Goal: Task Accomplishment & Management: Manage account settings

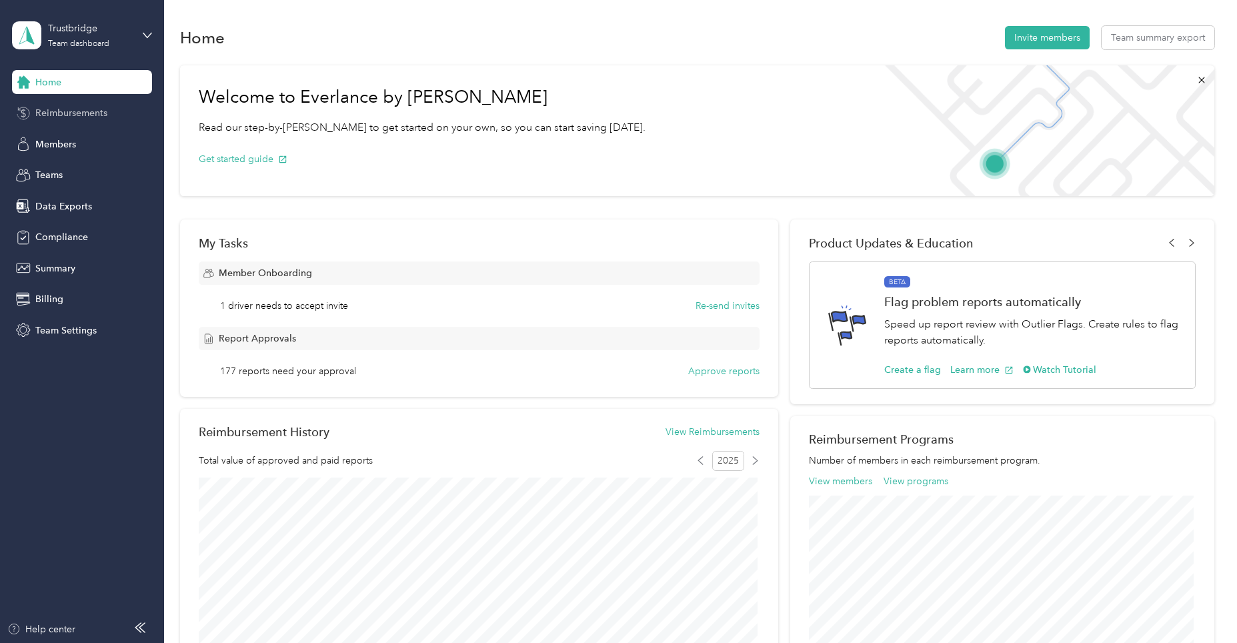
click at [71, 114] on span "Reimbursements" at bounding box center [71, 113] width 72 height 14
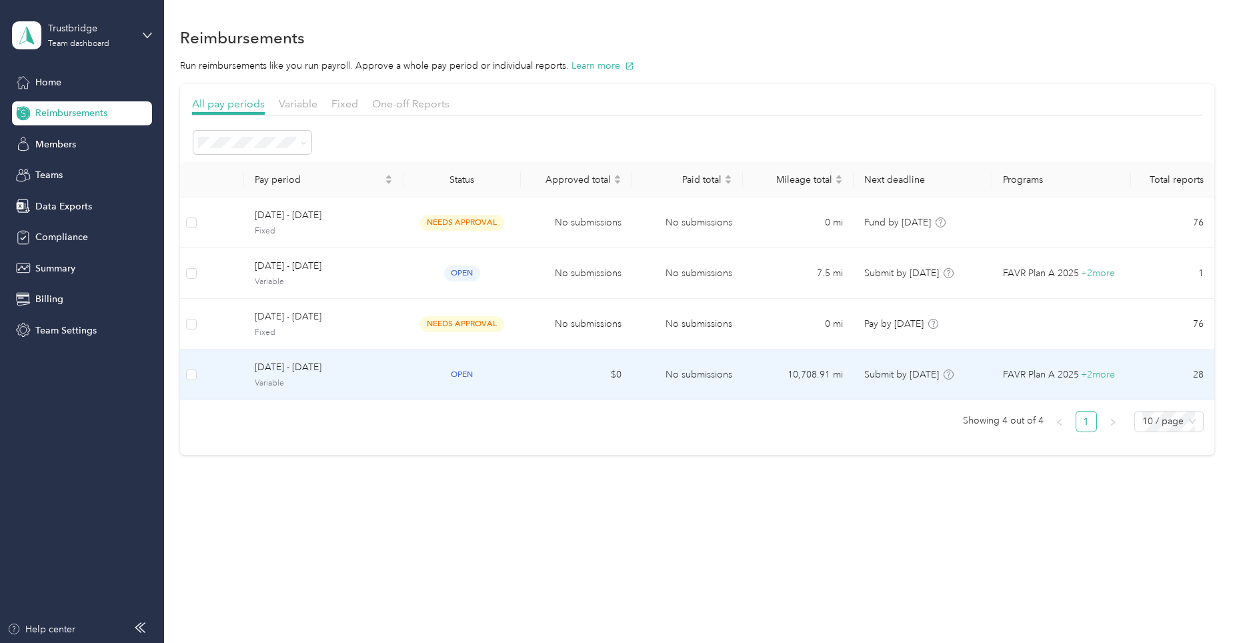
click at [669, 373] on td "No submissions" at bounding box center [687, 374] width 111 height 51
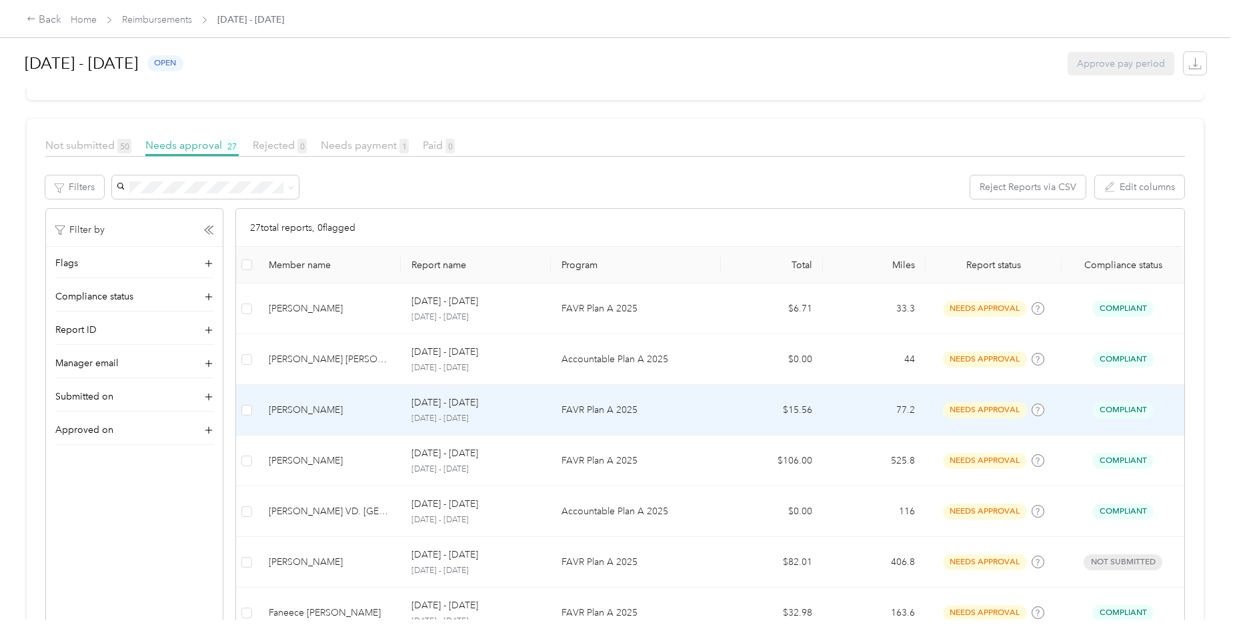
scroll to position [200, 0]
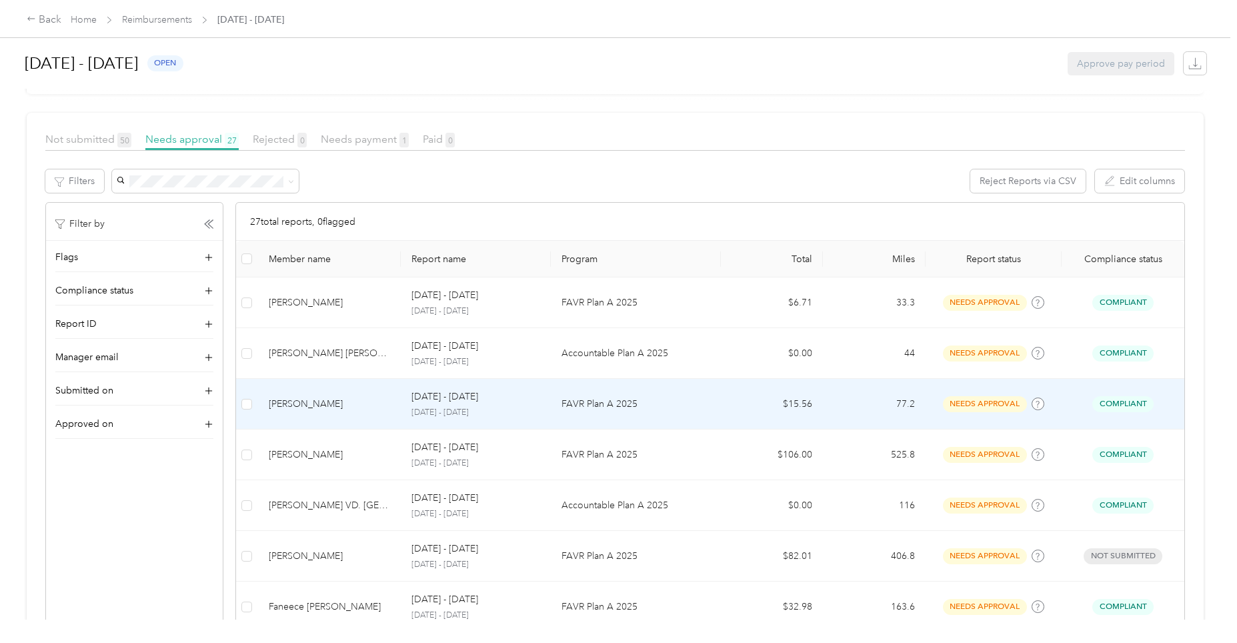
click at [459, 399] on p "[DATE] - [DATE]" at bounding box center [444, 396] width 67 height 15
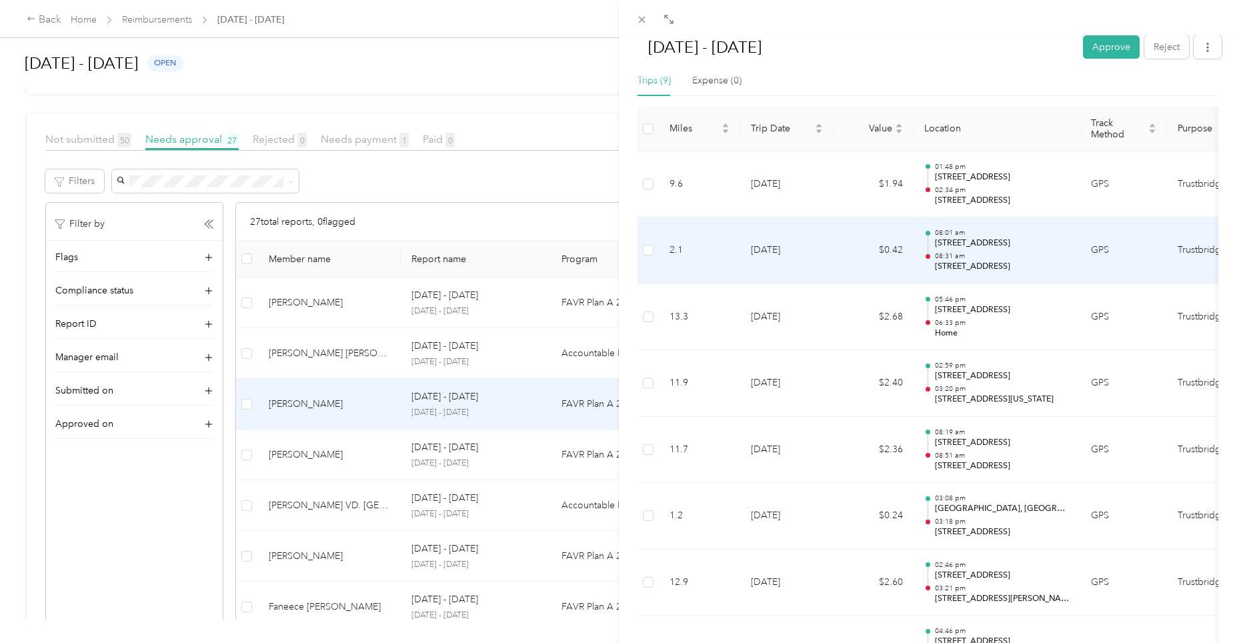
scroll to position [174, 0]
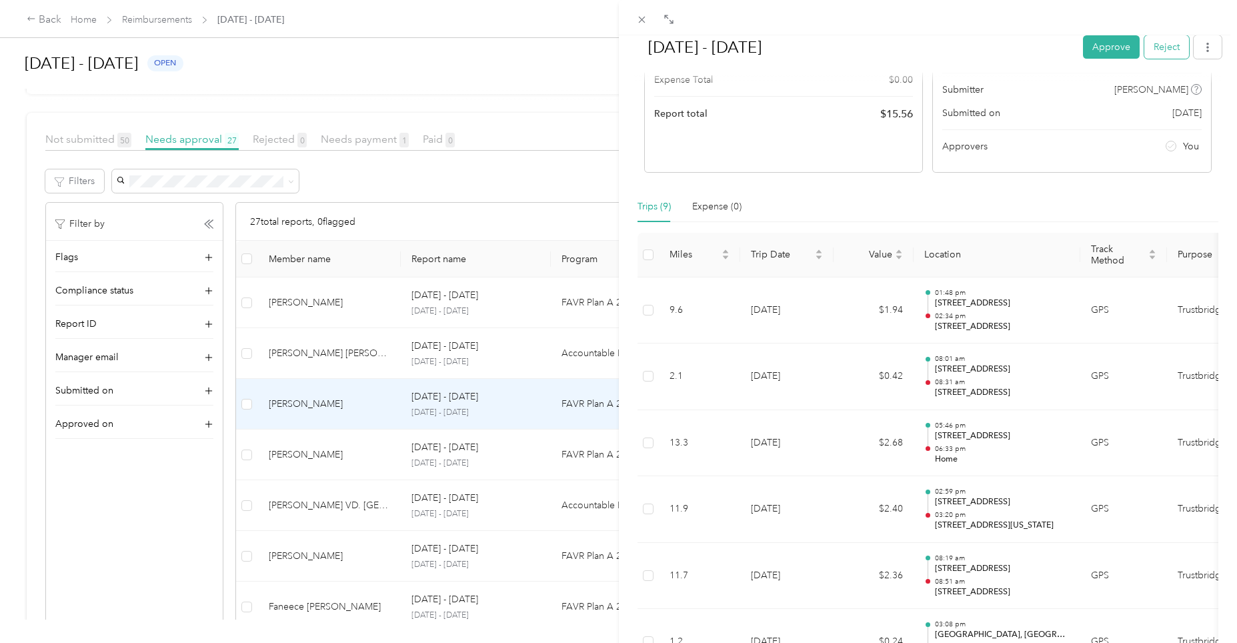
click at [1169, 47] on button "Reject" at bounding box center [1166, 46] width 45 height 23
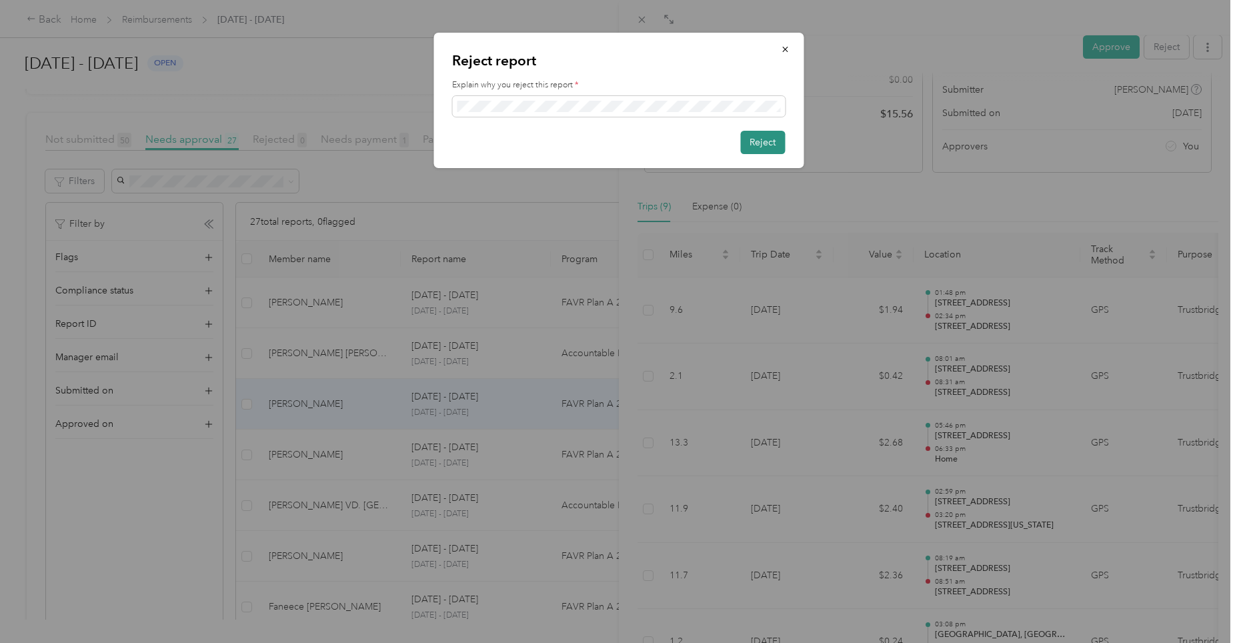
scroll to position [0, 0]
click at [760, 143] on button "Reject" at bounding box center [762, 142] width 45 height 23
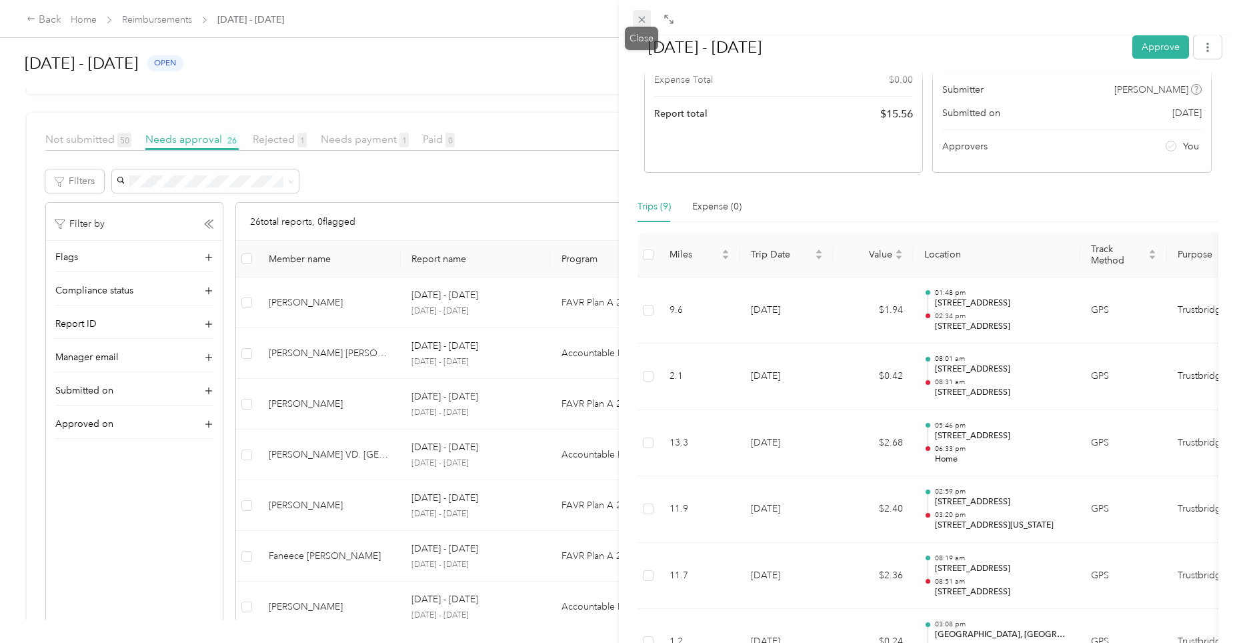
click at [647, 21] on span at bounding box center [642, 19] width 19 height 19
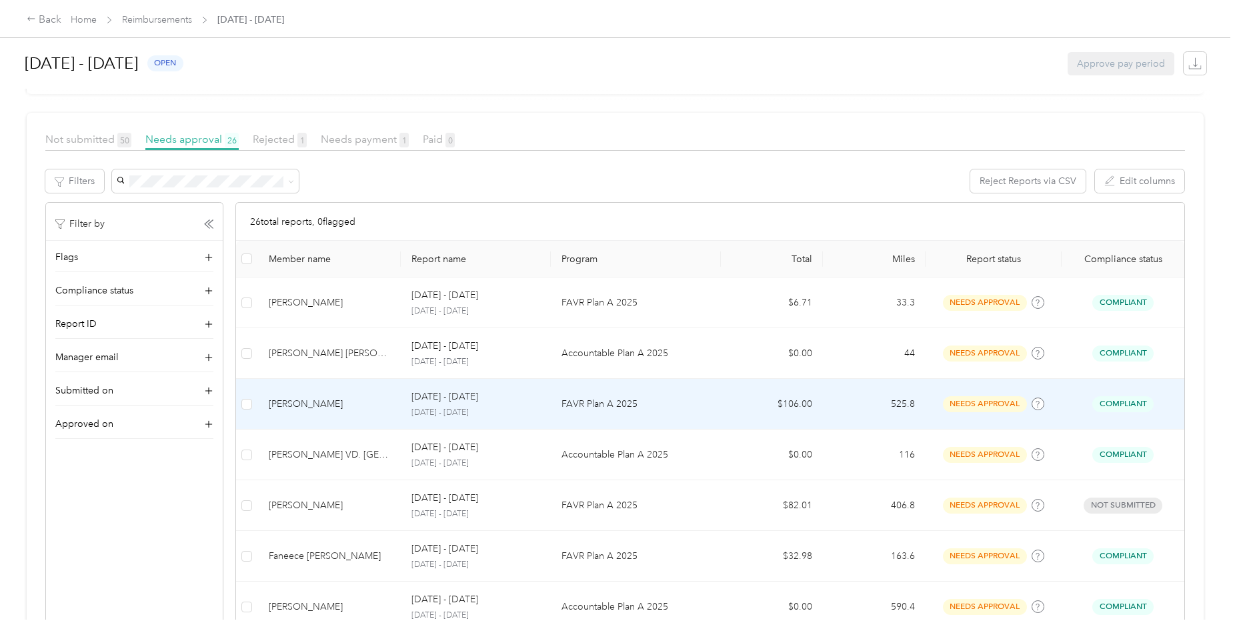
click at [473, 407] on p "[DATE] - [DATE]" at bounding box center [475, 413] width 129 height 12
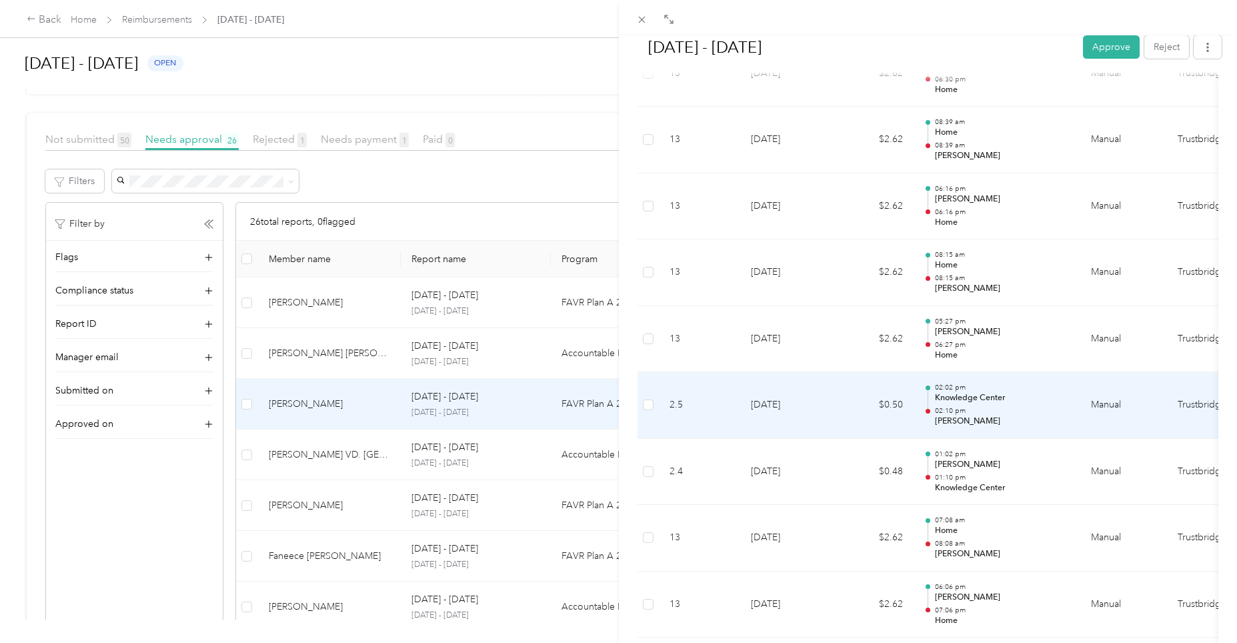
scroll to position [2830, 0]
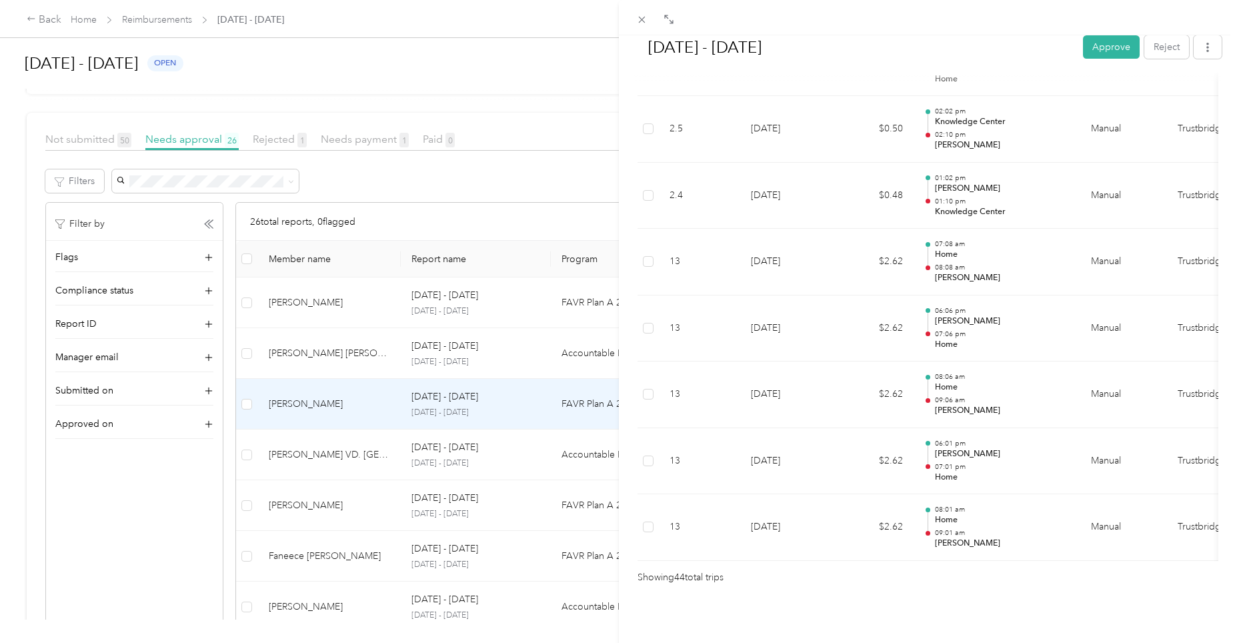
click at [1097, 49] on button "Approve" at bounding box center [1111, 46] width 57 height 23
click at [646, 19] on icon at bounding box center [641, 19] width 11 height 11
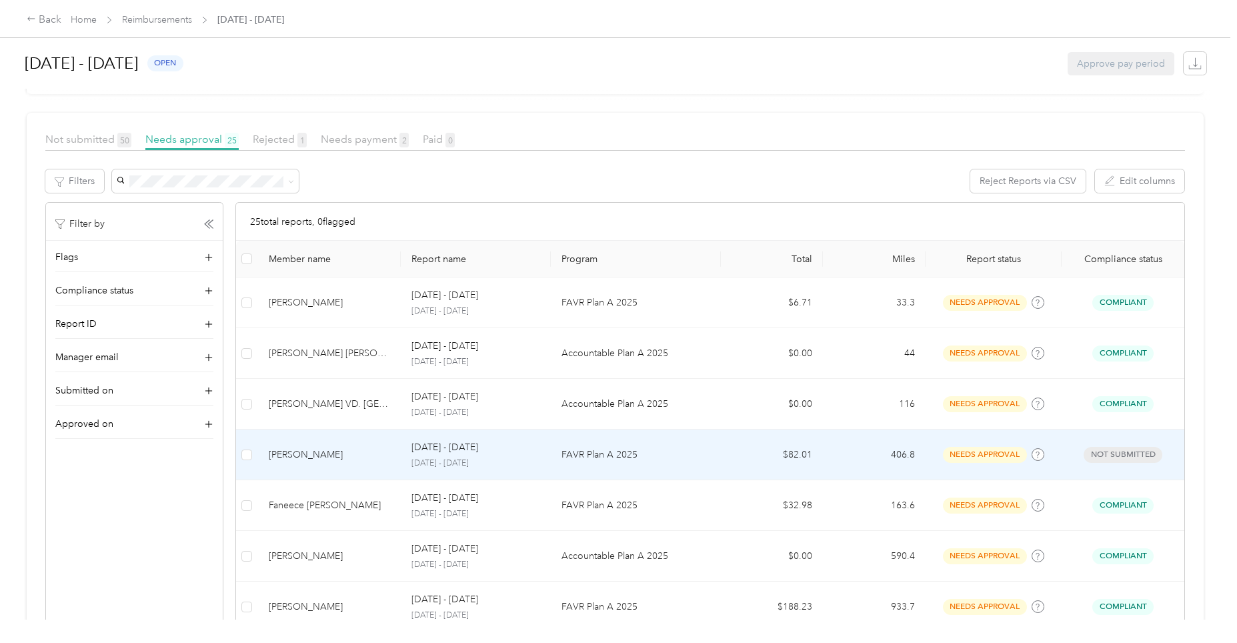
click at [483, 451] on div "[DATE] - [DATE]" at bounding box center [475, 447] width 129 height 15
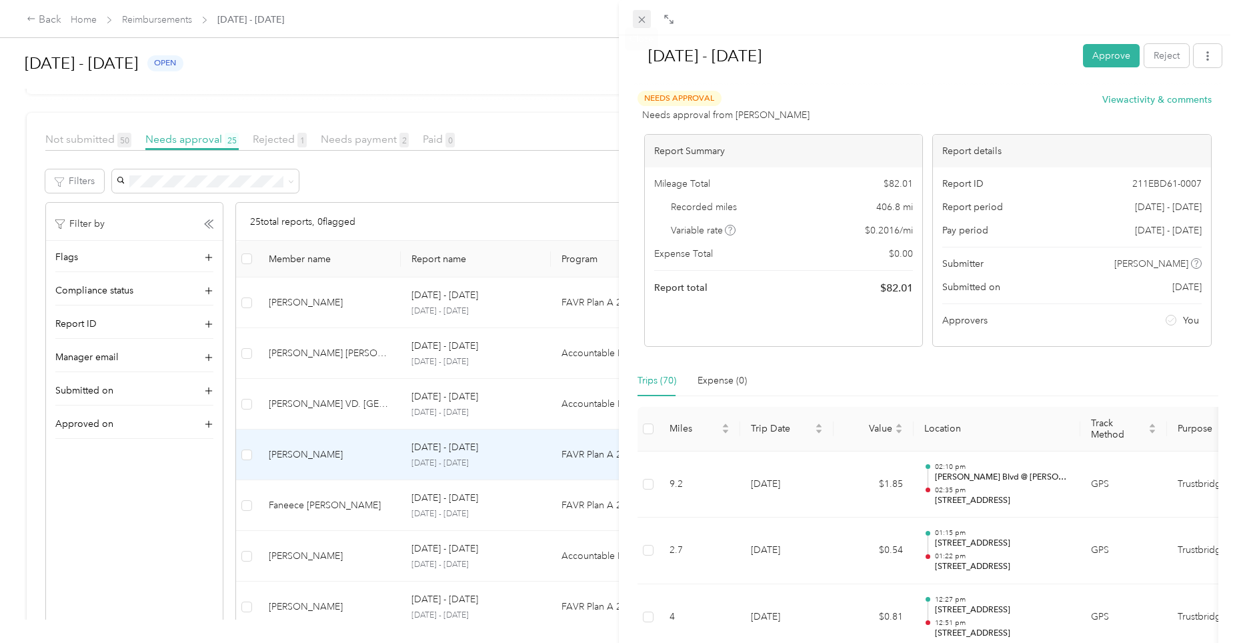
click at [641, 19] on icon at bounding box center [641, 20] width 7 height 7
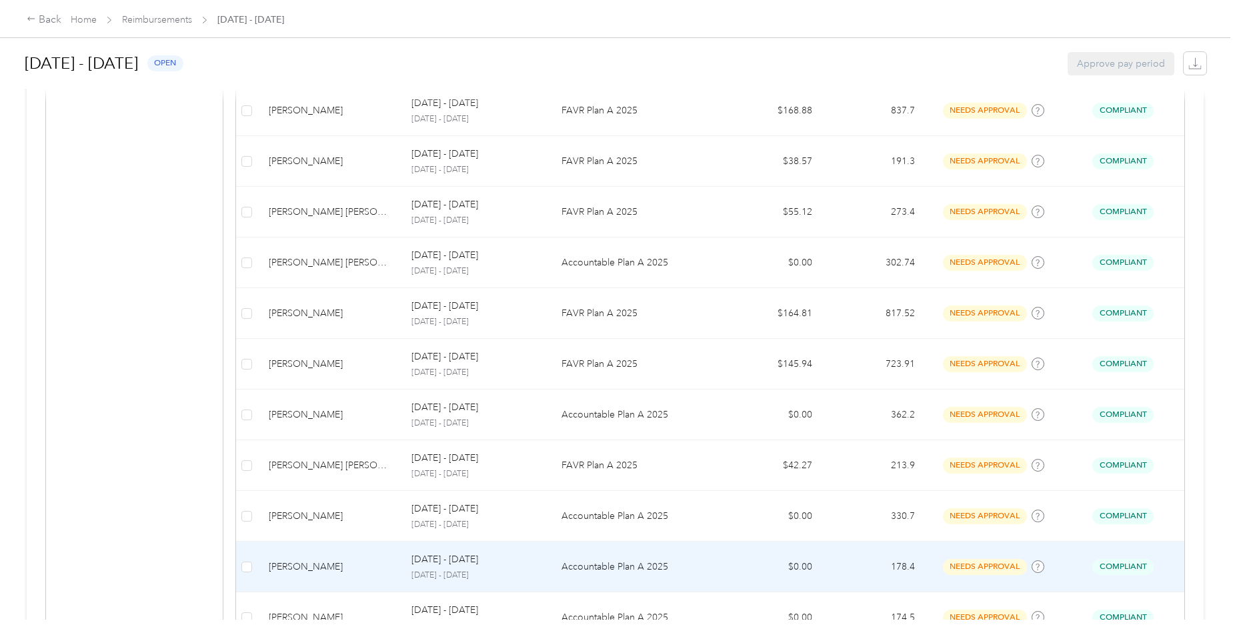
scroll to position [1197, 0]
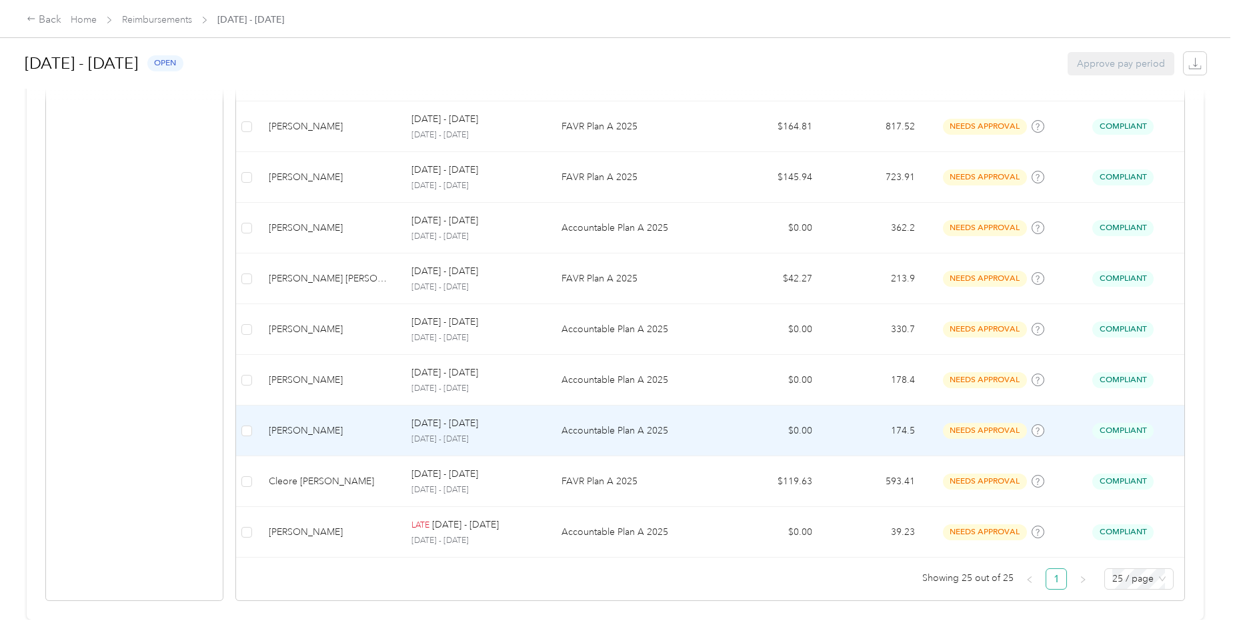
click at [427, 419] on p "[DATE] - [DATE]" at bounding box center [444, 423] width 67 height 15
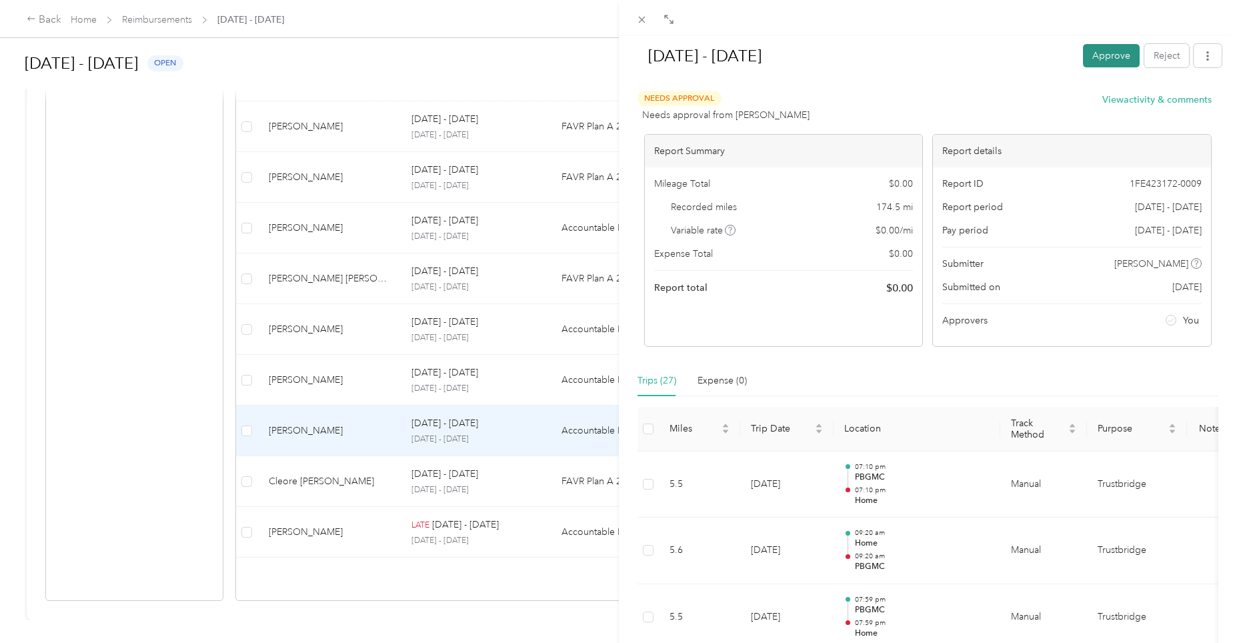
click at [1087, 53] on button "Approve" at bounding box center [1111, 55] width 57 height 23
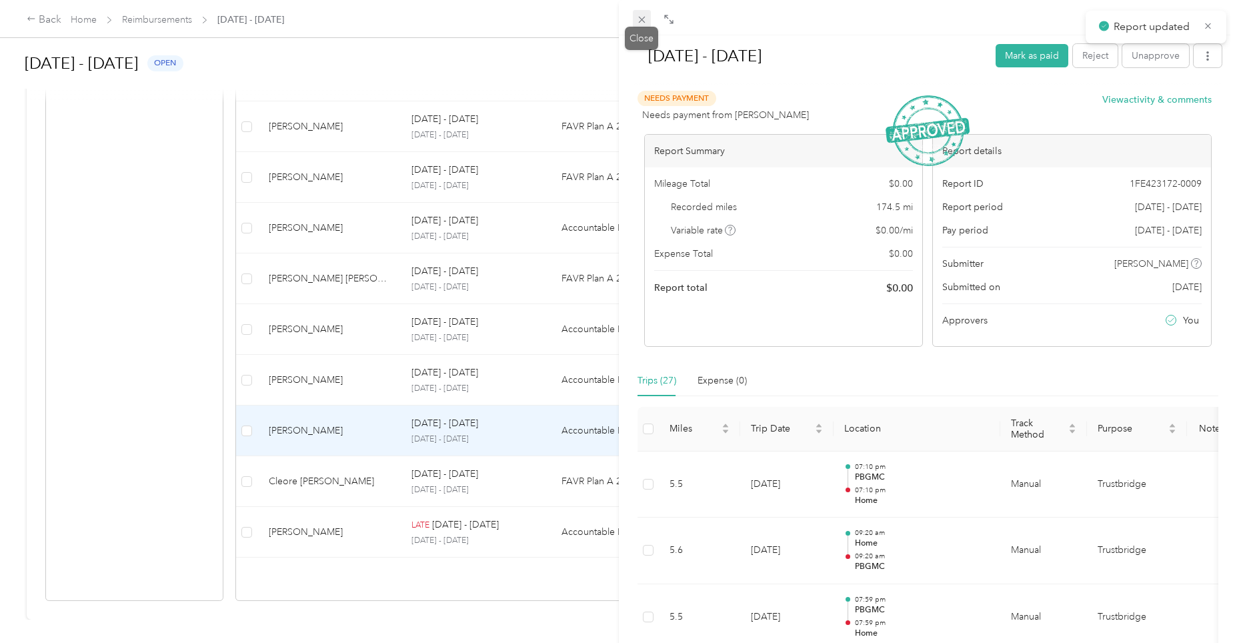
click at [643, 18] on icon at bounding box center [641, 20] width 7 height 7
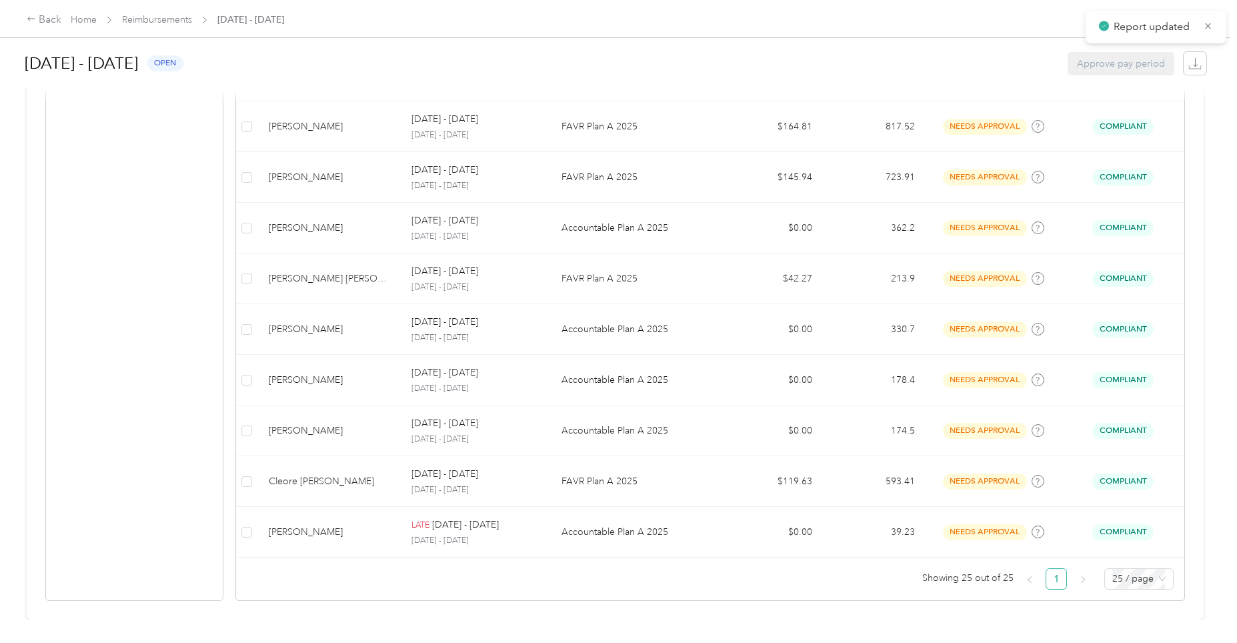
scroll to position [1146, 0]
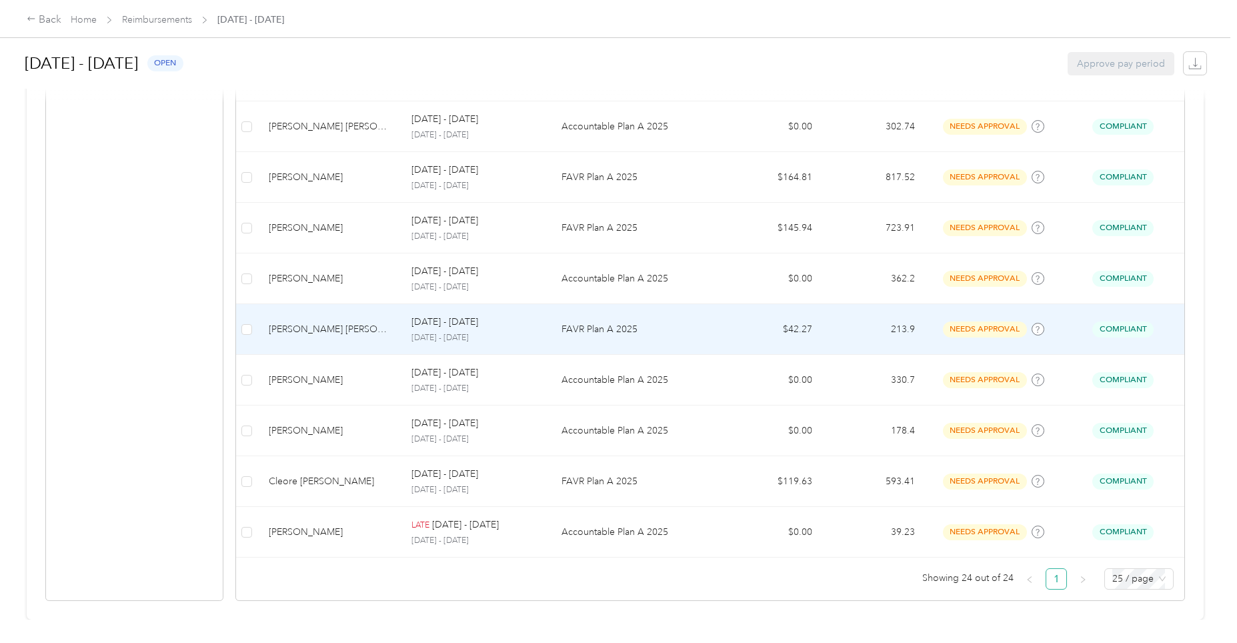
click at [441, 320] on div "[DATE] - [DATE] [DATE] - [DATE]" at bounding box center [475, 329] width 129 height 29
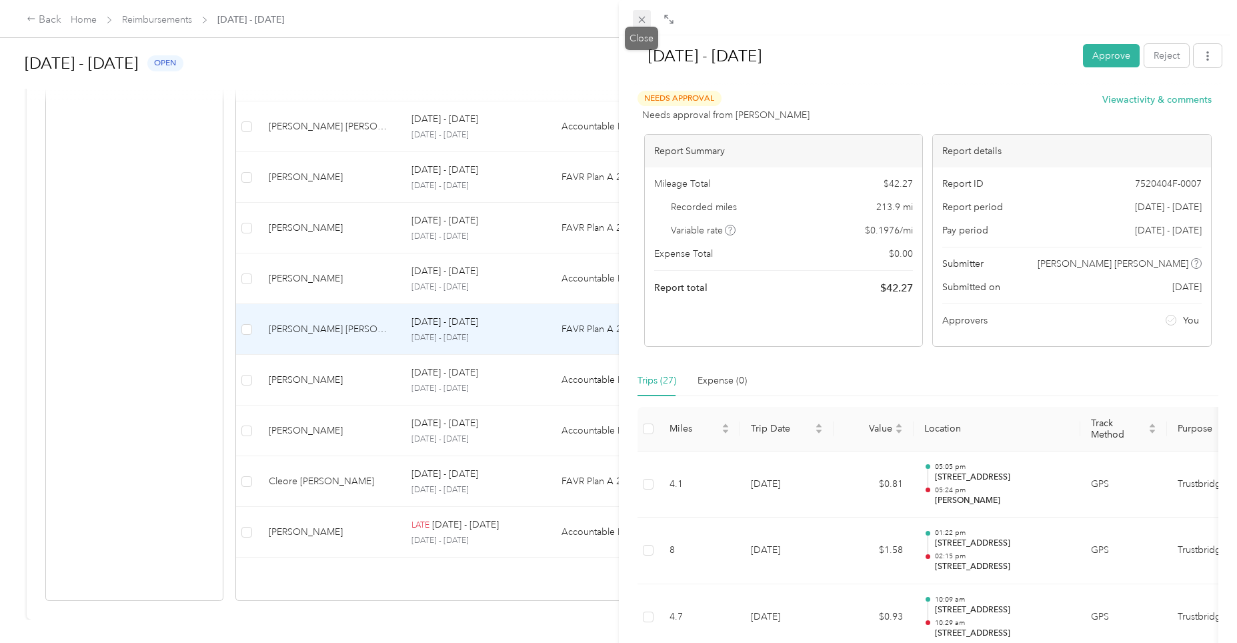
click at [639, 17] on icon at bounding box center [641, 20] width 7 height 7
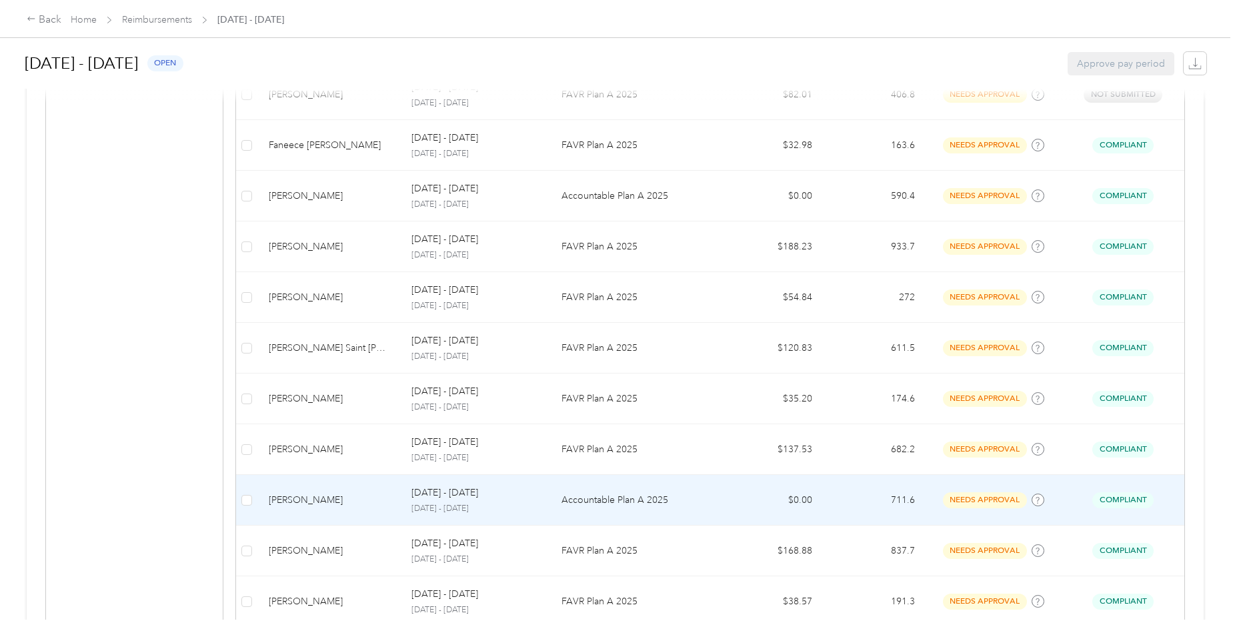
scroll to position [346, 0]
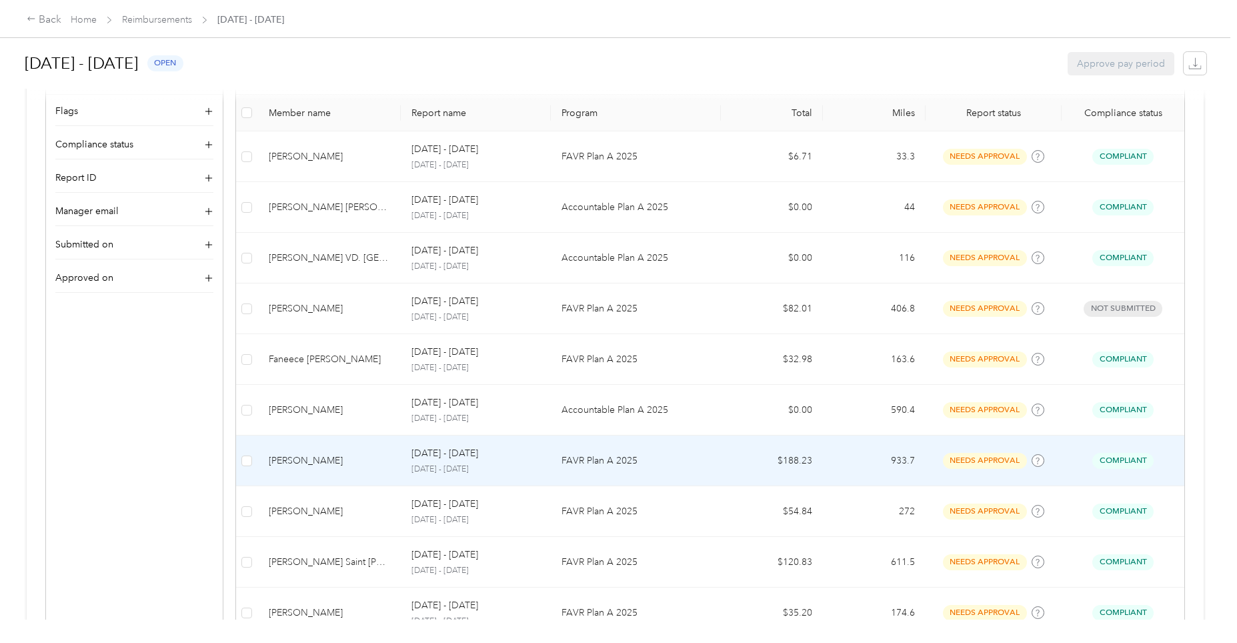
click at [466, 452] on p "[DATE] - [DATE]" at bounding box center [444, 453] width 67 height 15
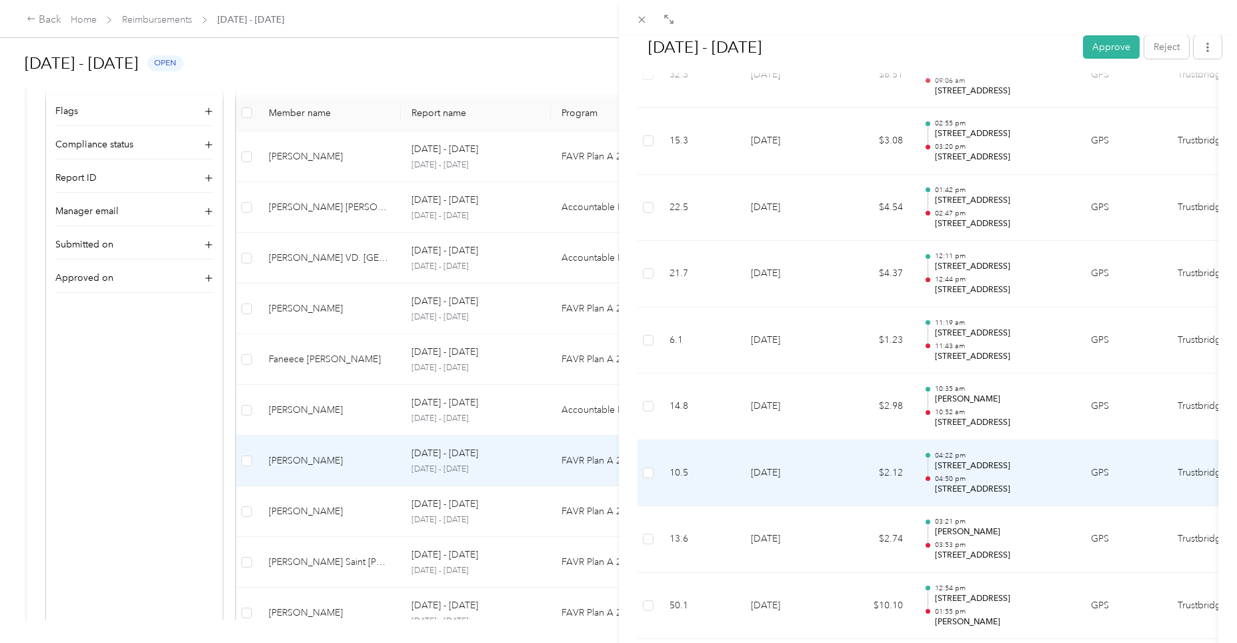
scroll to position [3158, 0]
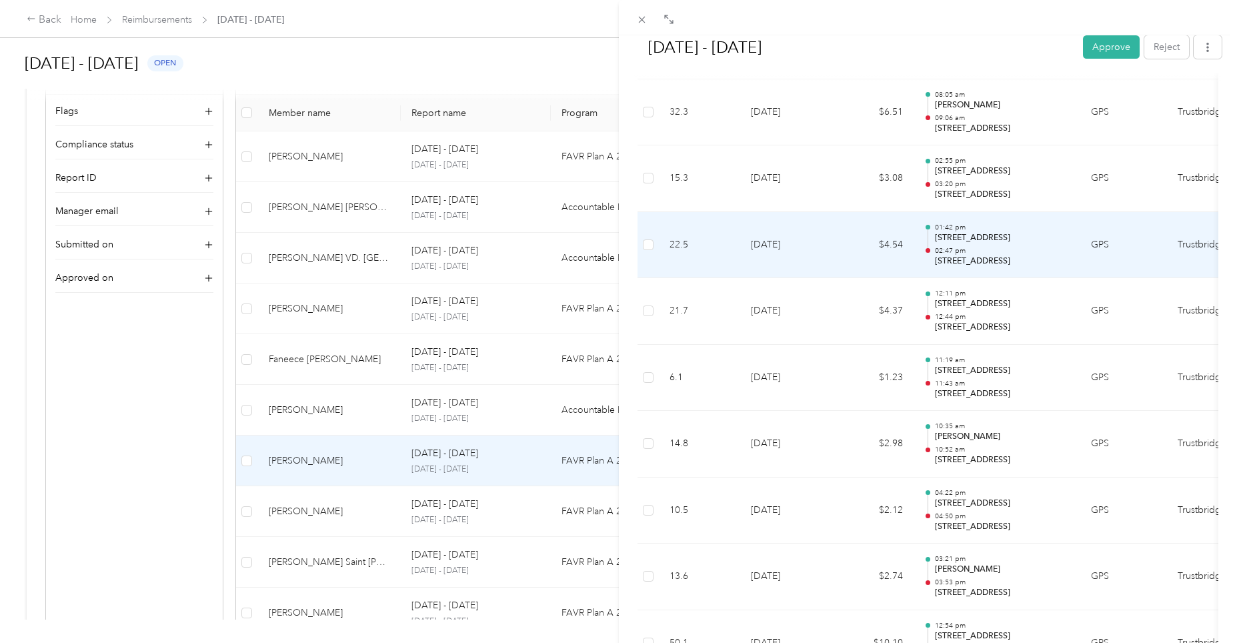
click at [959, 246] on p "02:47 pm" at bounding box center [1002, 250] width 135 height 9
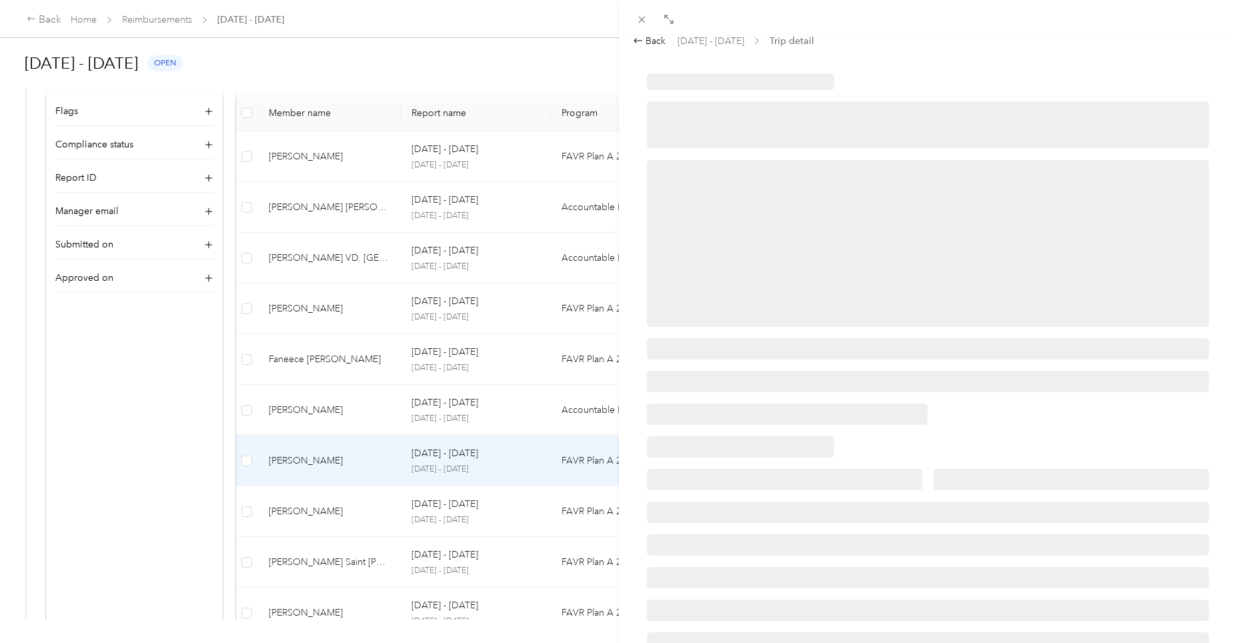
scroll to position [0, 0]
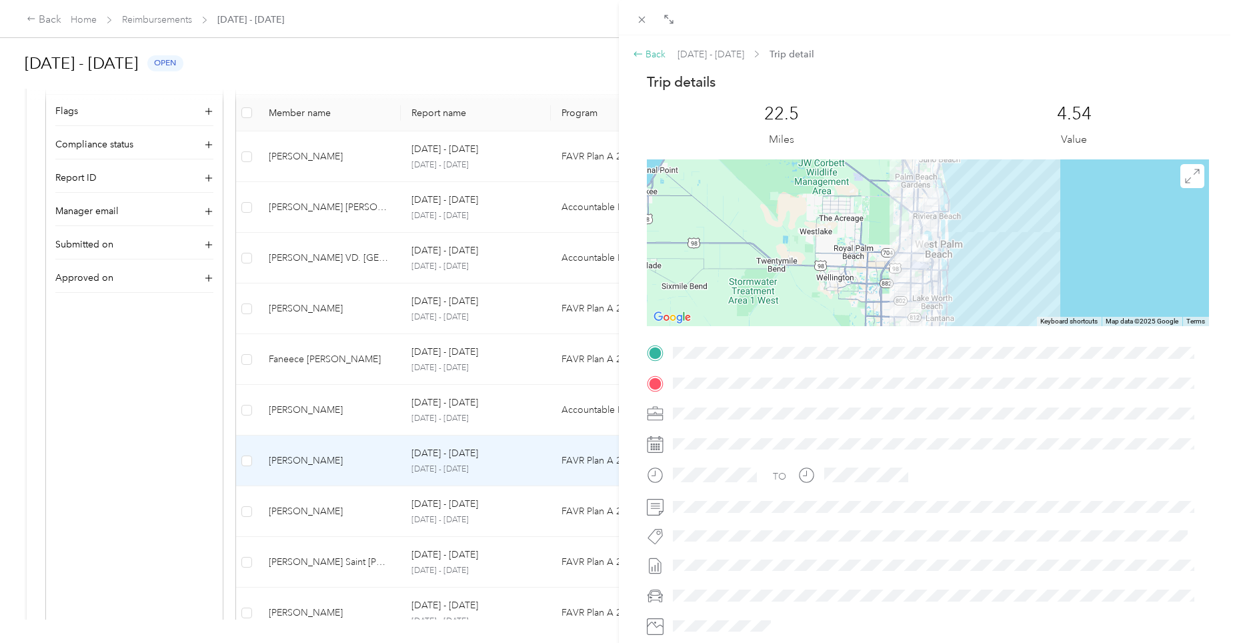
click at [655, 50] on div "Back" at bounding box center [649, 54] width 33 height 14
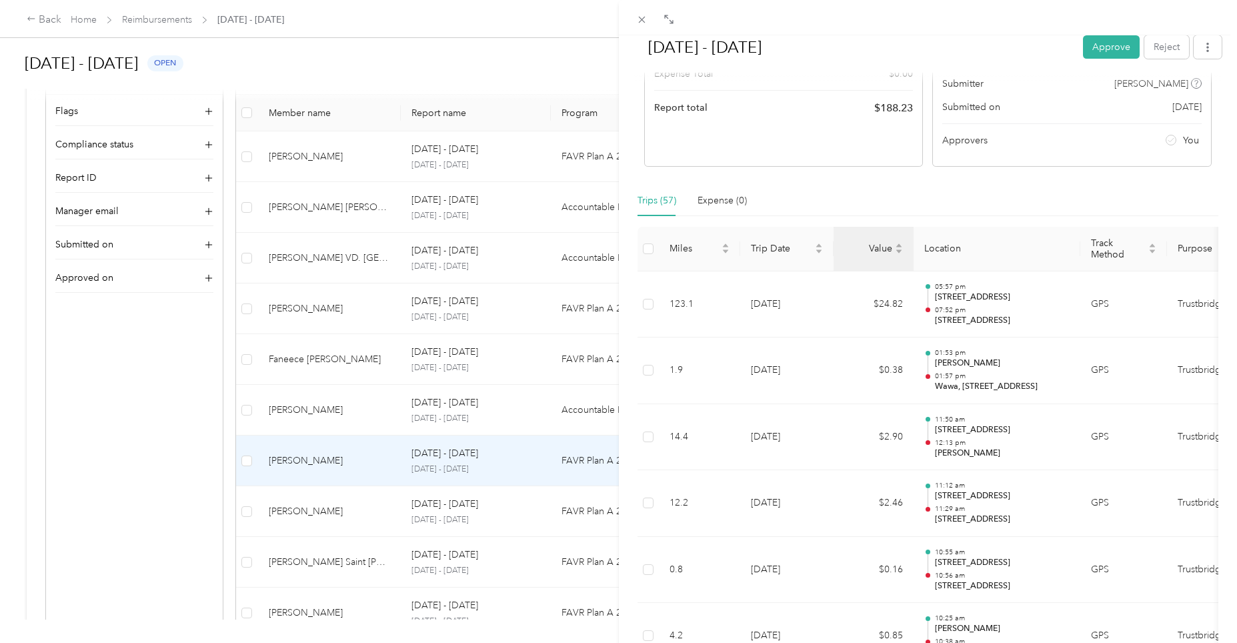
scroll to position [200, 0]
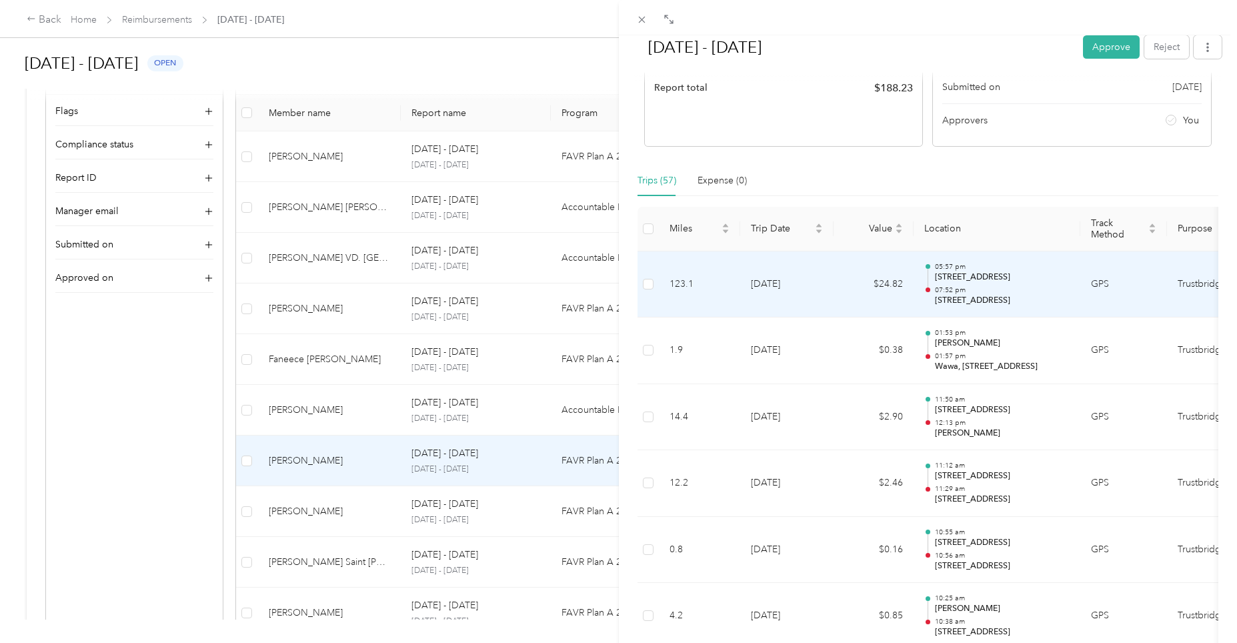
click at [771, 285] on td "[DATE]" at bounding box center [786, 284] width 93 height 67
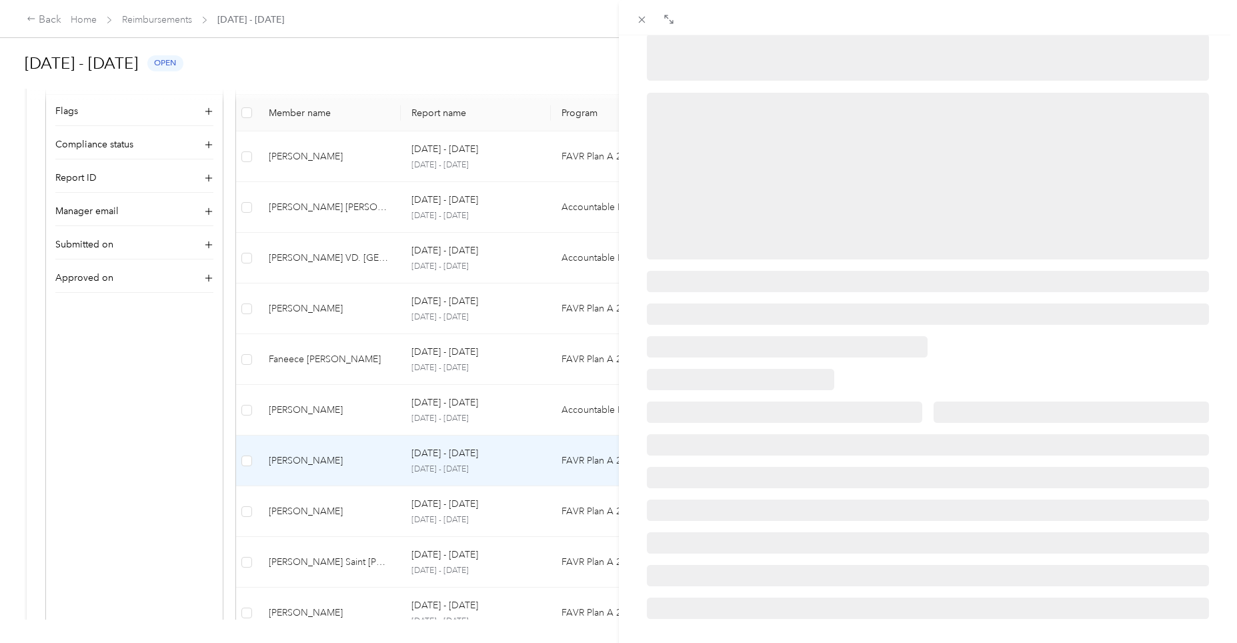
scroll to position [0, 0]
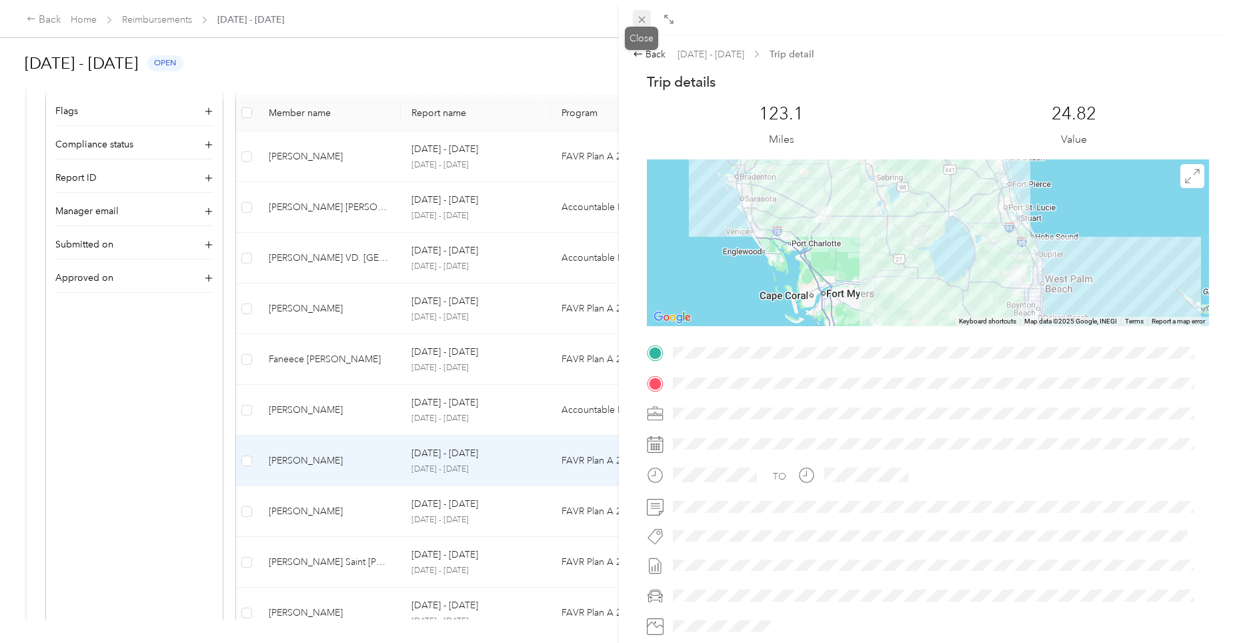
click at [643, 18] on icon at bounding box center [641, 20] width 7 height 7
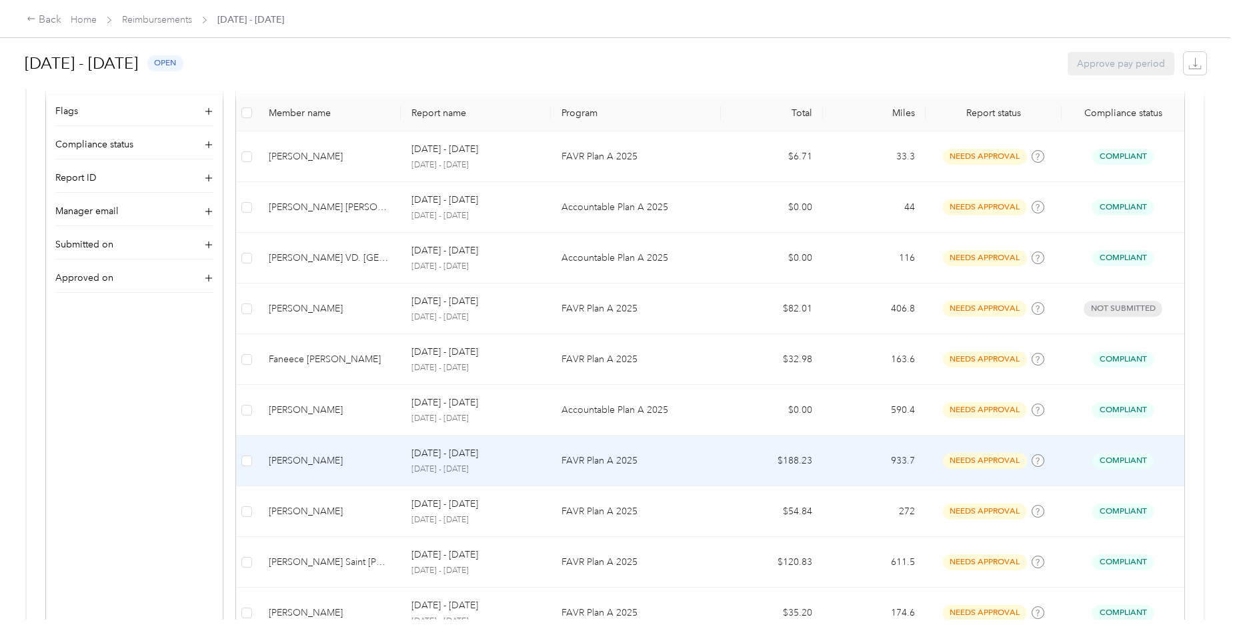
click at [466, 467] on p "[DATE] - [DATE]" at bounding box center [475, 469] width 129 height 12
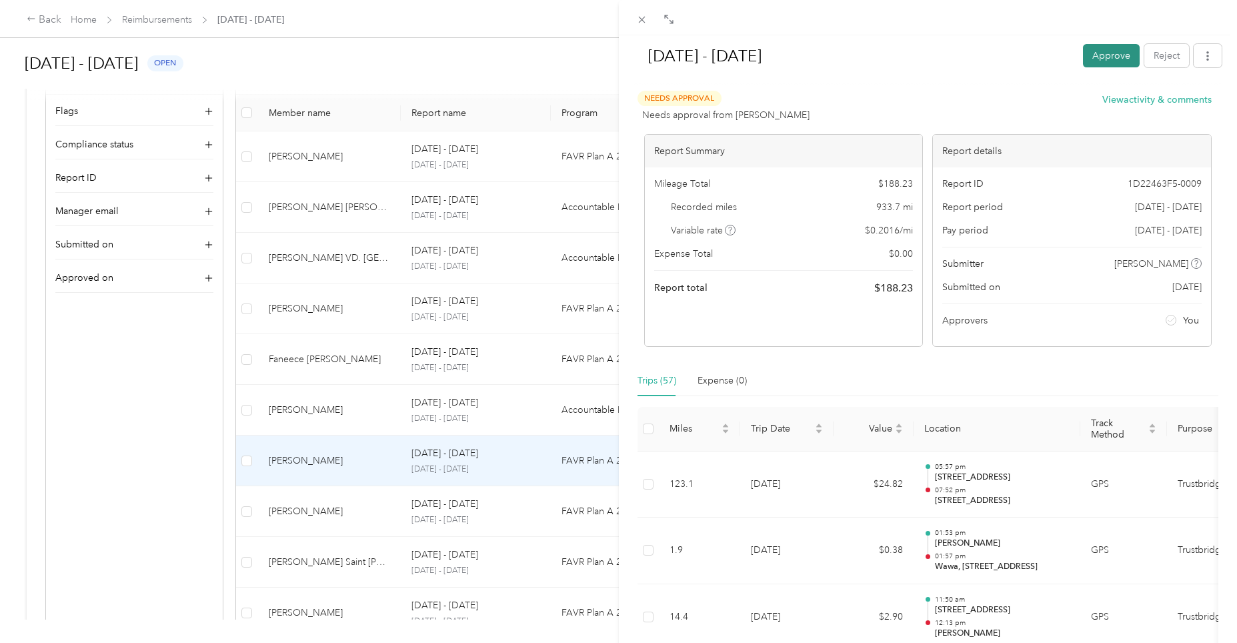
click at [1101, 57] on button "Approve" at bounding box center [1111, 55] width 57 height 23
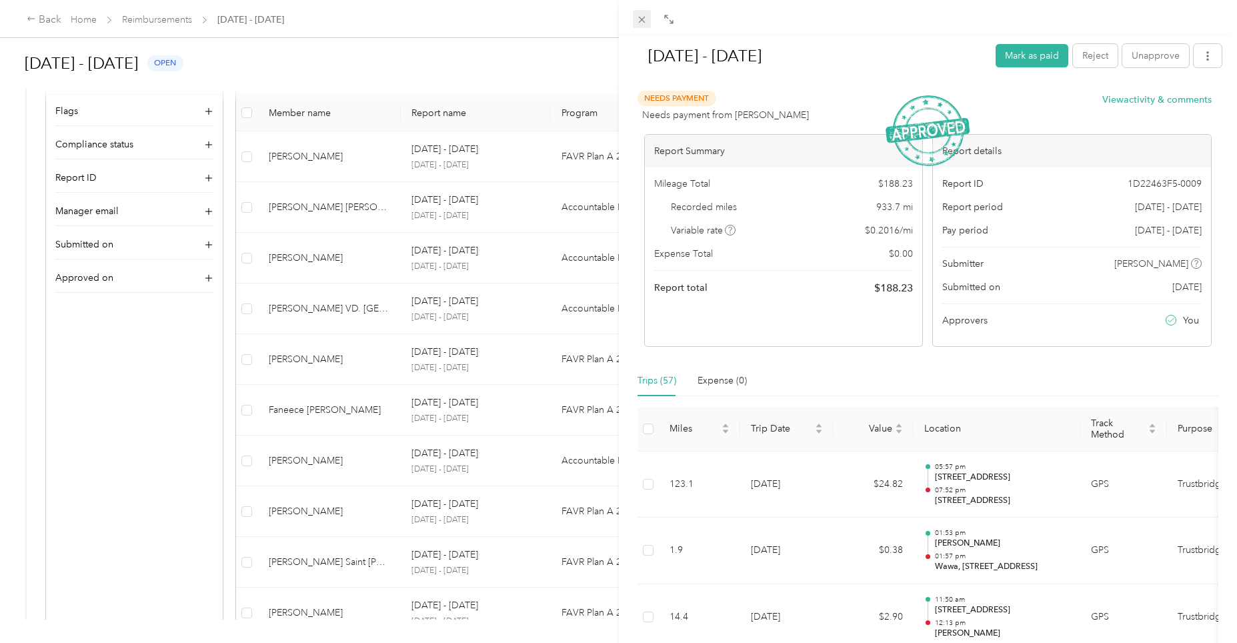
click at [637, 17] on icon at bounding box center [641, 19] width 11 height 11
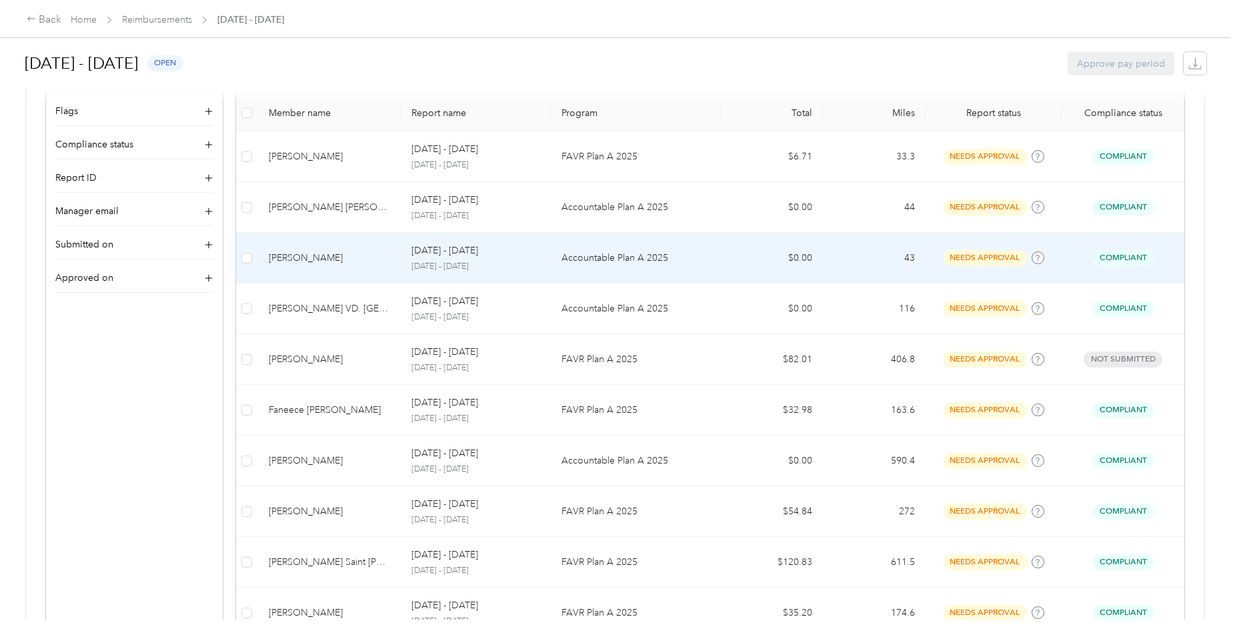
click at [464, 245] on p "[DATE] - [DATE]" at bounding box center [444, 250] width 67 height 15
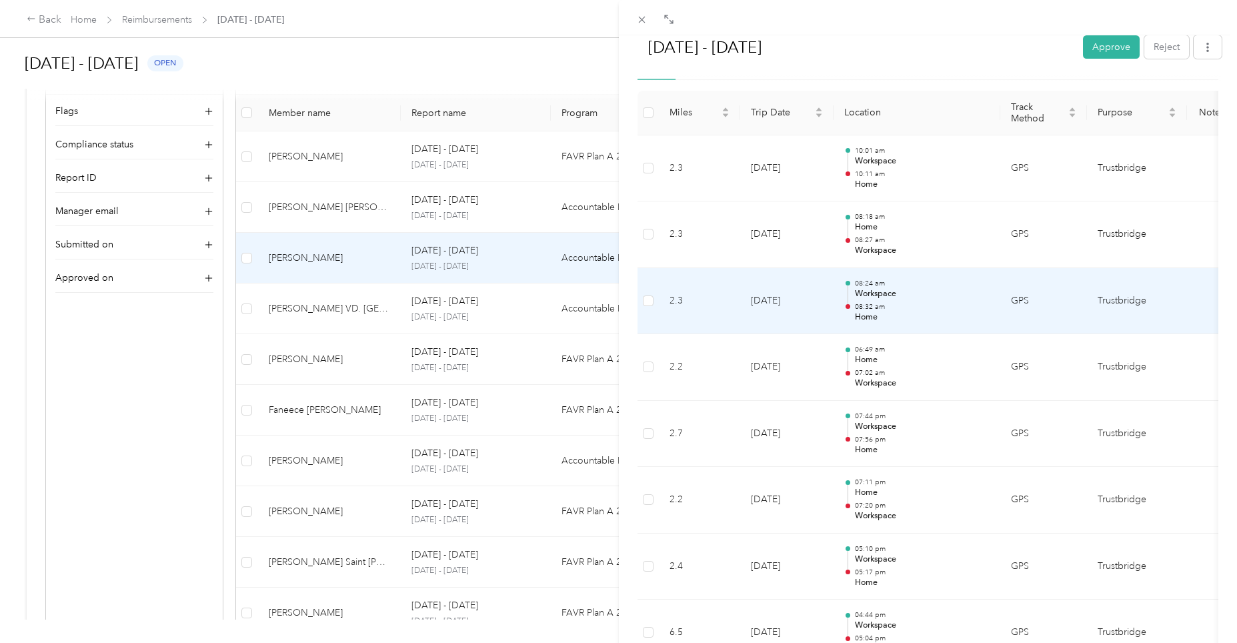
scroll to position [267, 0]
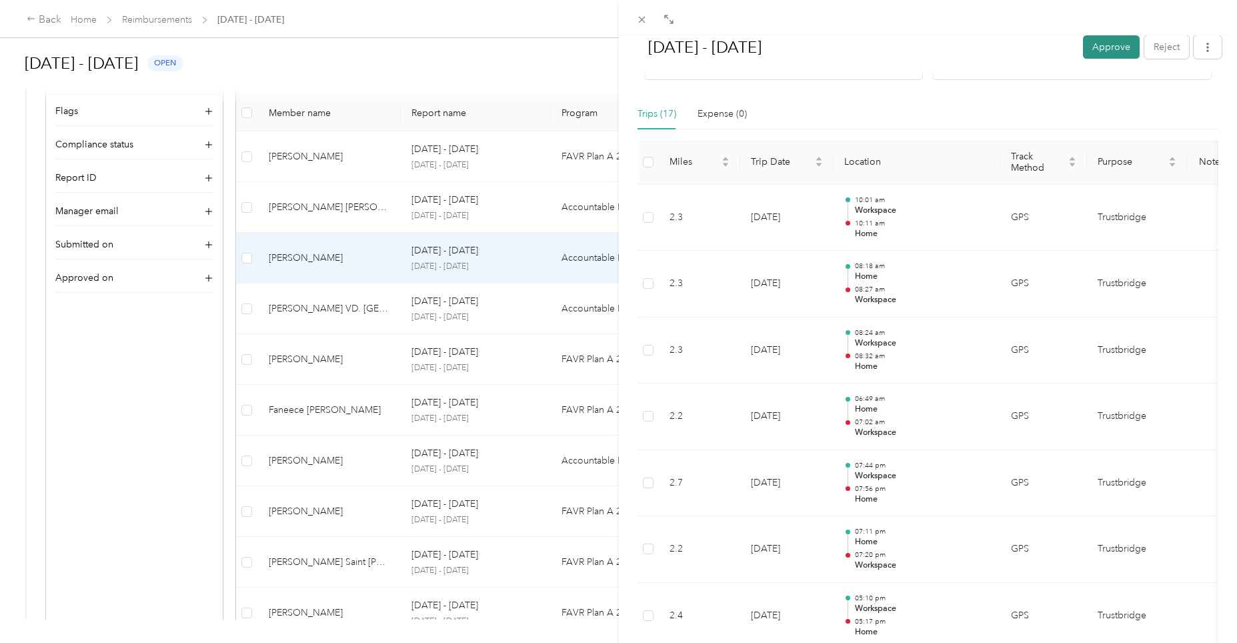
click at [1091, 43] on button "Approve" at bounding box center [1111, 46] width 57 height 23
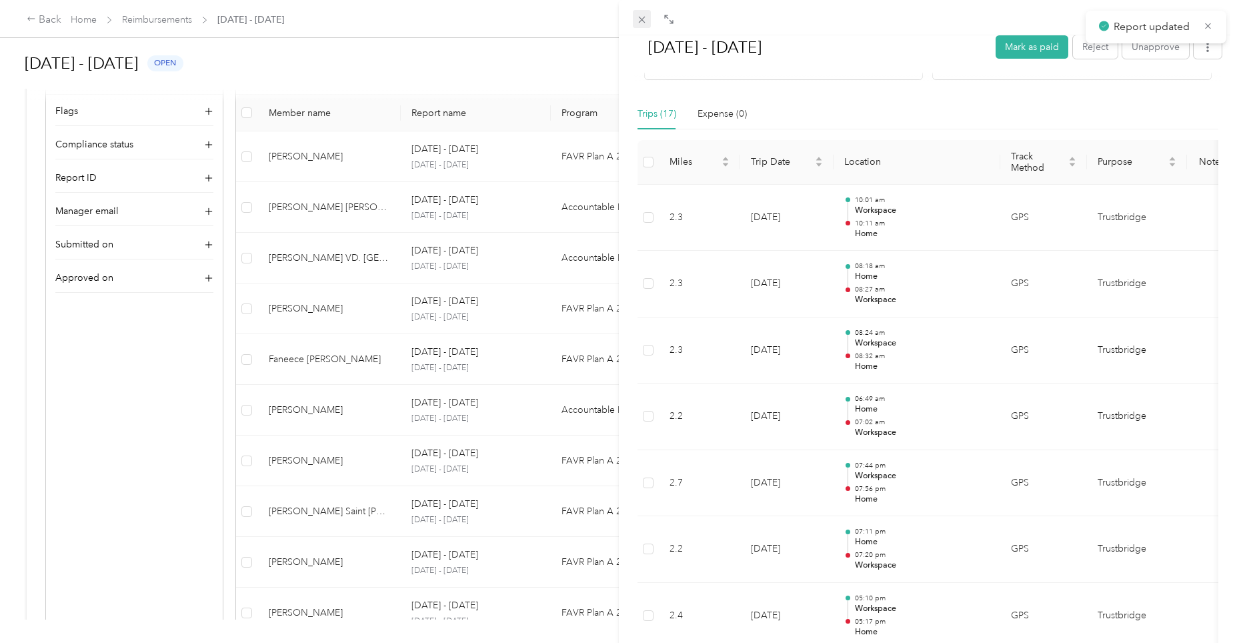
click at [637, 18] on icon at bounding box center [641, 19] width 11 height 11
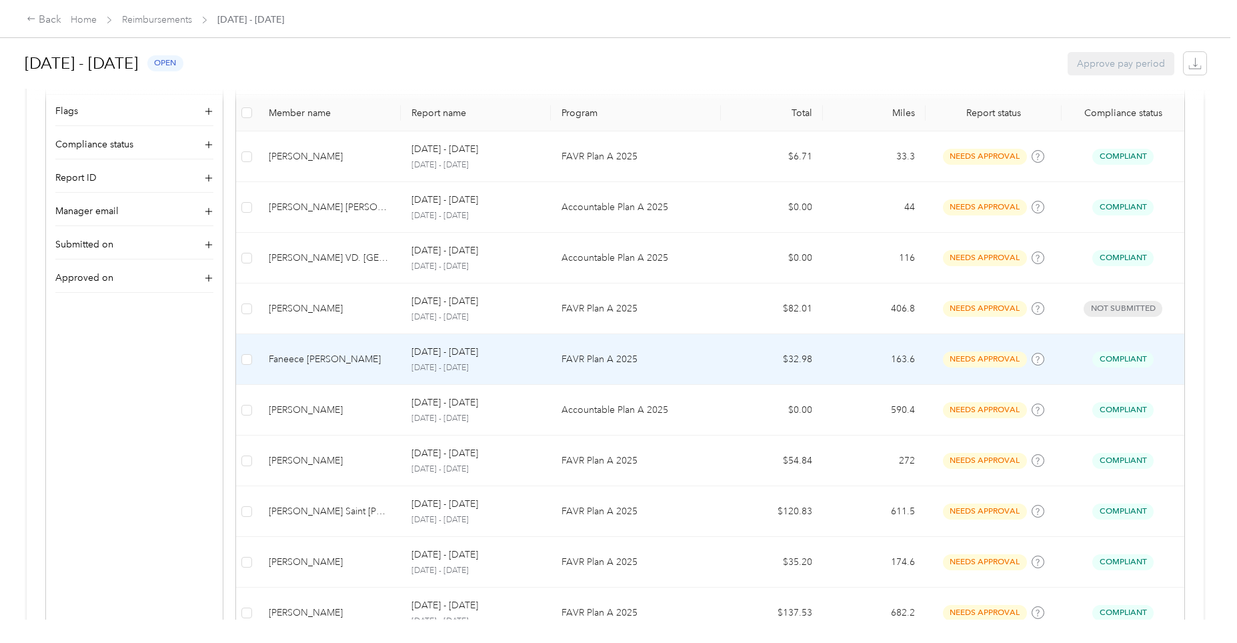
click at [456, 357] on p "[DATE] - [DATE]" at bounding box center [444, 352] width 67 height 15
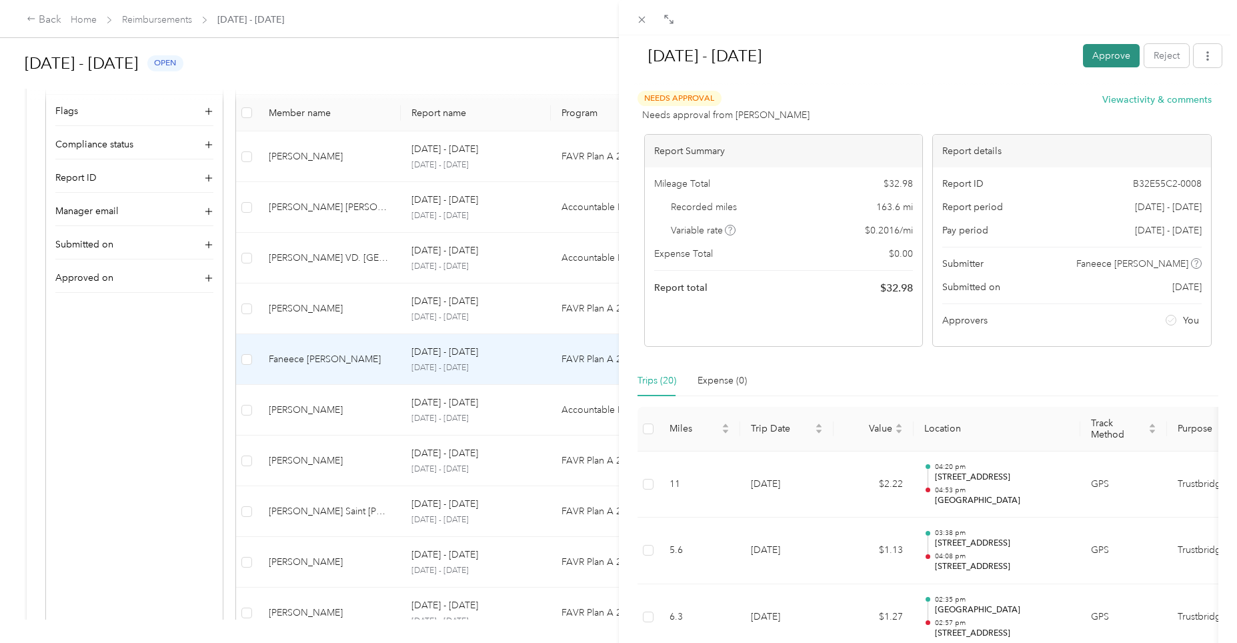
click at [1095, 59] on button "Approve" at bounding box center [1111, 55] width 57 height 23
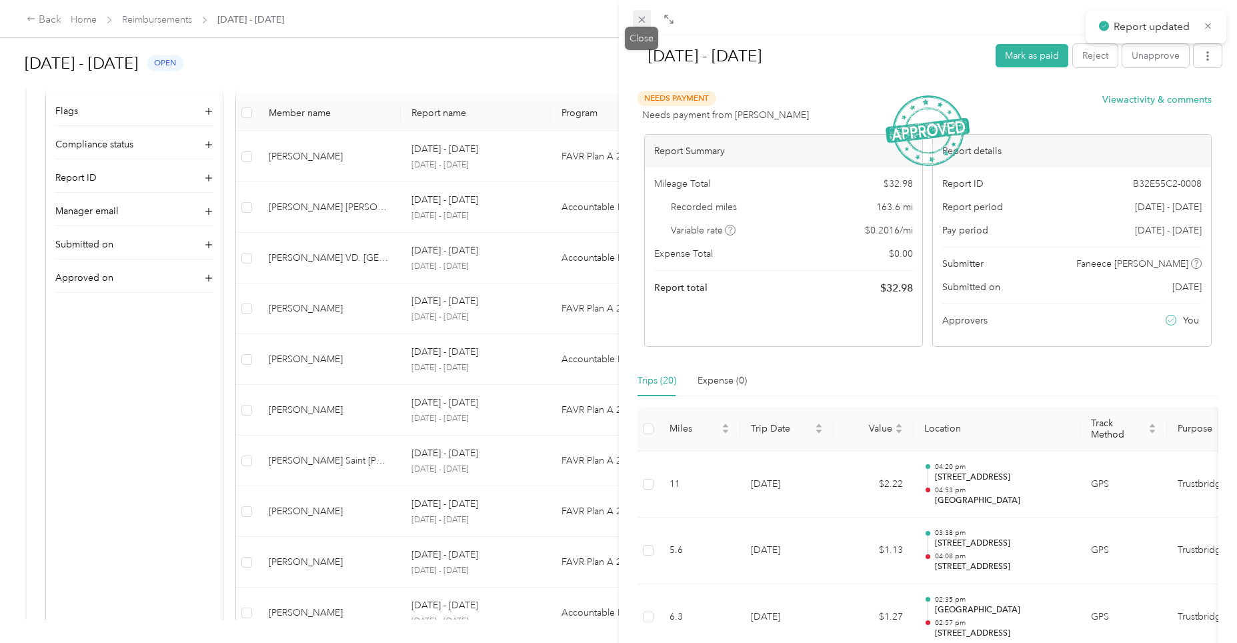
click at [641, 23] on icon at bounding box center [641, 19] width 11 height 11
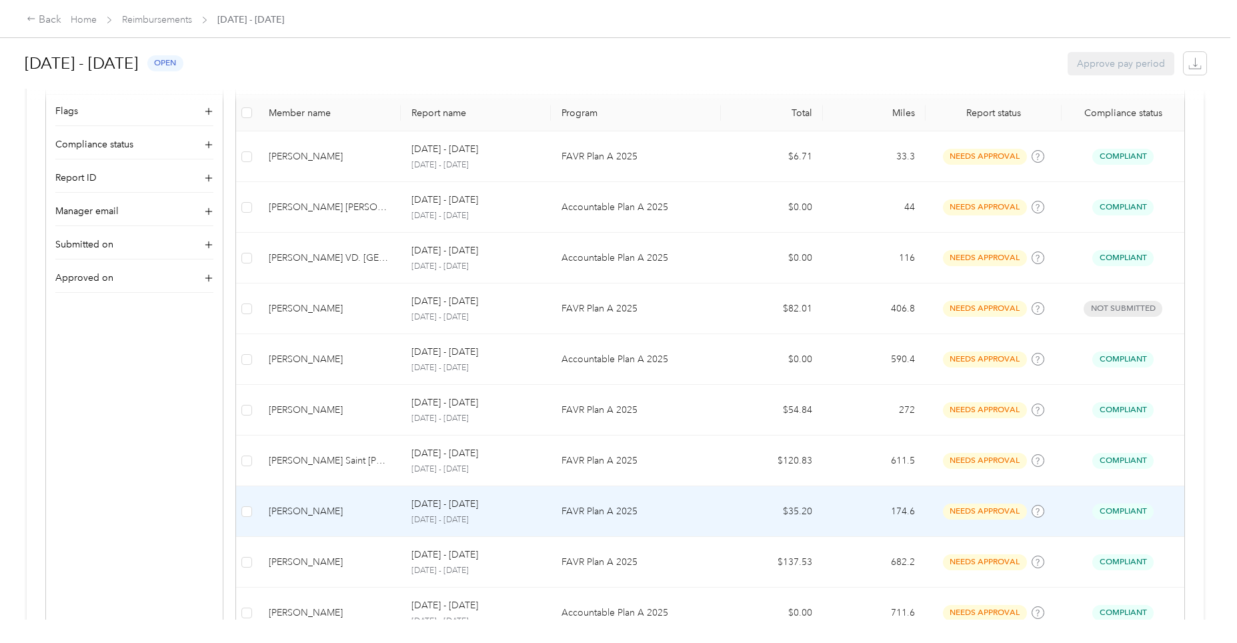
click at [620, 509] on p "FAVR Plan A 2025" at bounding box center [635, 511] width 149 height 15
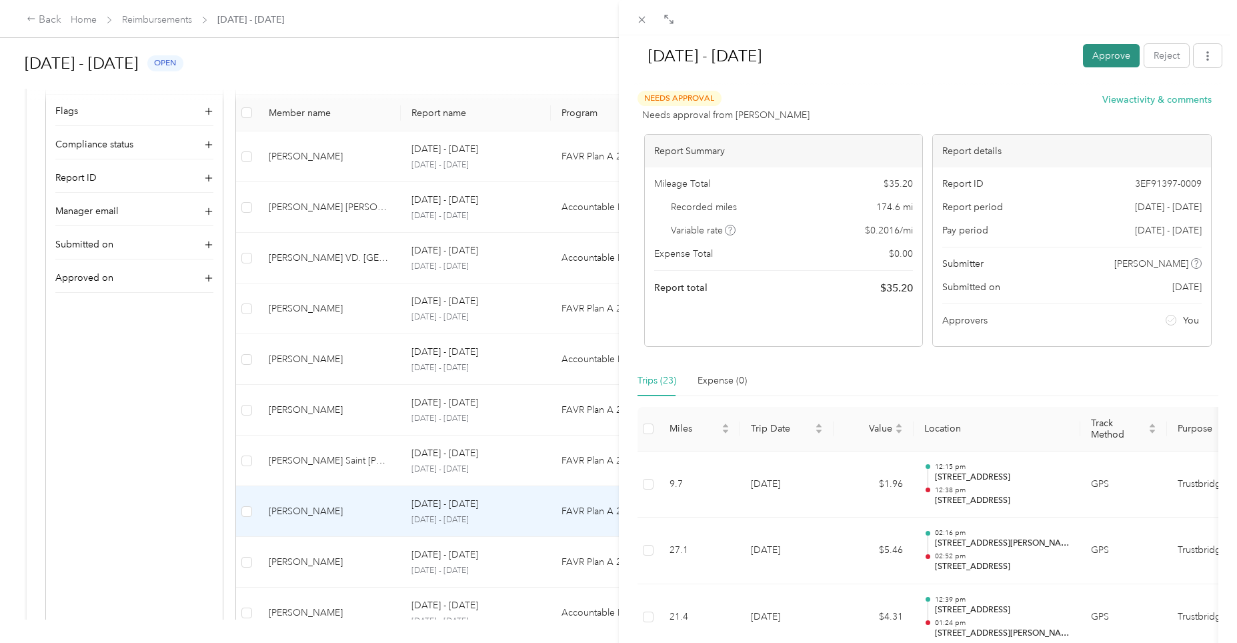
click at [1101, 55] on button "Approve" at bounding box center [1111, 55] width 57 height 23
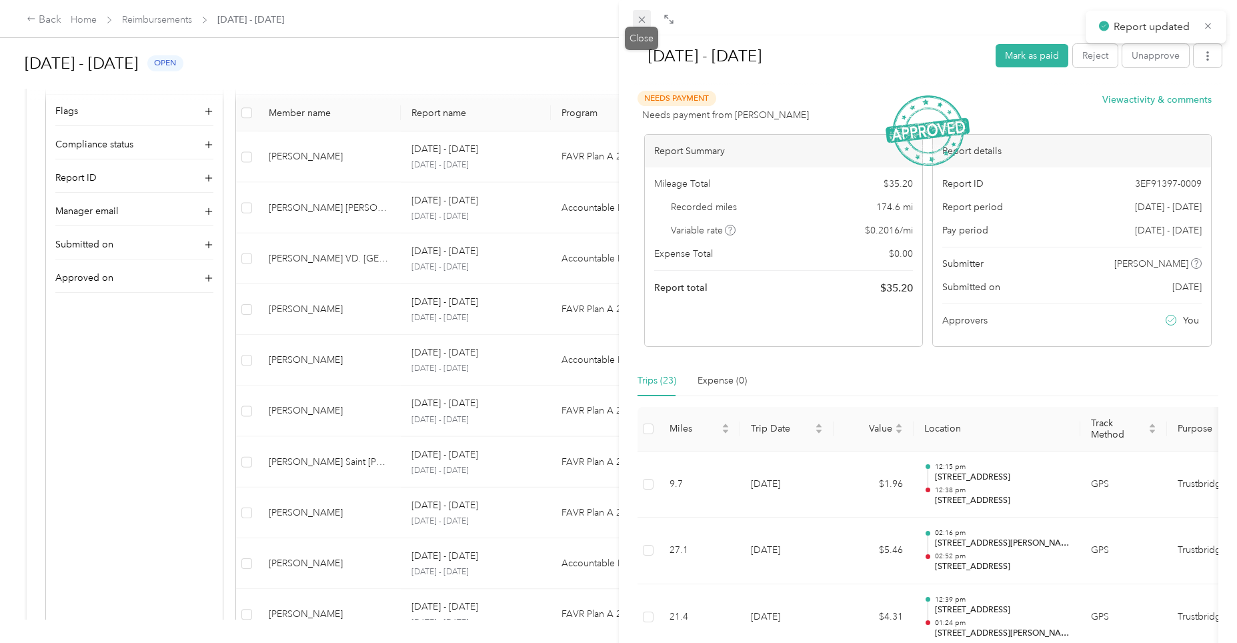
click at [638, 22] on icon at bounding box center [641, 19] width 11 height 11
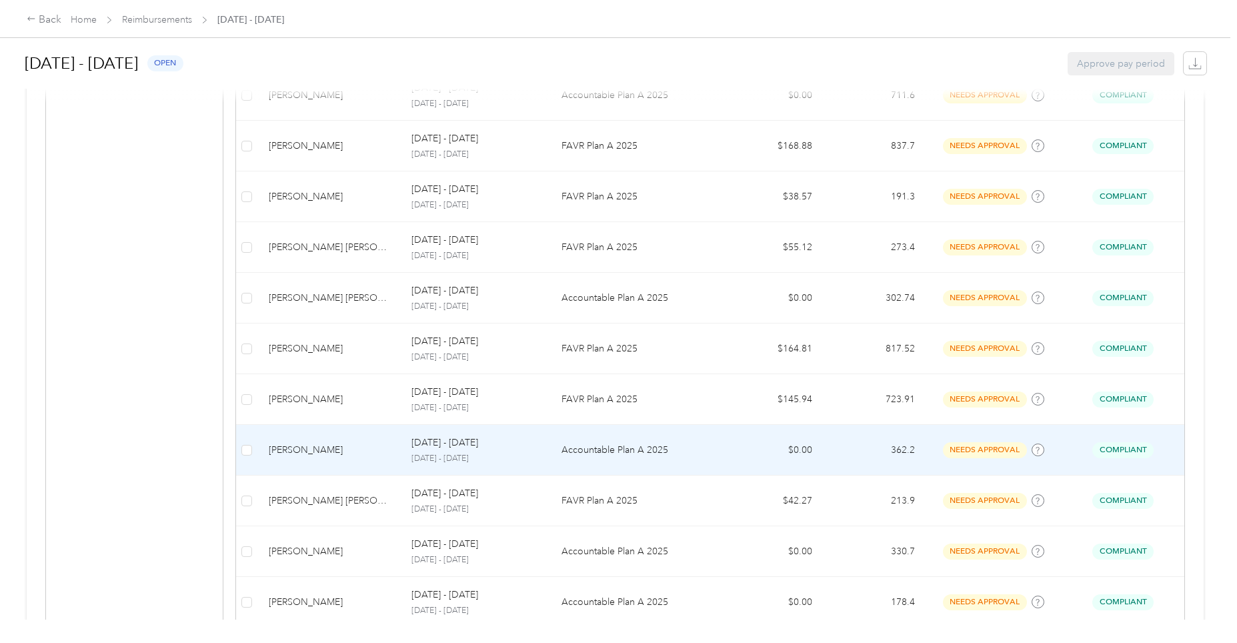
scroll to position [994, 0]
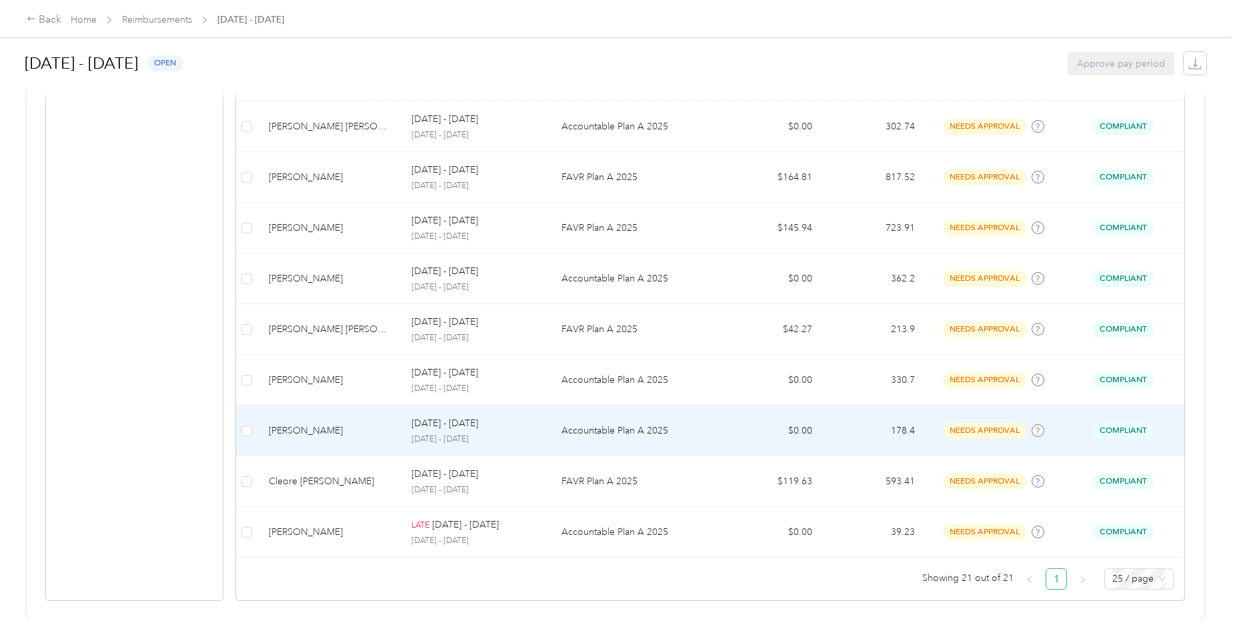
click at [455, 421] on div "[DATE] - [DATE] [DATE] - [DATE]" at bounding box center [475, 430] width 129 height 29
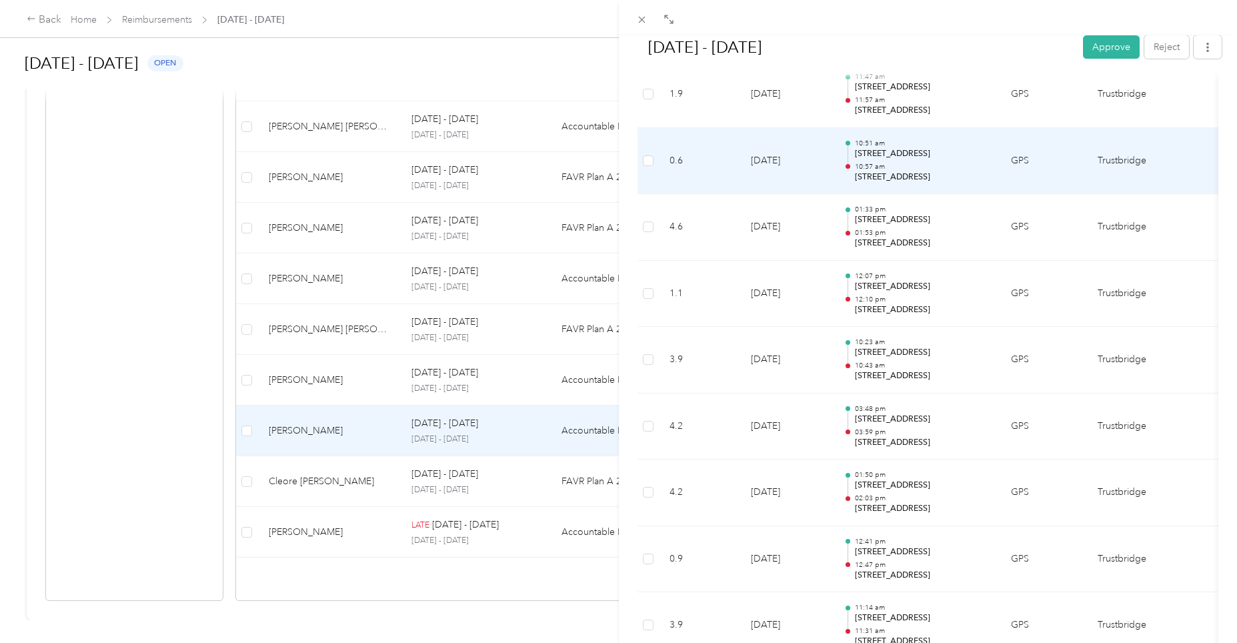
scroll to position [533, 0]
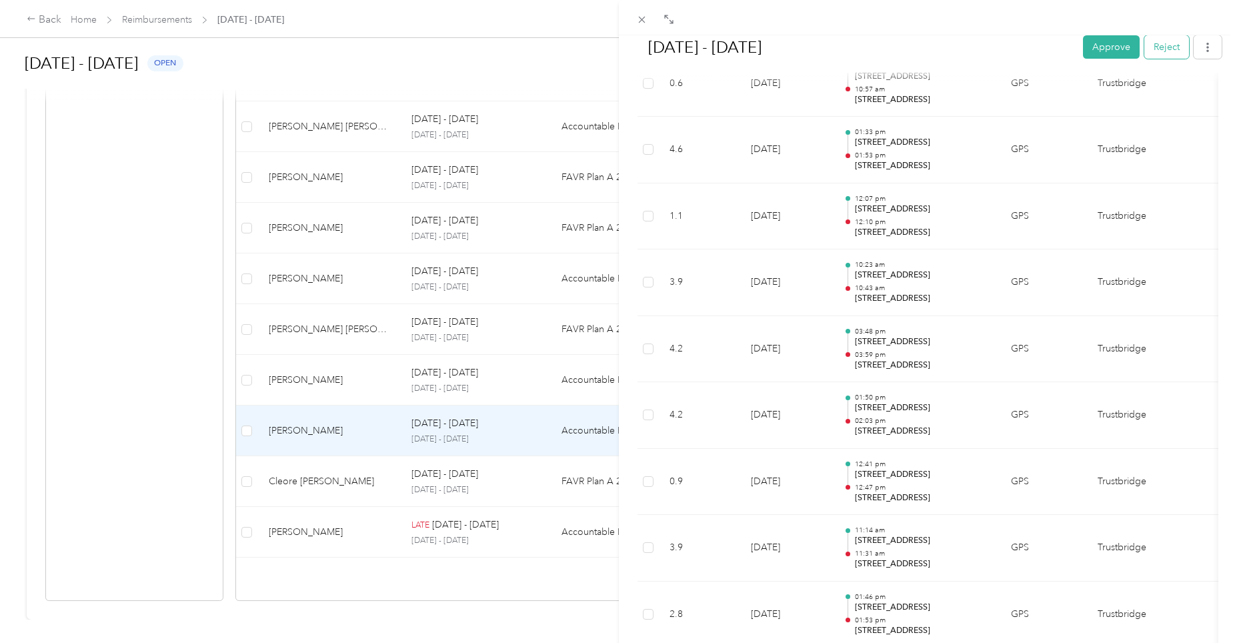
click at [1159, 47] on button "Reject" at bounding box center [1166, 46] width 45 height 23
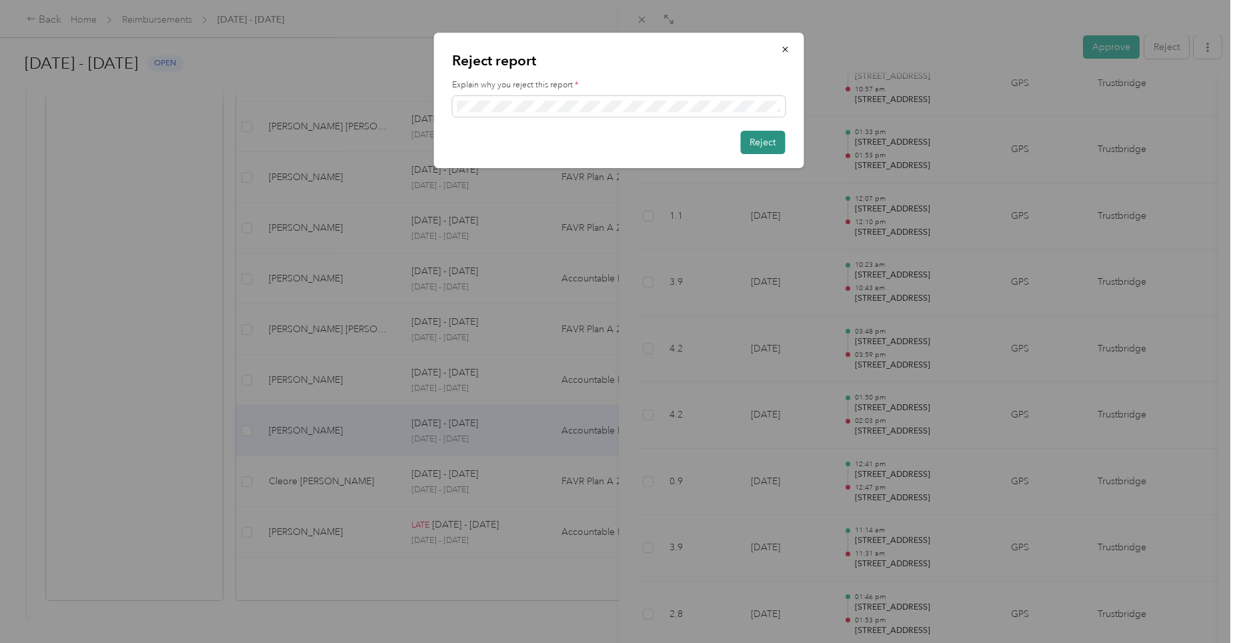
click at [768, 142] on button "Reject" at bounding box center [762, 142] width 45 height 23
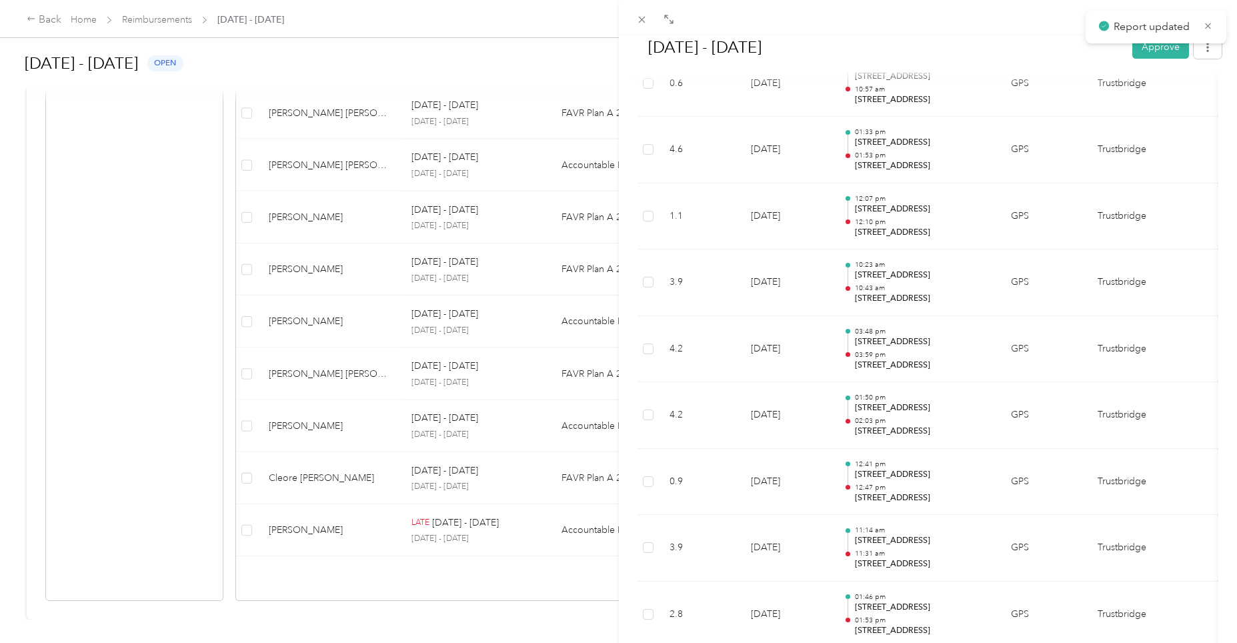
scroll to position [943, 0]
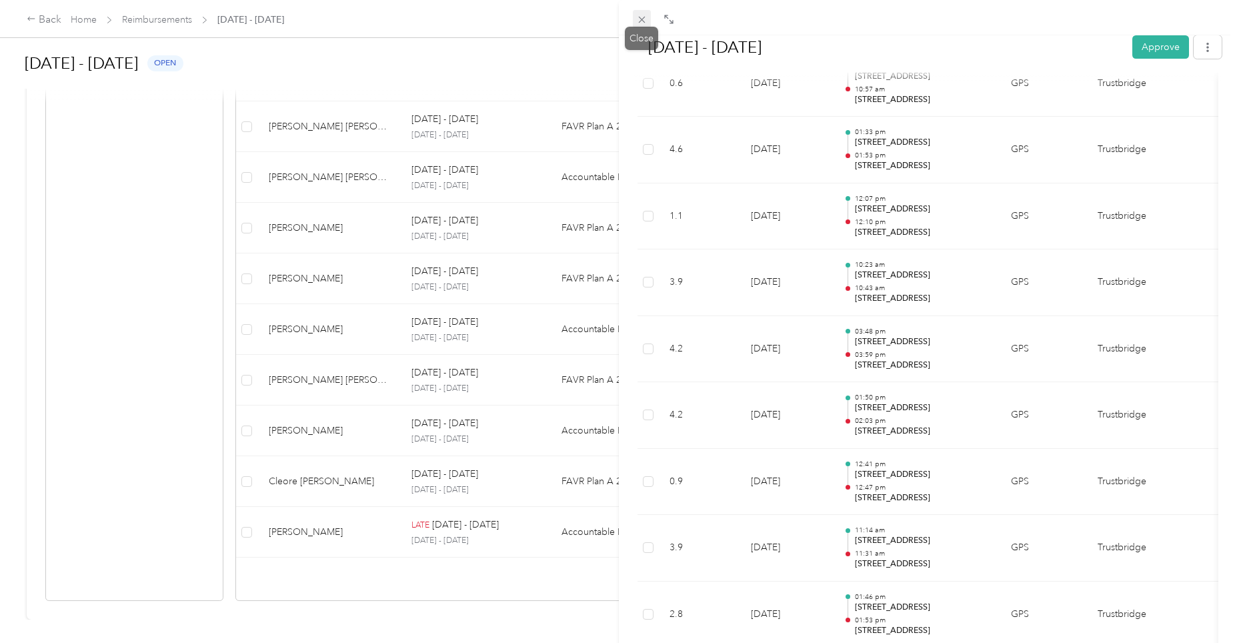
click at [642, 17] on icon at bounding box center [641, 19] width 11 height 11
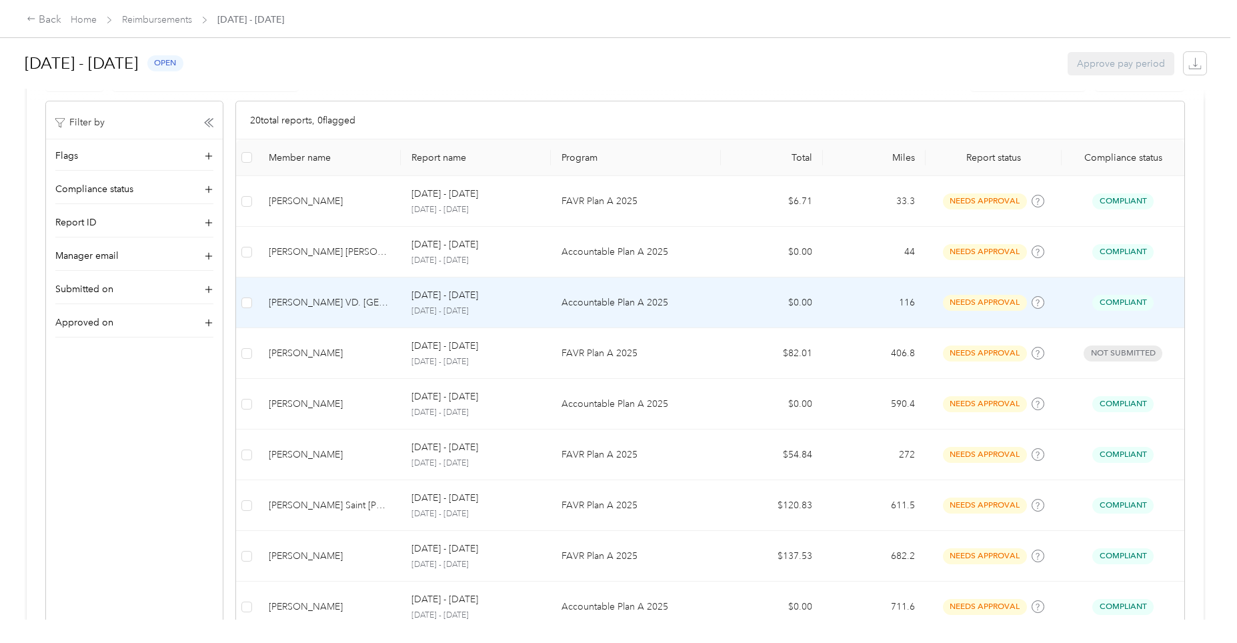
scroll to position [543, 0]
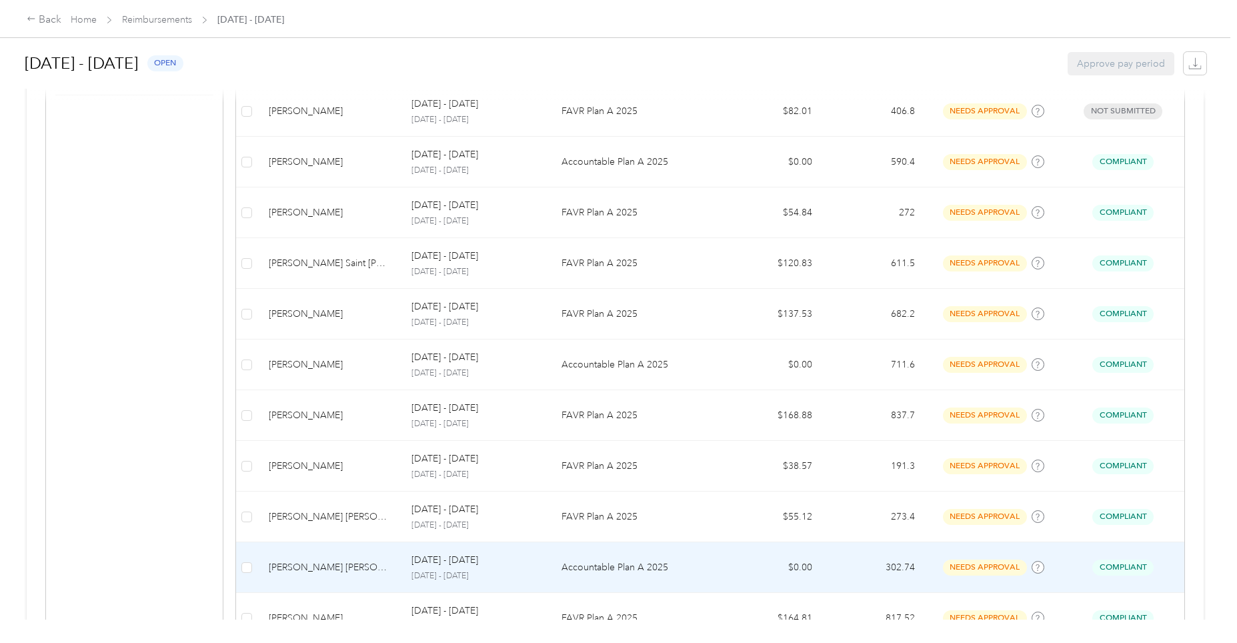
click at [491, 565] on div "[DATE] - [DATE]" at bounding box center [475, 560] width 129 height 15
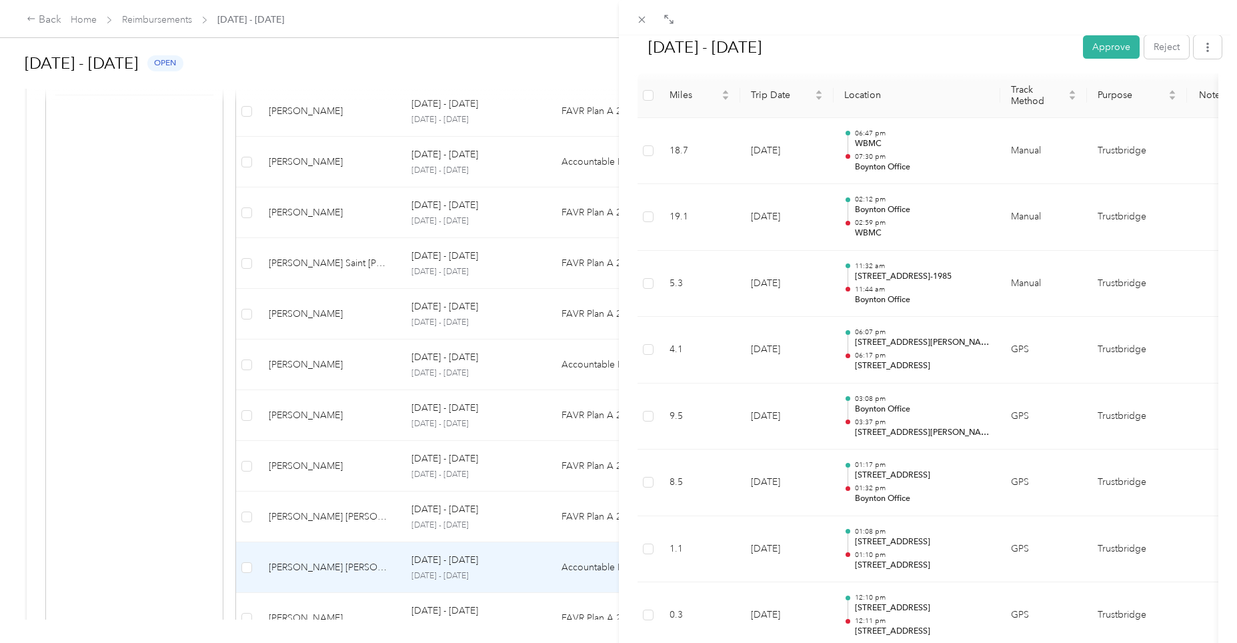
scroll to position [267, 0]
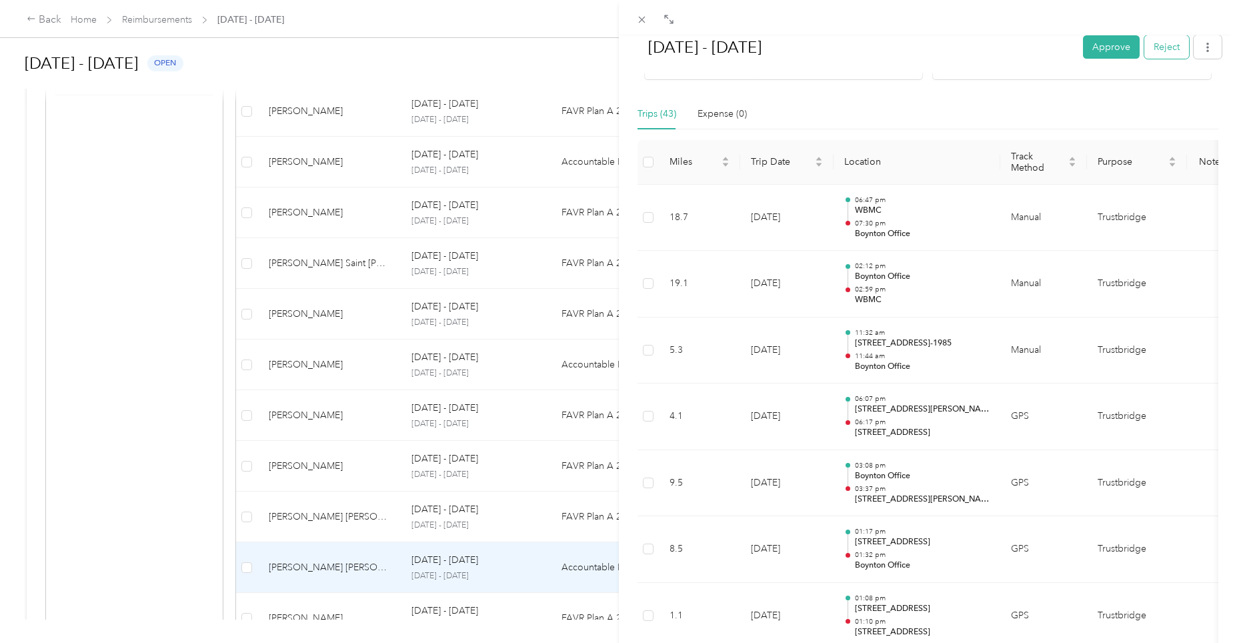
click at [1151, 49] on button "Reject" at bounding box center [1166, 46] width 45 height 23
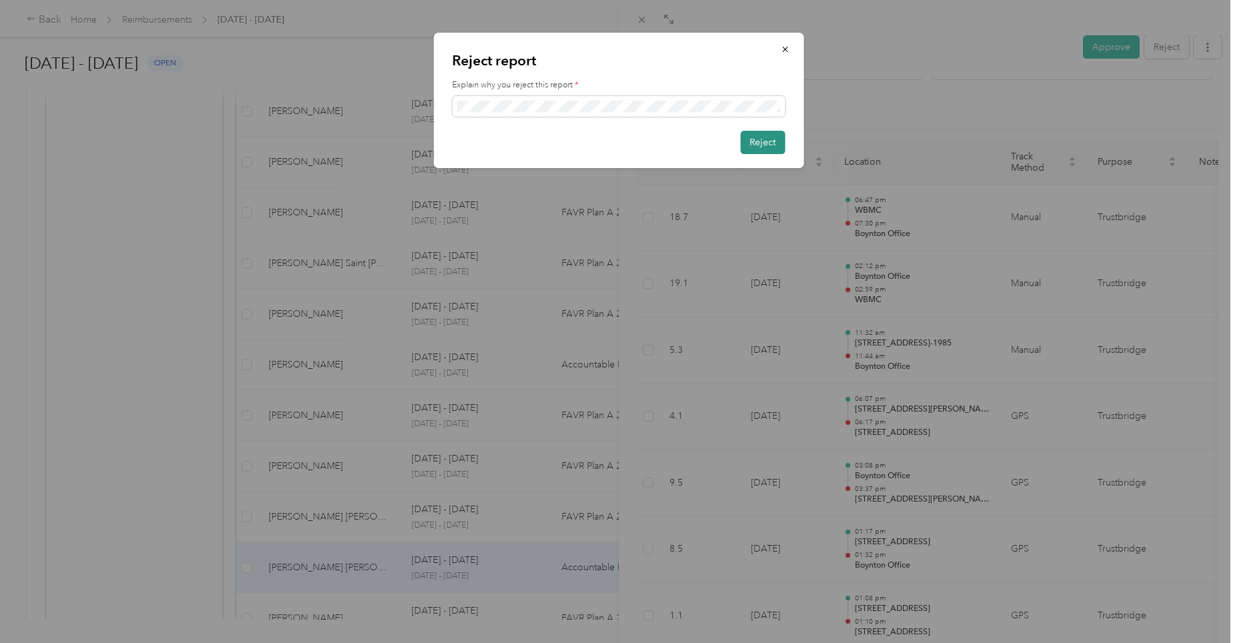
scroll to position [0, 0]
click at [754, 142] on button "Reject" at bounding box center [762, 142] width 45 height 23
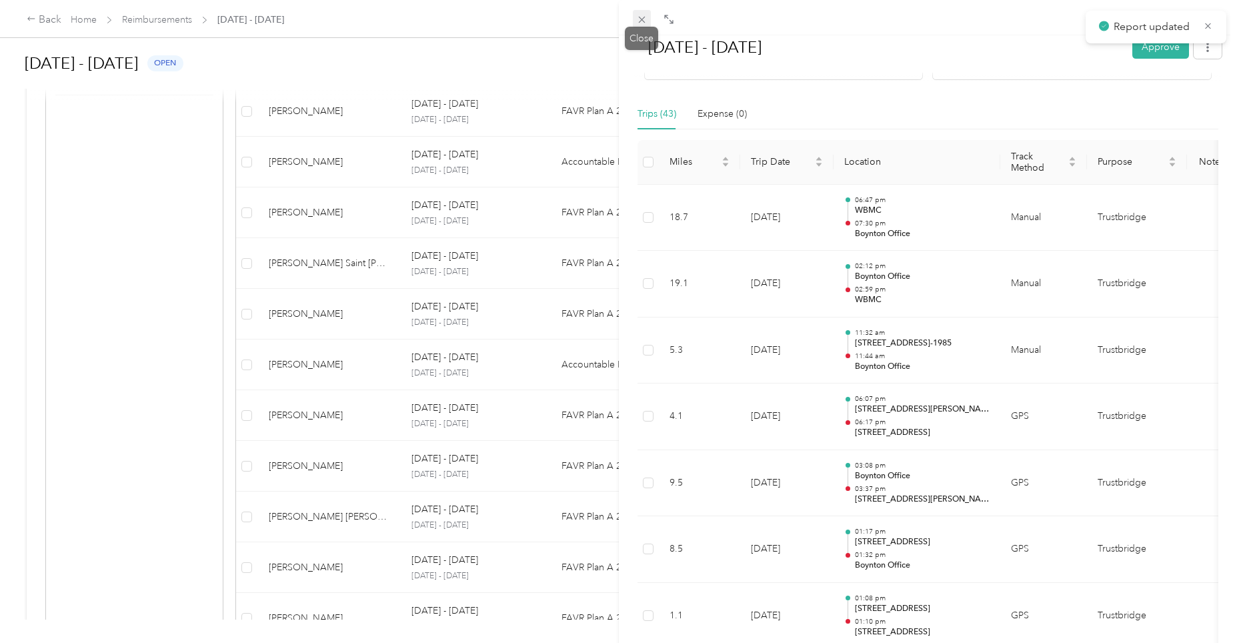
click at [644, 15] on icon at bounding box center [641, 19] width 11 height 11
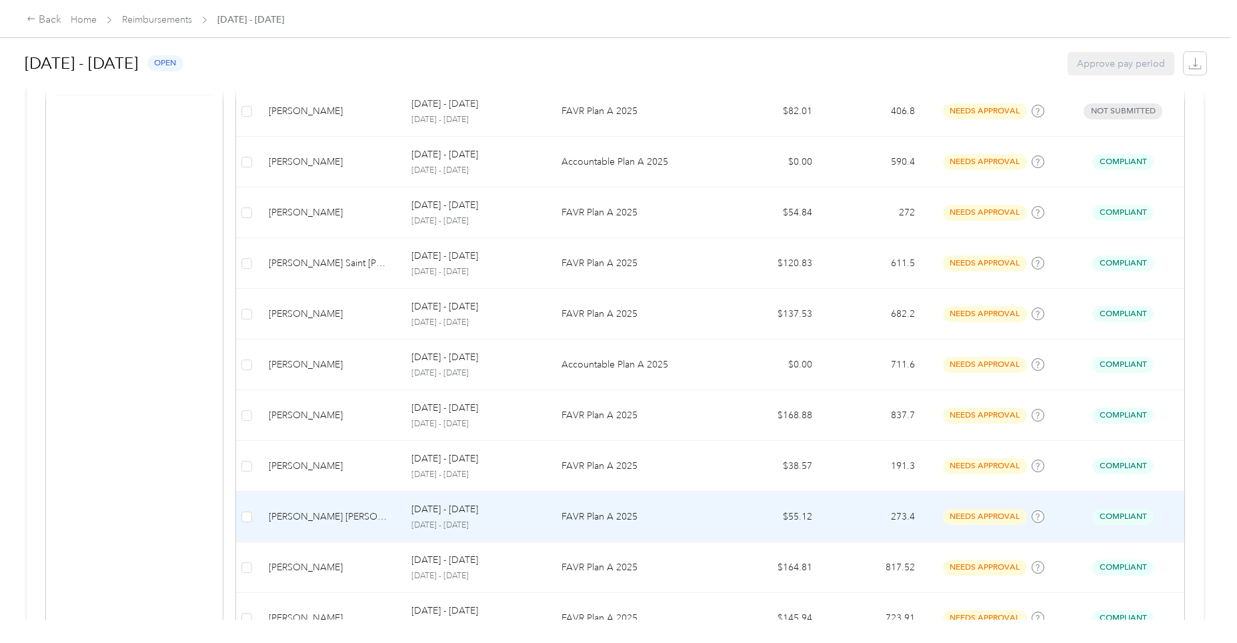
scroll to position [743, 0]
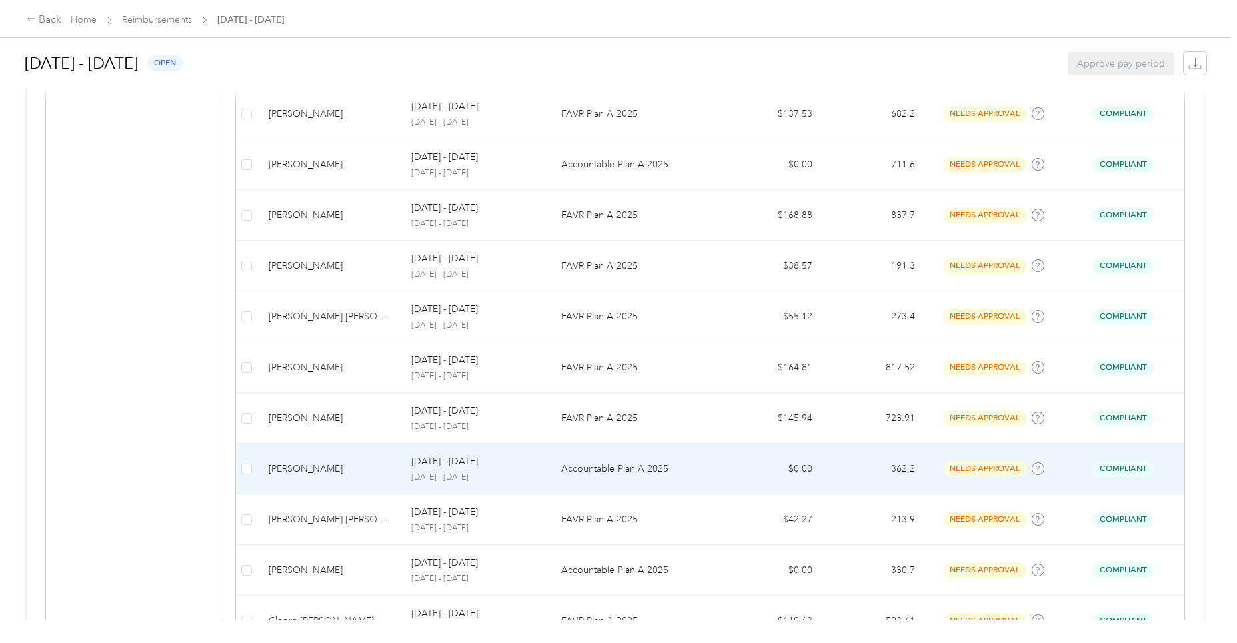
click at [445, 479] on p "[DATE] - [DATE]" at bounding box center [475, 477] width 129 height 12
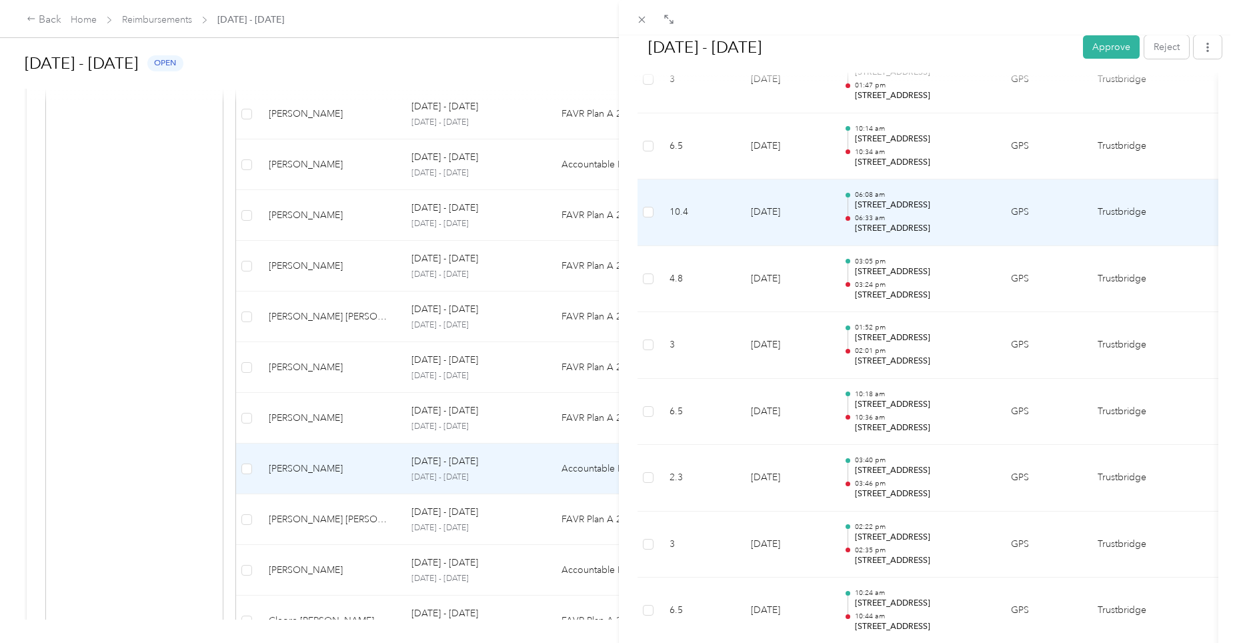
scroll to position [1334, 0]
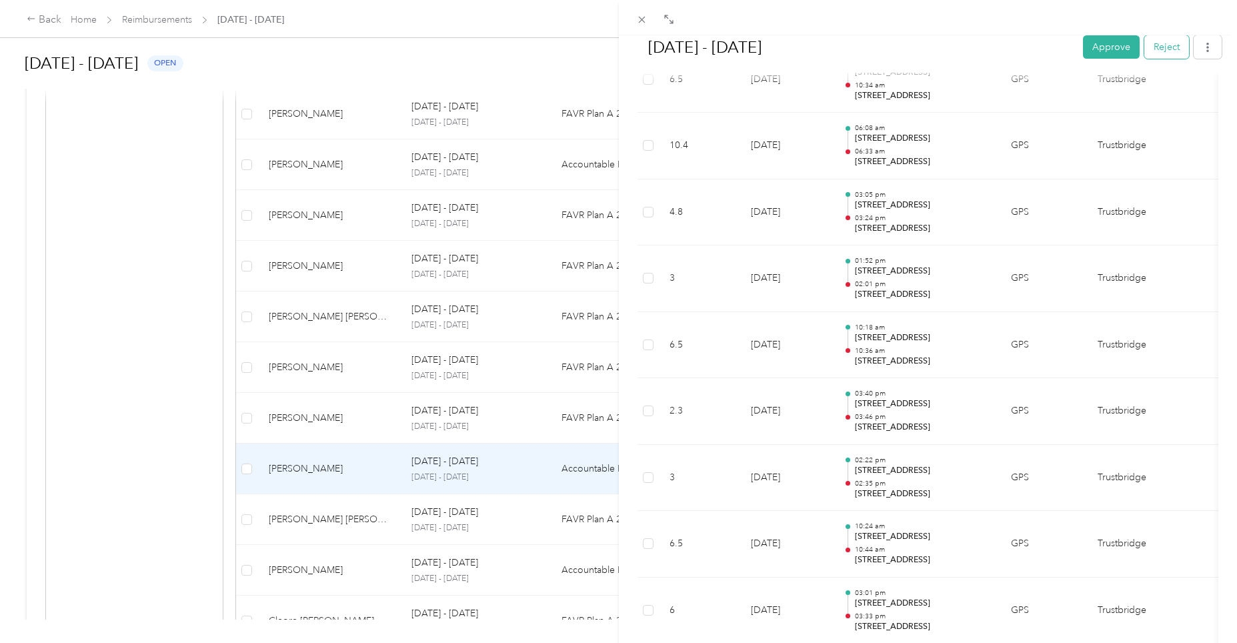
click at [1147, 52] on button "Reject" at bounding box center [1166, 46] width 45 height 23
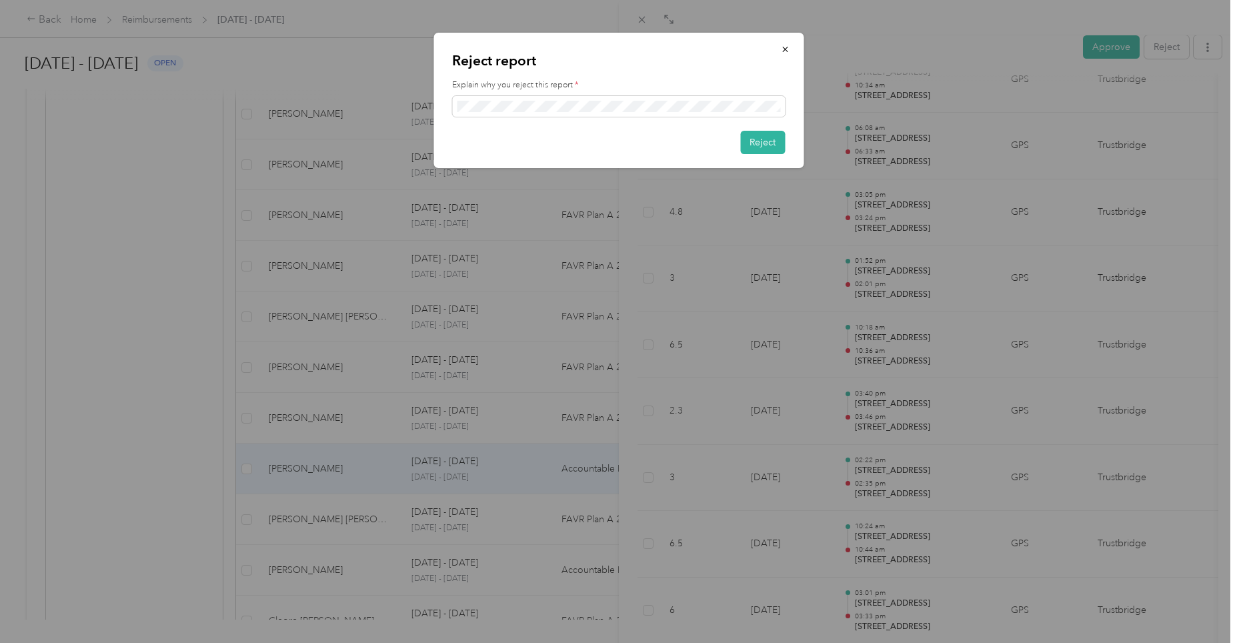
scroll to position [0, 0]
click at [765, 144] on button "Reject" at bounding box center [762, 142] width 45 height 23
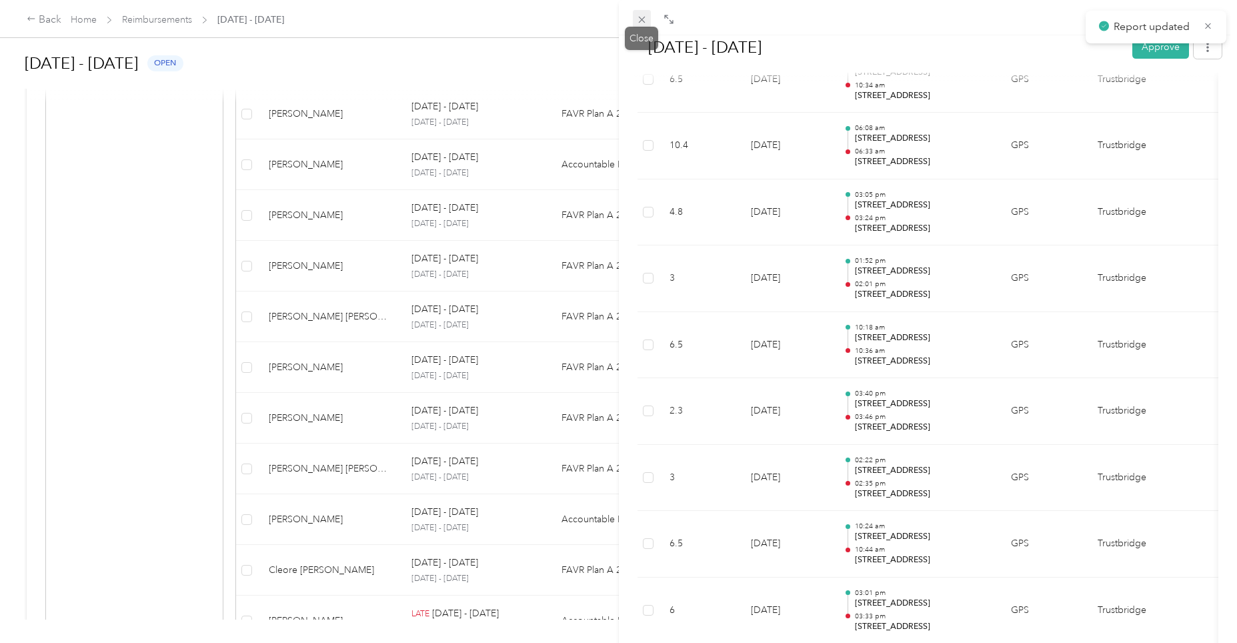
click at [643, 20] on icon at bounding box center [641, 19] width 11 height 11
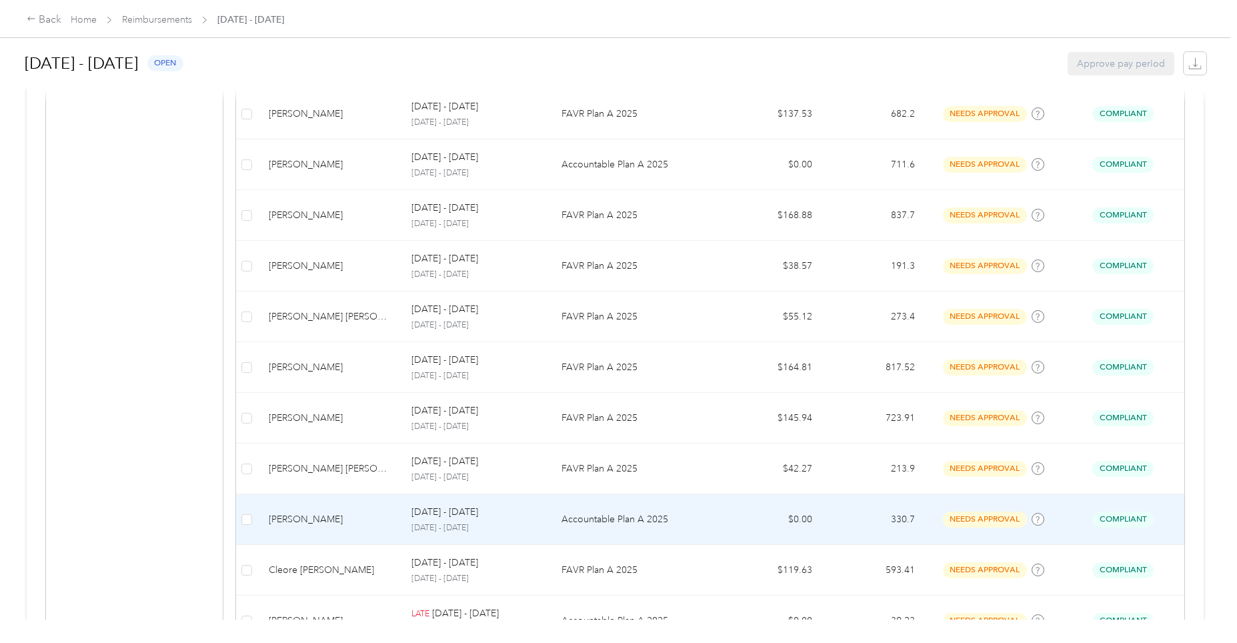
click at [465, 523] on p "[DATE] - [DATE]" at bounding box center [475, 528] width 129 height 12
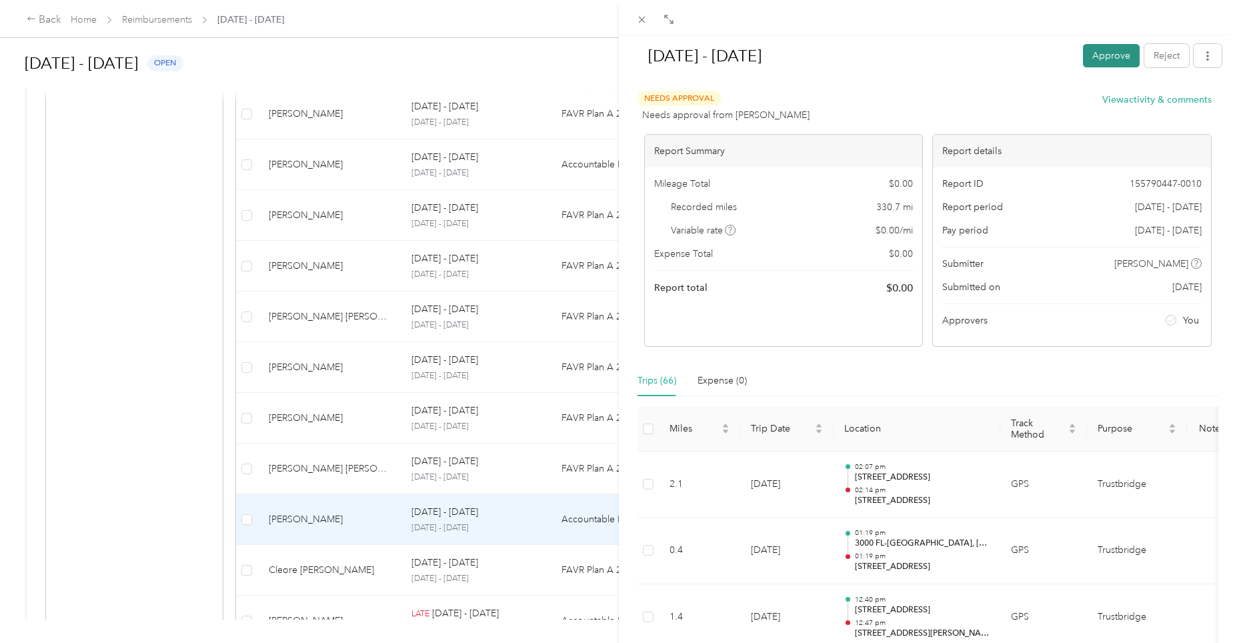
click at [1109, 60] on button "Approve" at bounding box center [1111, 55] width 57 height 23
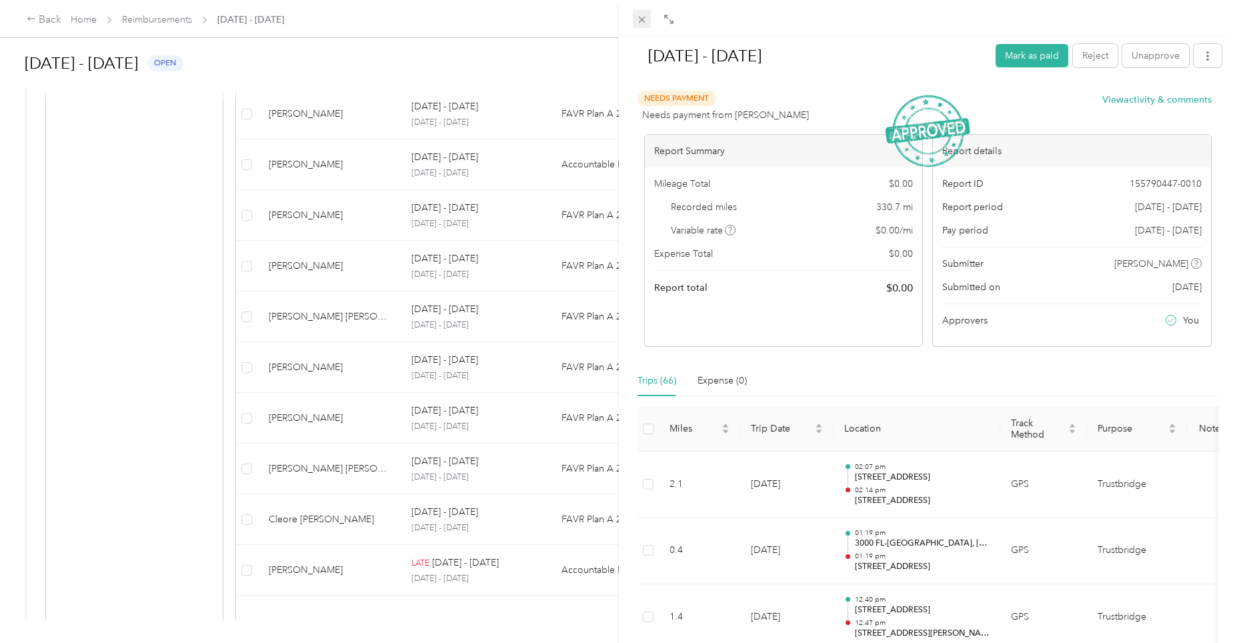
click at [640, 15] on icon at bounding box center [641, 19] width 11 height 11
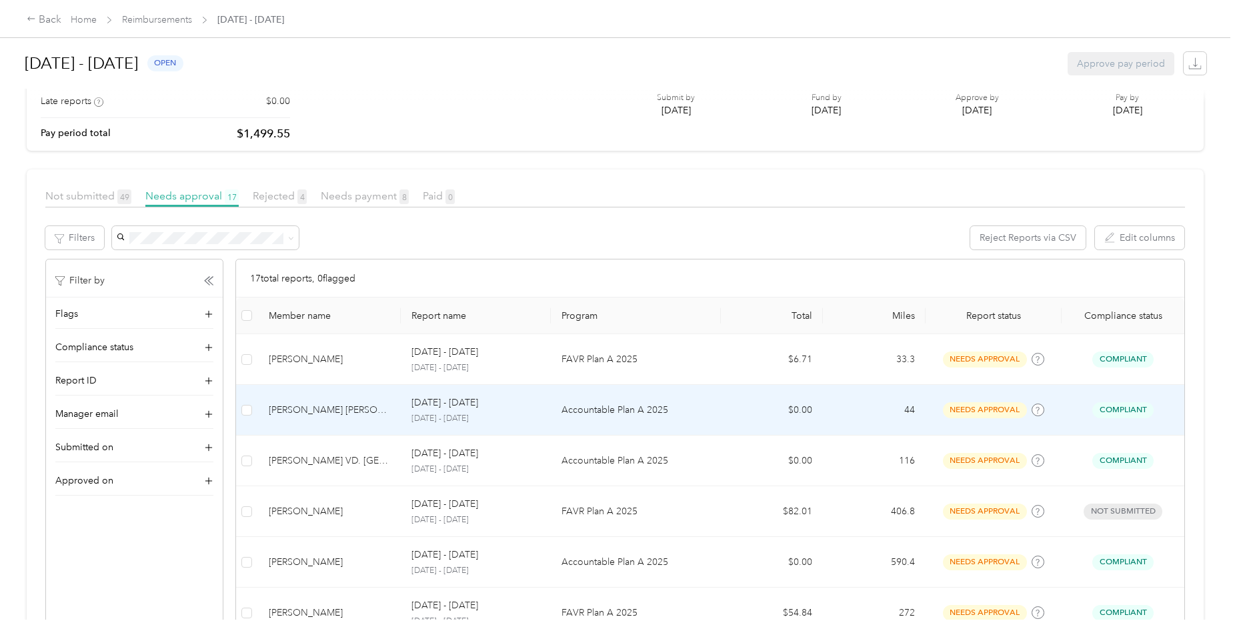
scroll to position [77, 0]
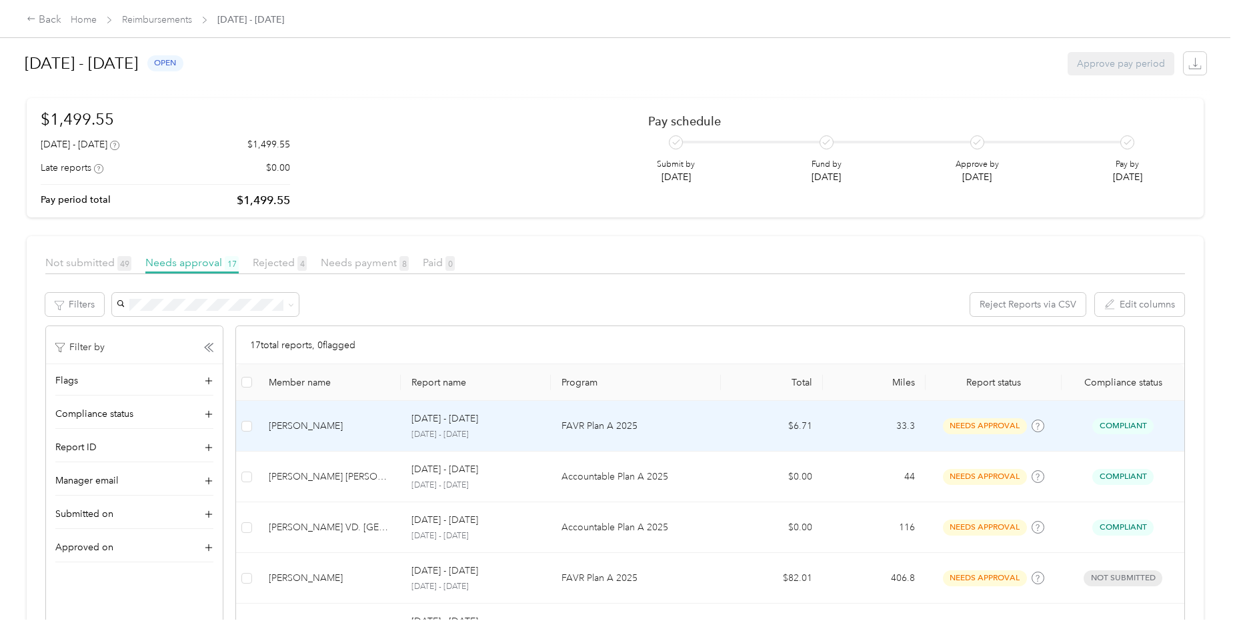
click at [483, 427] on div "[DATE] - [DATE] [DATE] - [DATE]" at bounding box center [475, 425] width 129 height 29
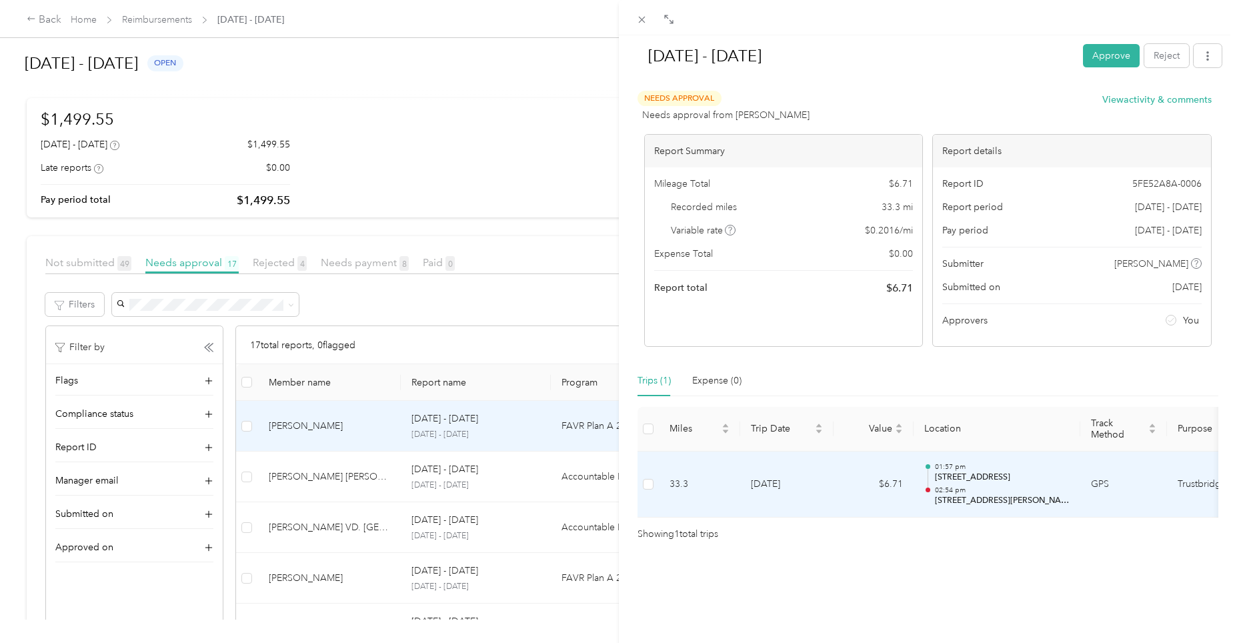
click at [935, 485] on p "02:54 pm" at bounding box center [1002, 489] width 135 height 9
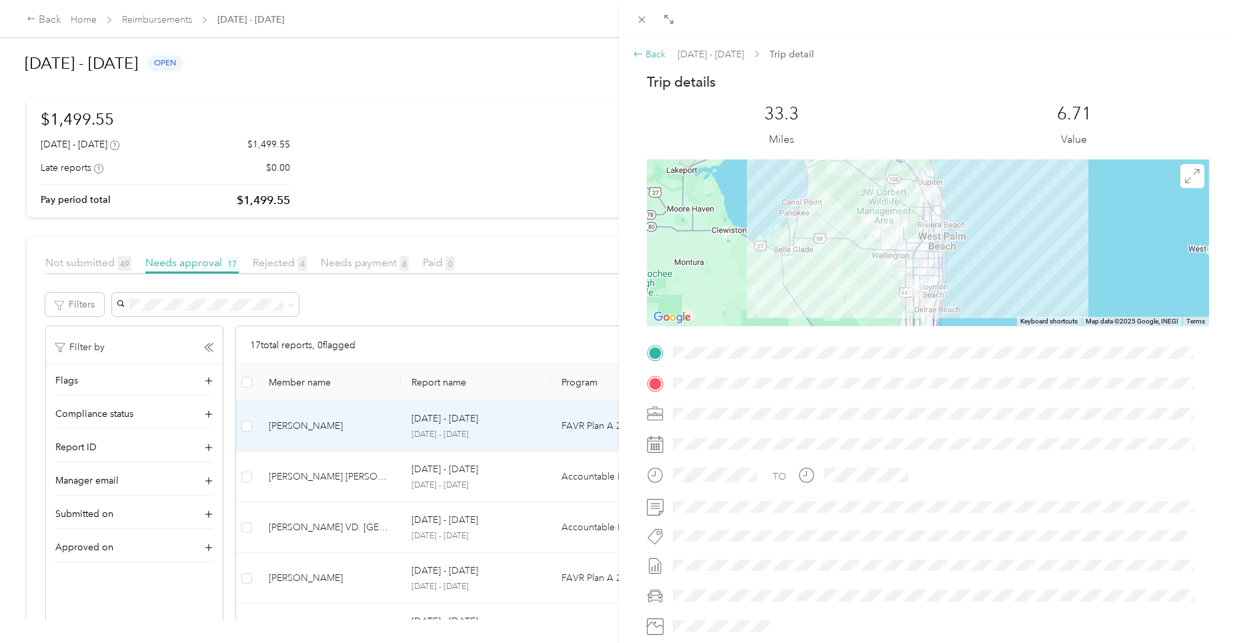
click at [662, 49] on div "Back" at bounding box center [649, 54] width 33 height 14
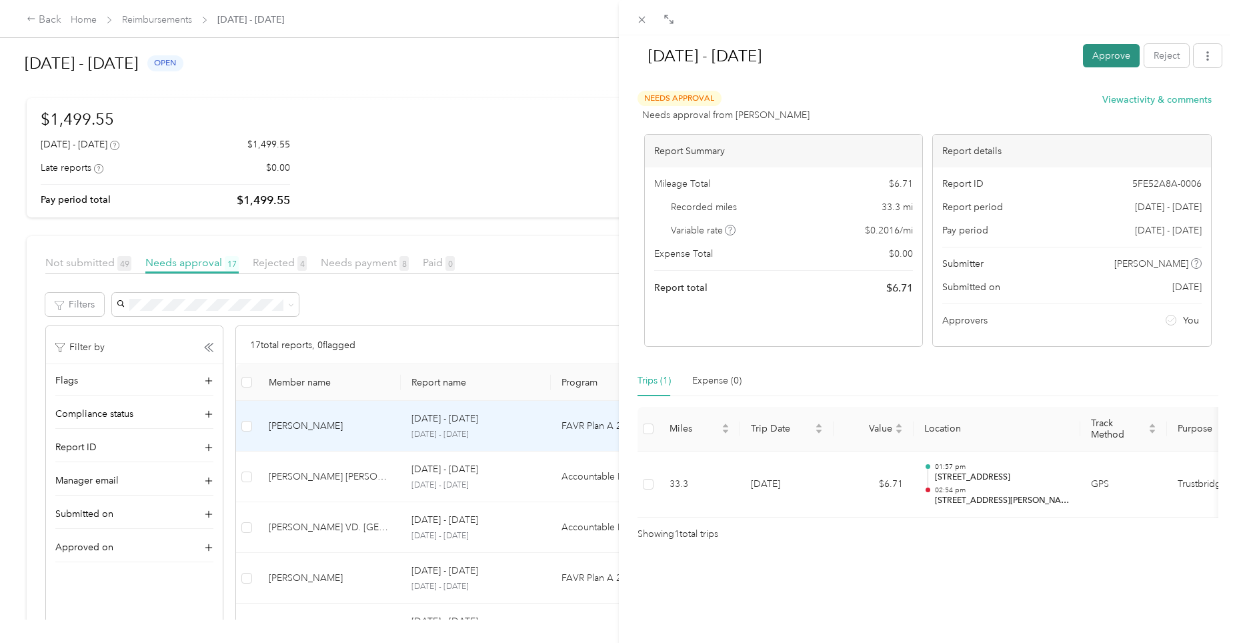
click at [1087, 51] on button "Approve" at bounding box center [1111, 55] width 57 height 23
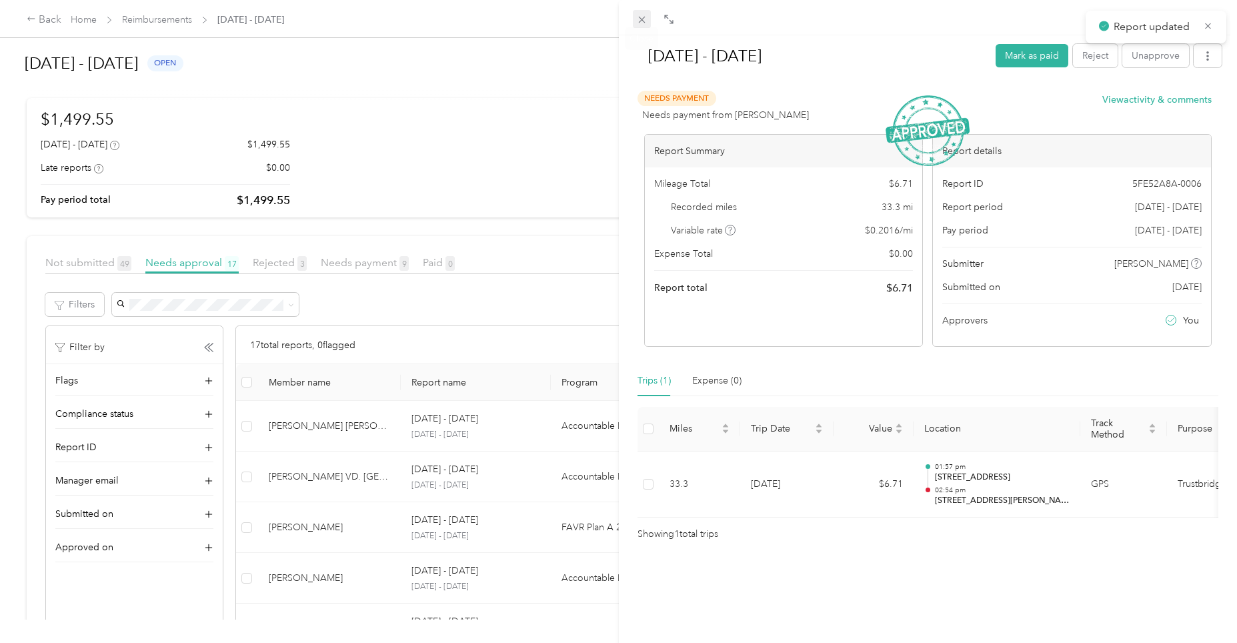
click at [642, 22] on icon at bounding box center [641, 19] width 11 height 11
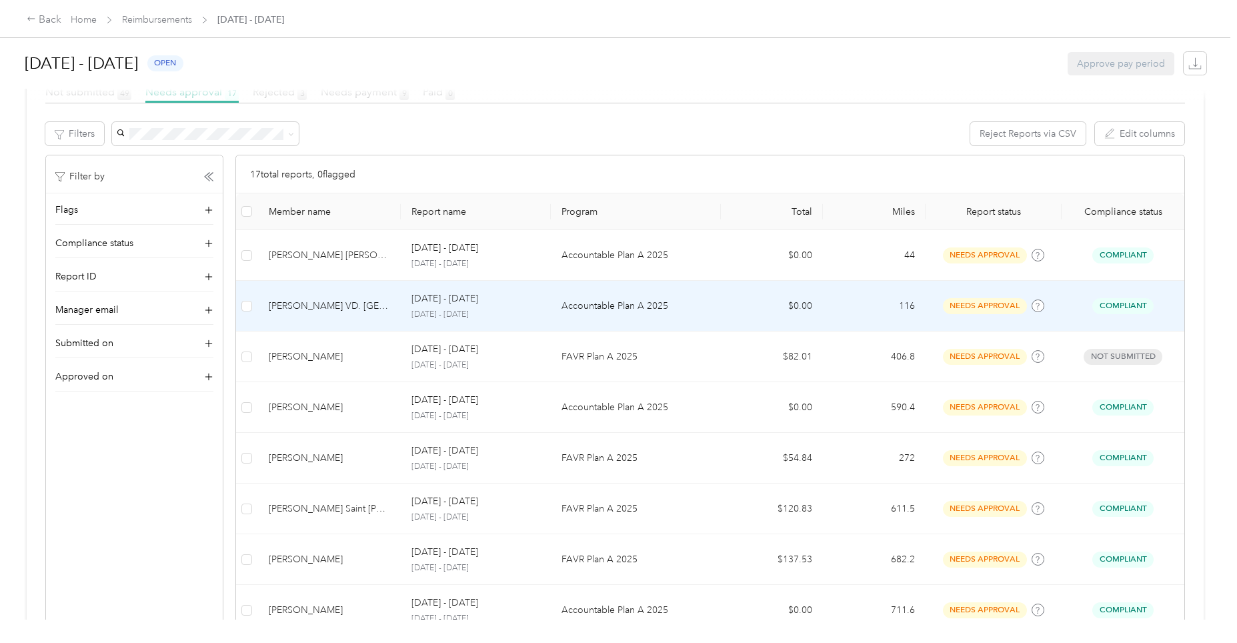
scroll to position [277, 0]
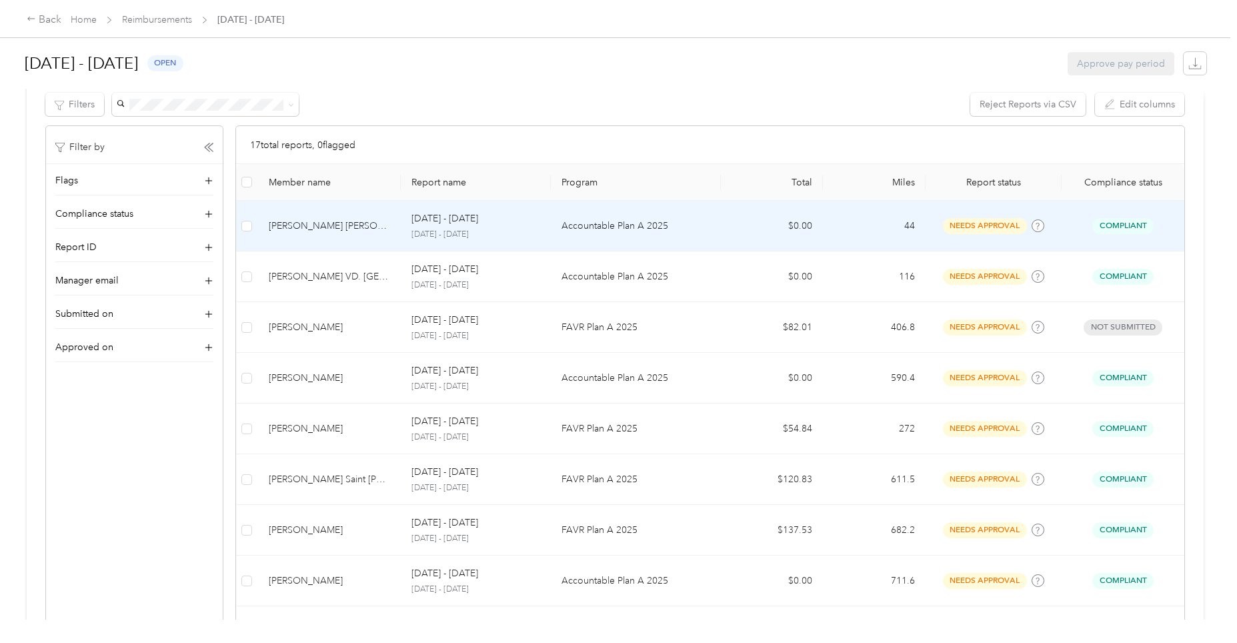
click at [460, 219] on p "[DATE] - [DATE]" at bounding box center [444, 218] width 67 height 15
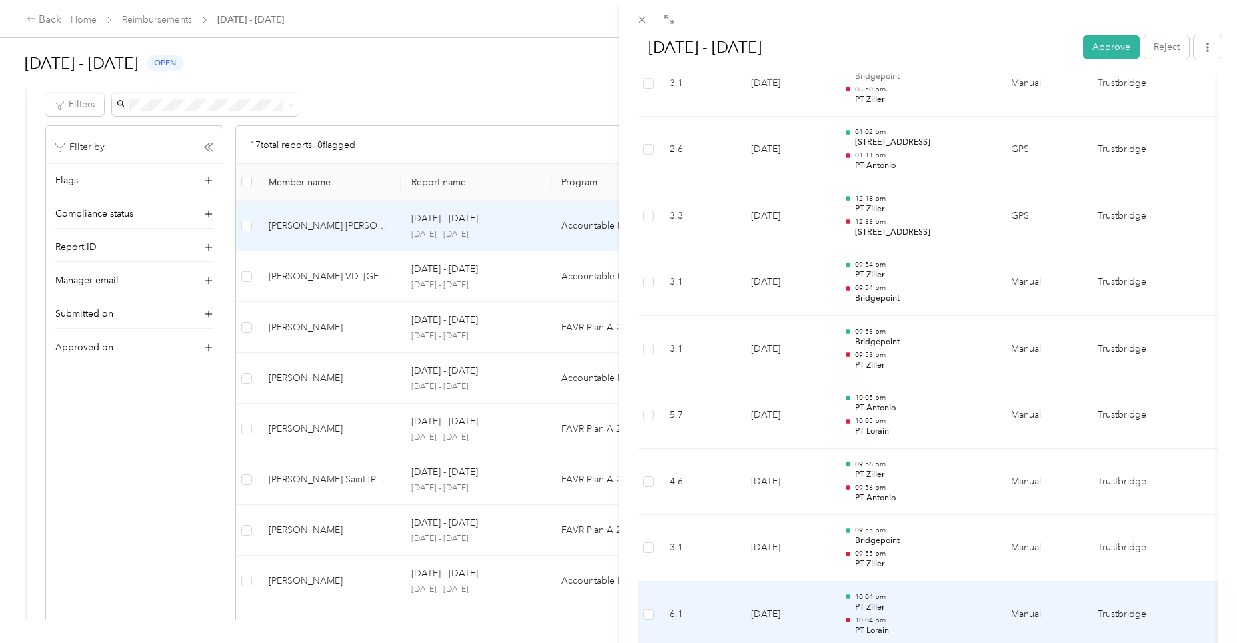
scroll to position [707, 0]
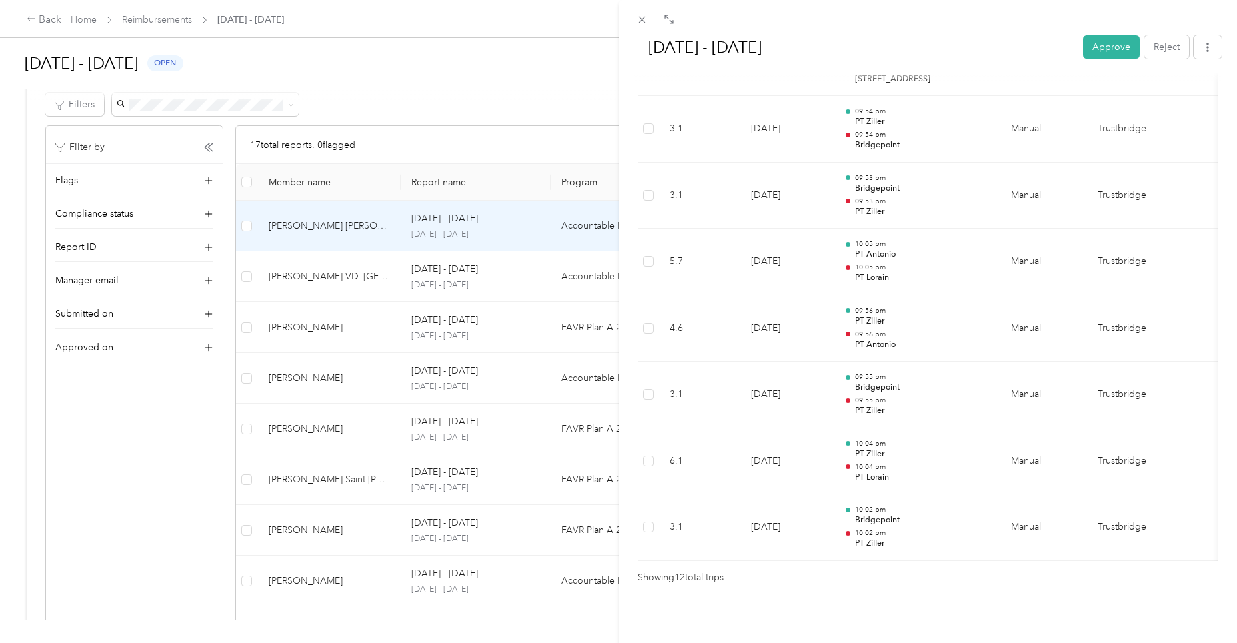
click at [644, 19] on icon at bounding box center [641, 19] width 11 height 11
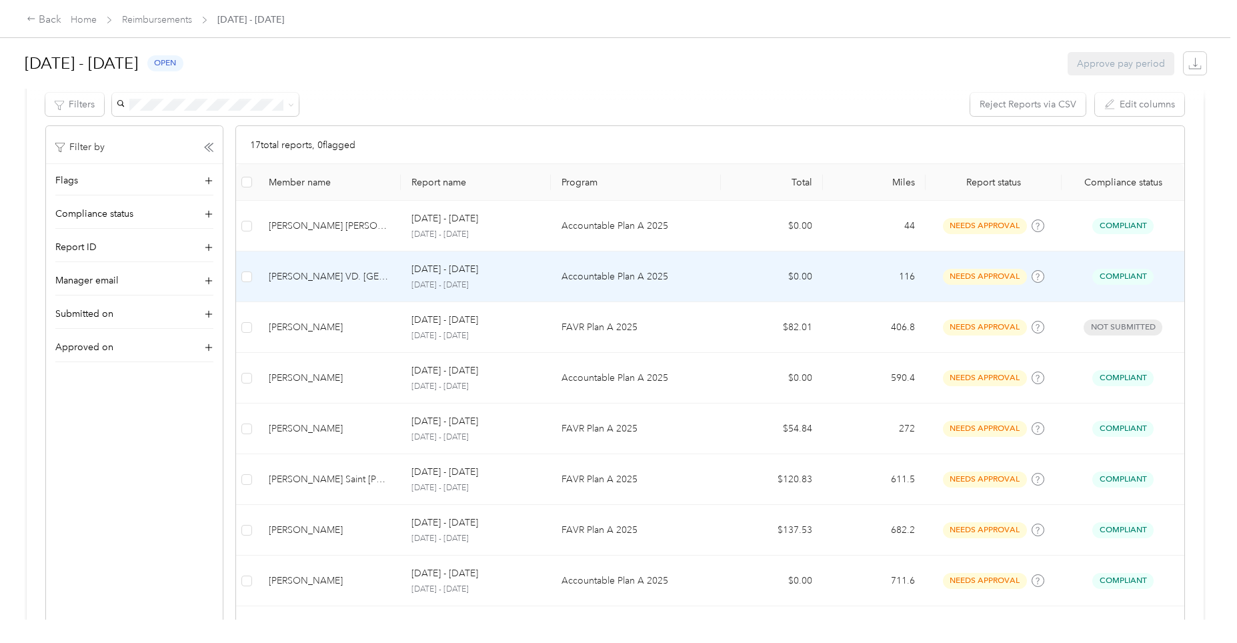
click at [466, 273] on p "[DATE] - [DATE]" at bounding box center [444, 269] width 67 height 15
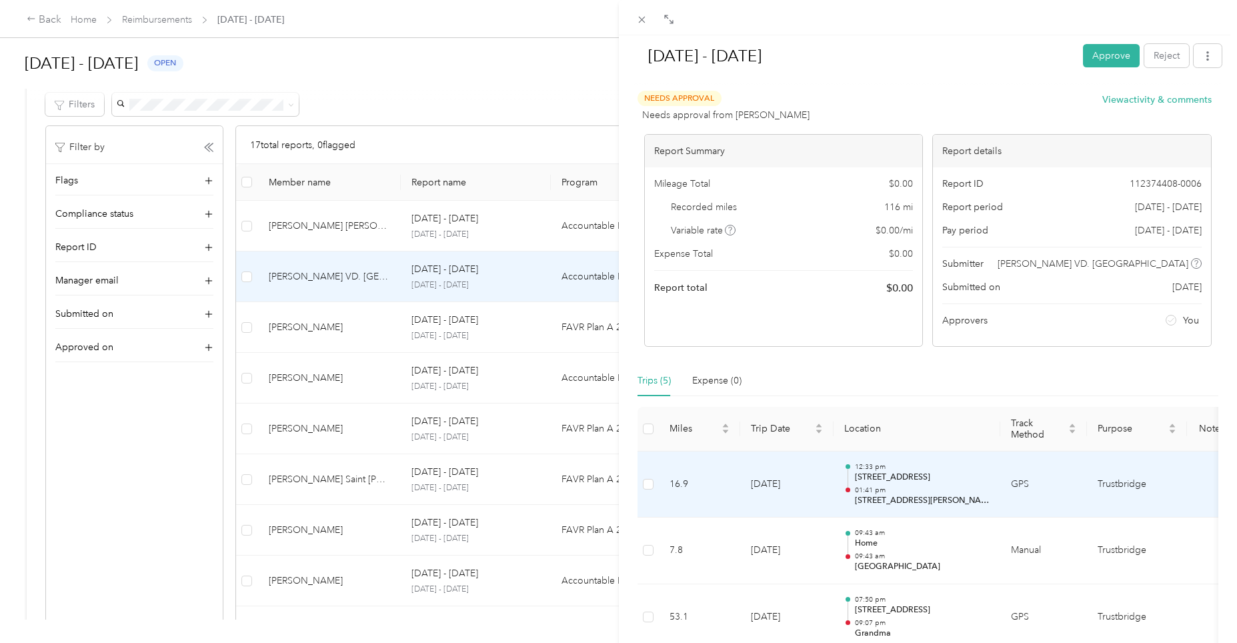
scroll to position [242, 0]
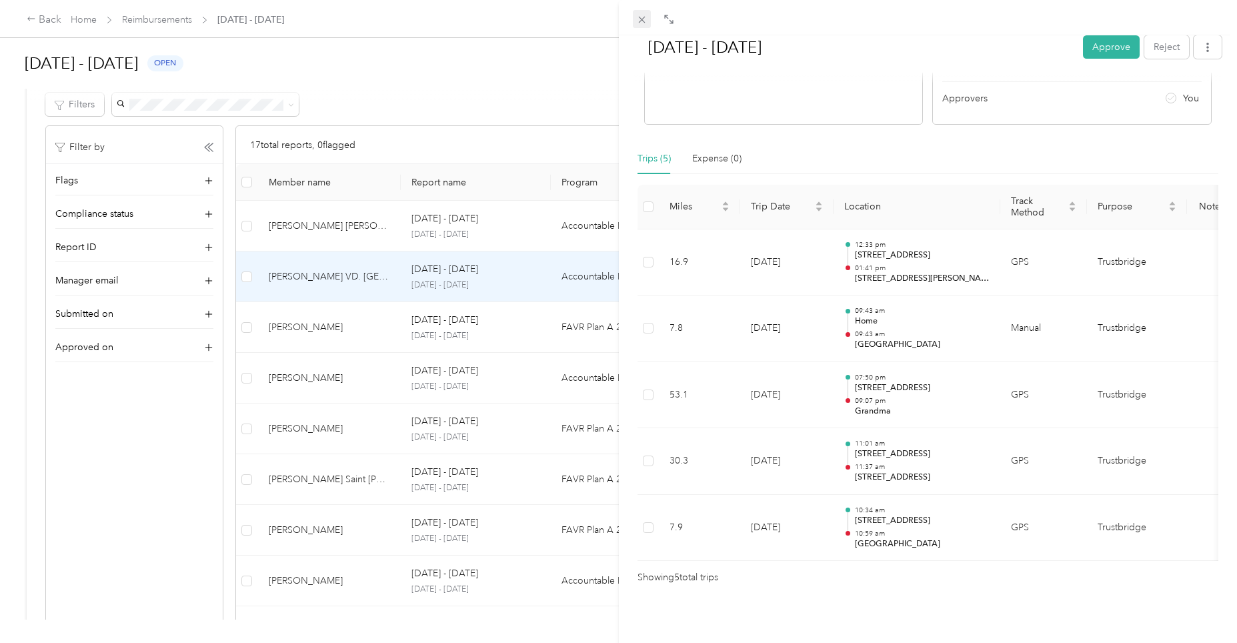
click at [640, 19] on icon at bounding box center [641, 19] width 11 height 11
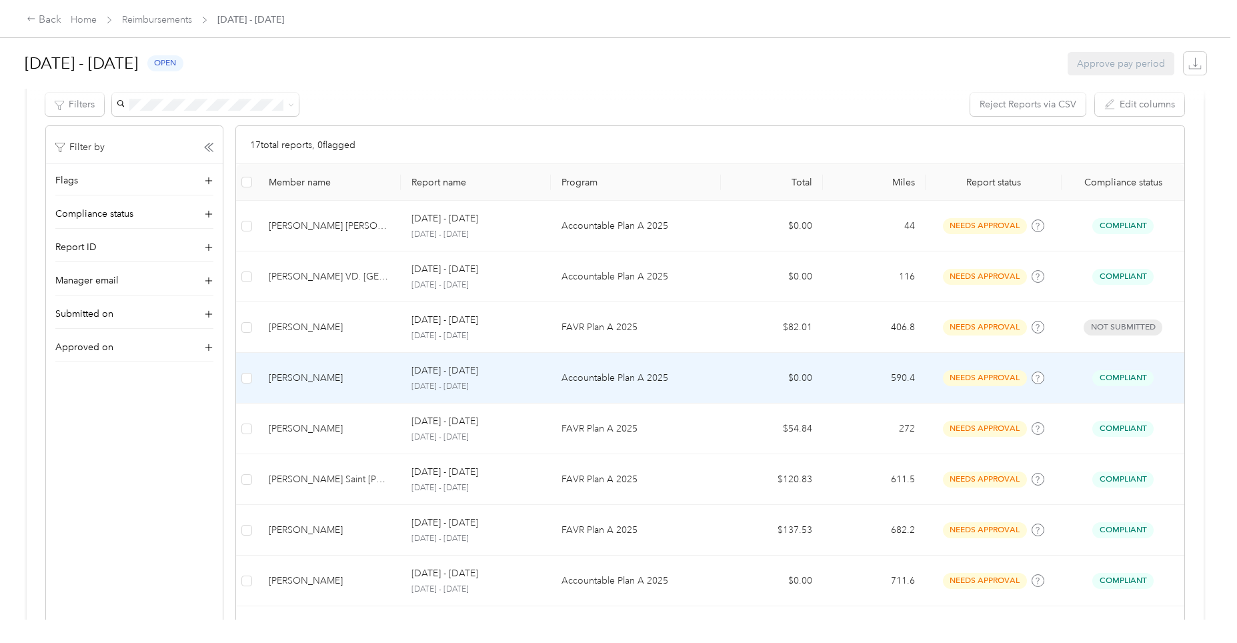
click at [477, 370] on p "[DATE] - [DATE]" at bounding box center [444, 370] width 67 height 15
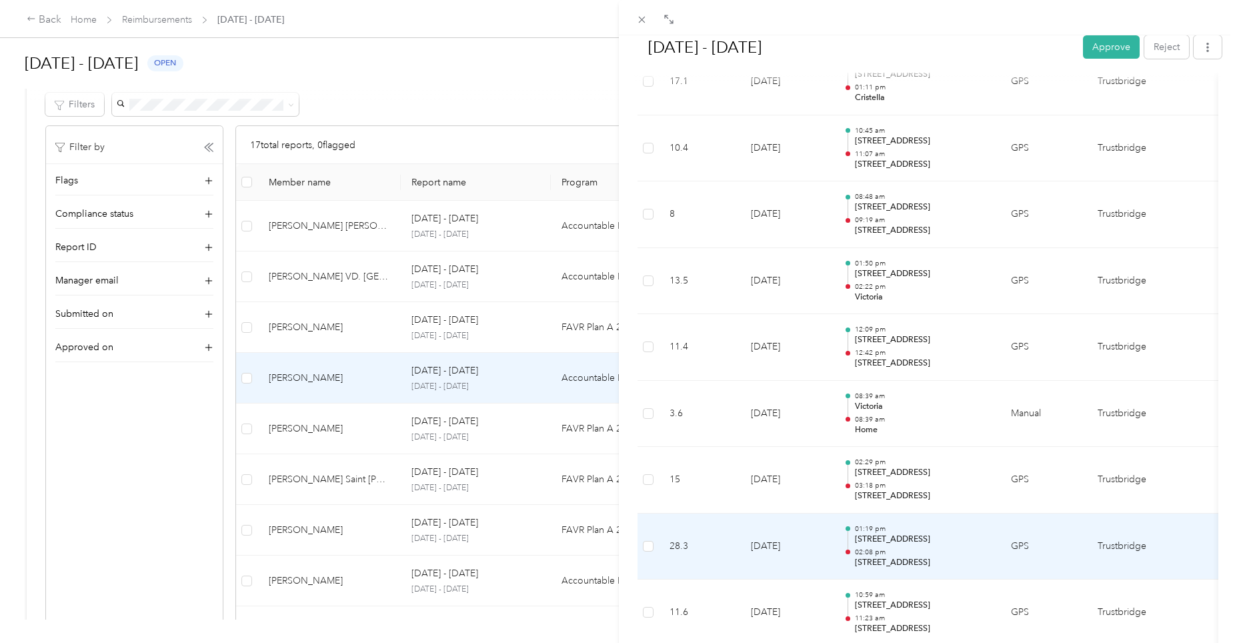
scroll to position [667, 0]
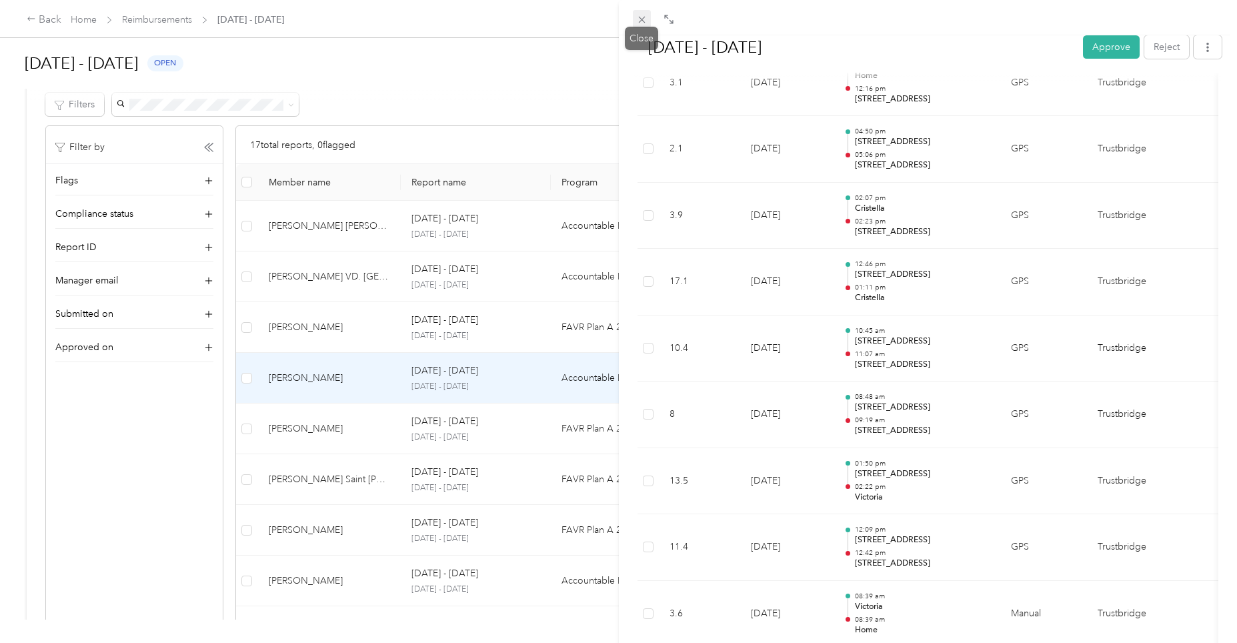
click at [637, 20] on icon at bounding box center [641, 19] width 11 height 11
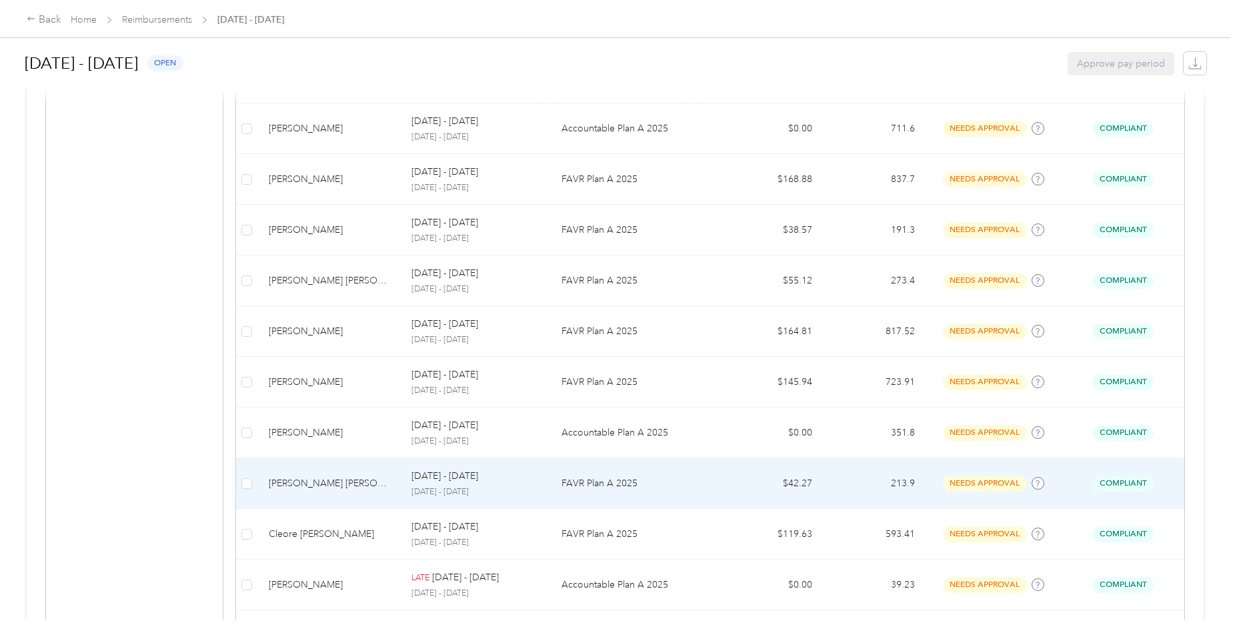
scroll to position [791, 0]
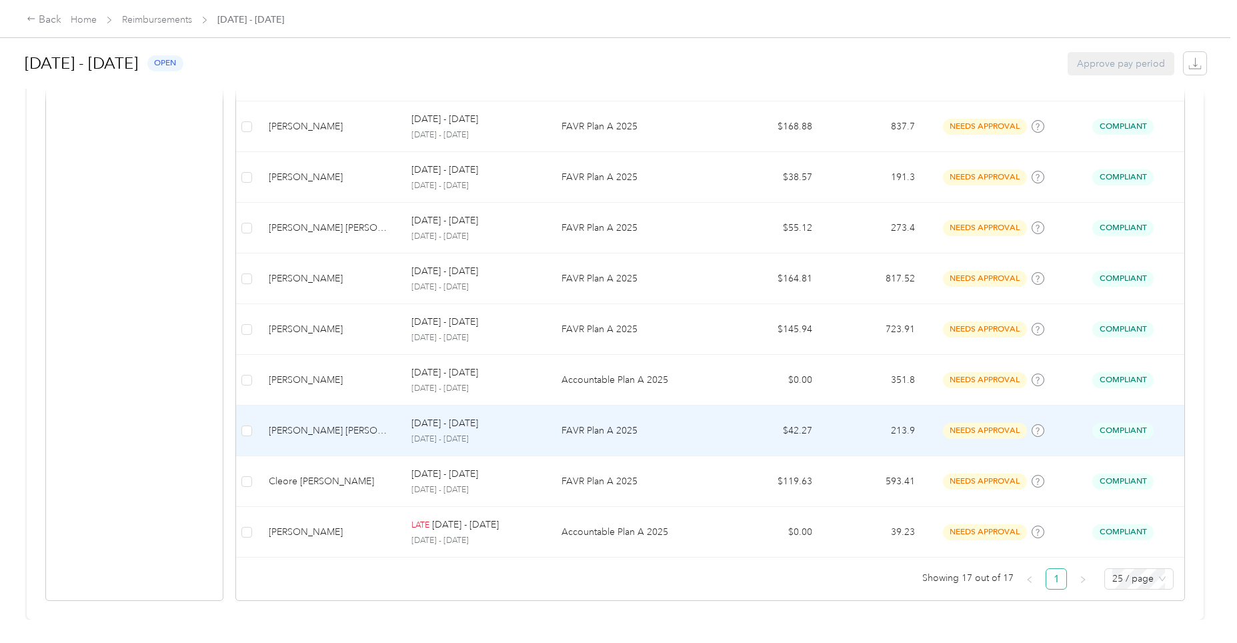
click at [441, 421] on div "[DATE] - [DATE] [DATE] - [DATE]" at bounding box center [475, 430] width 129 height 29
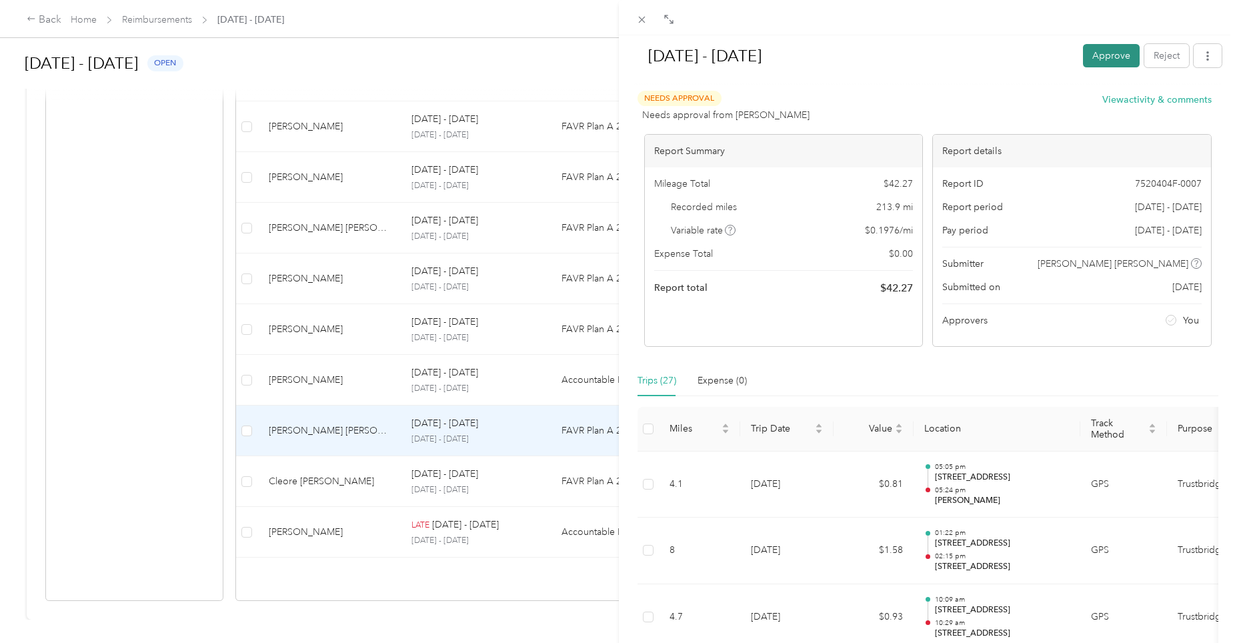
click at [1102, 55] on button "Approve" at bounding box center [1111, 55] width 57 height 23
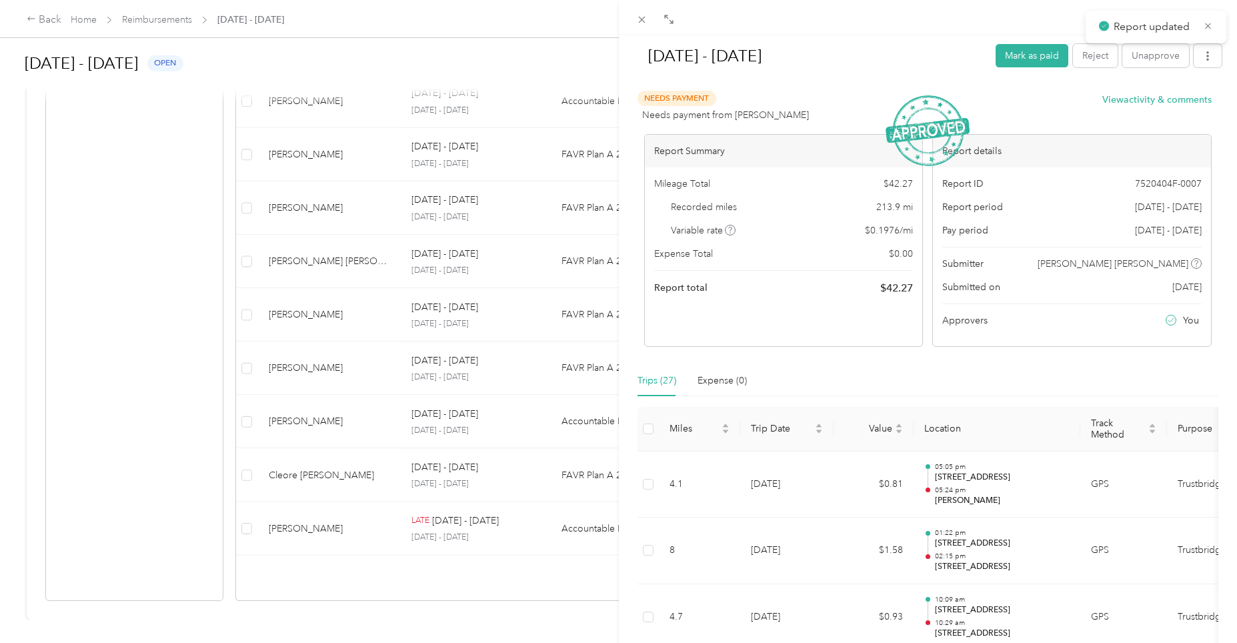
scroll to position [741, 0]
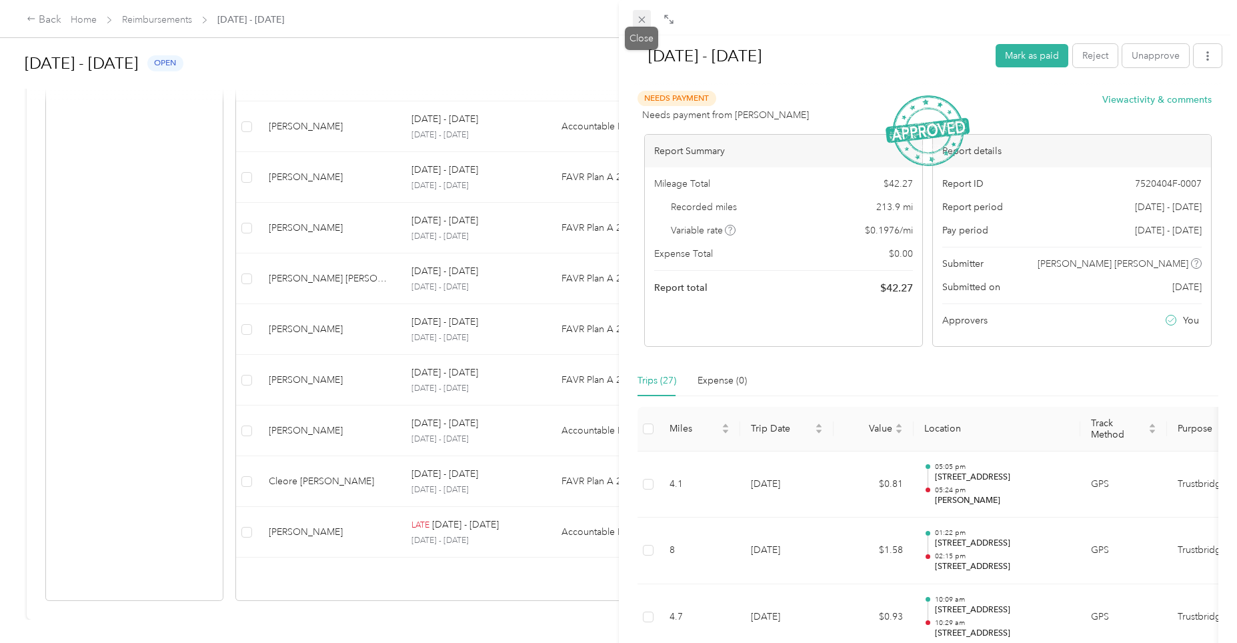
click at [641, 20] on icon at bounding box center [641, 20] width 7 height 7
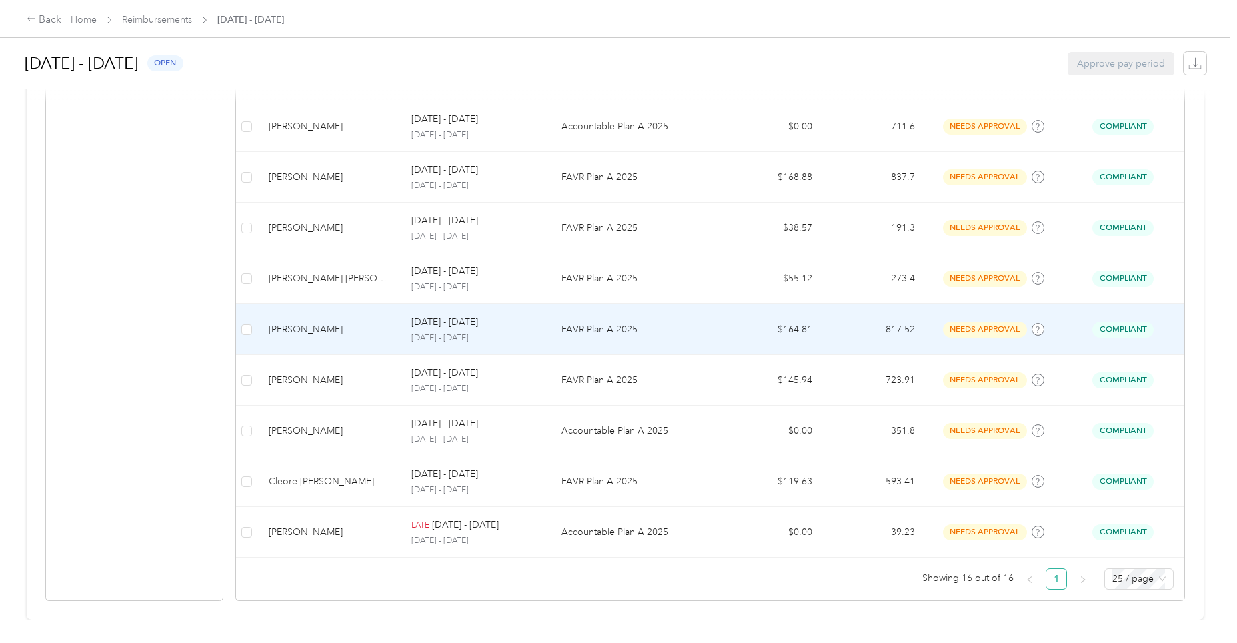
scroll to position [741, 0]
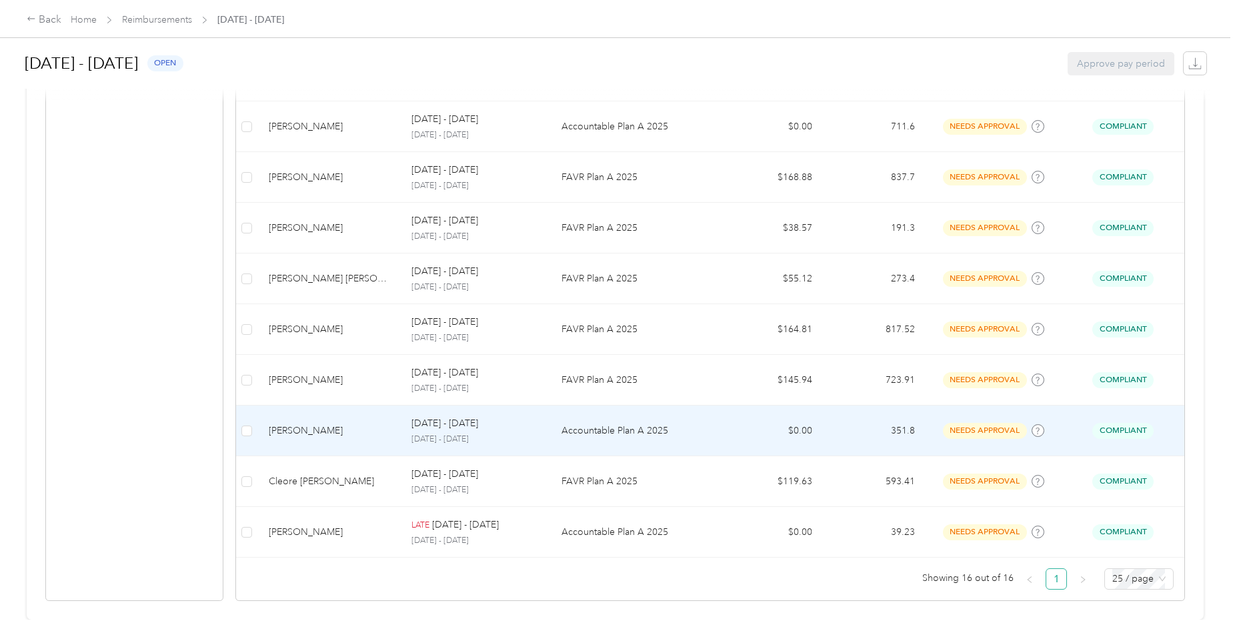
click at [467, 418] on p "[DATE] - [DATE]" at bounding box center [444, 423] width 67 height 15
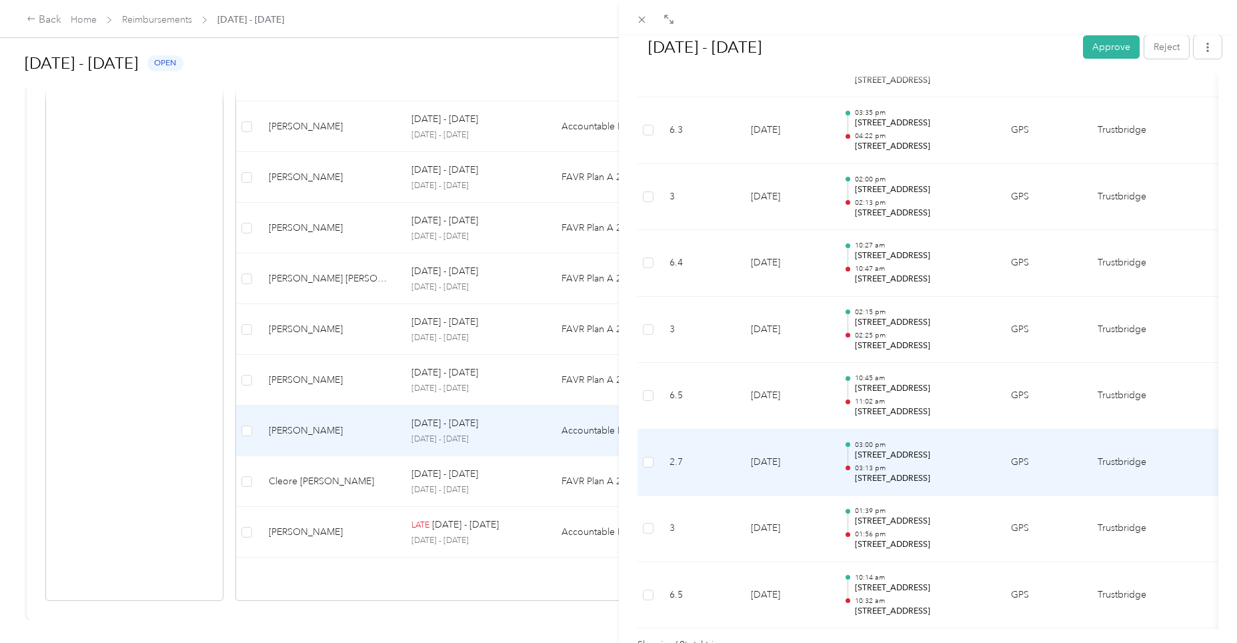
scroll to position [4488, 0]
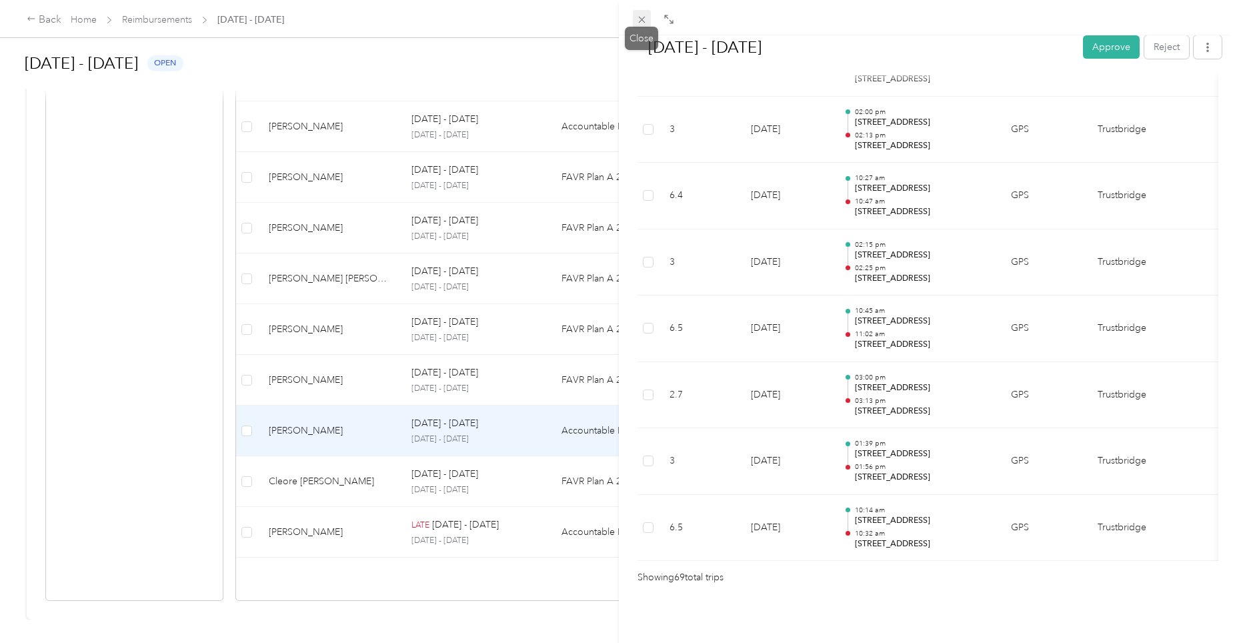
click at [635, 19] on span at bounding box center [642, 19] width 19 height 19
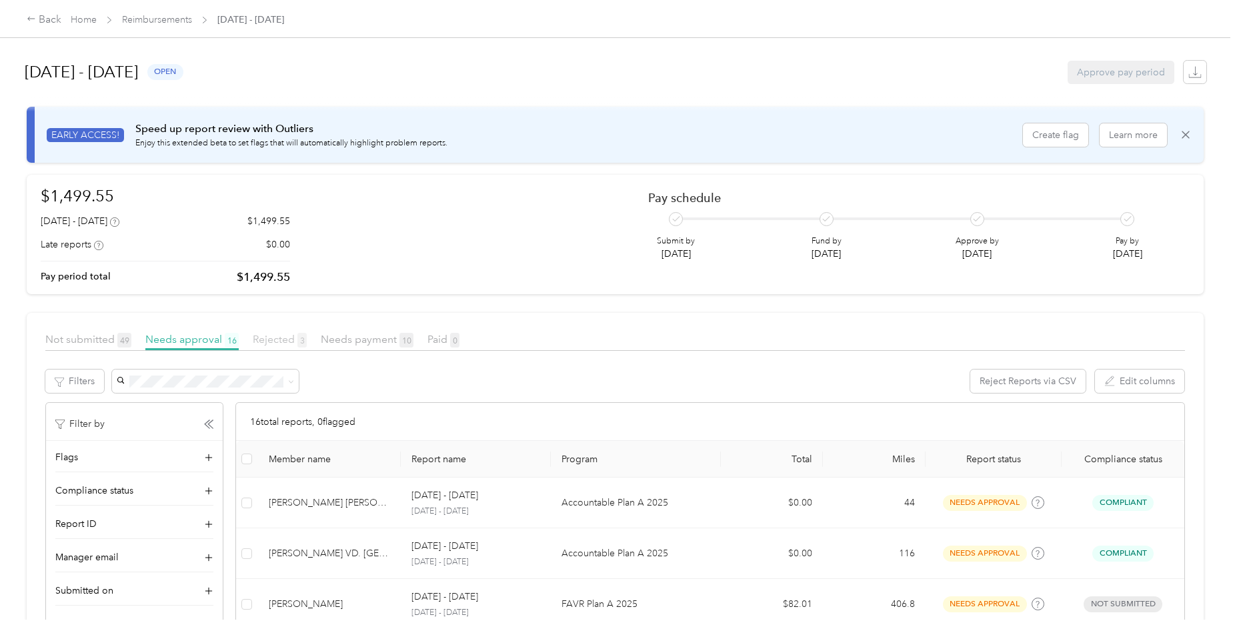
click at [279, 341] on span "Rejected 3" at bounding box center [280, 339] width 54 height 13
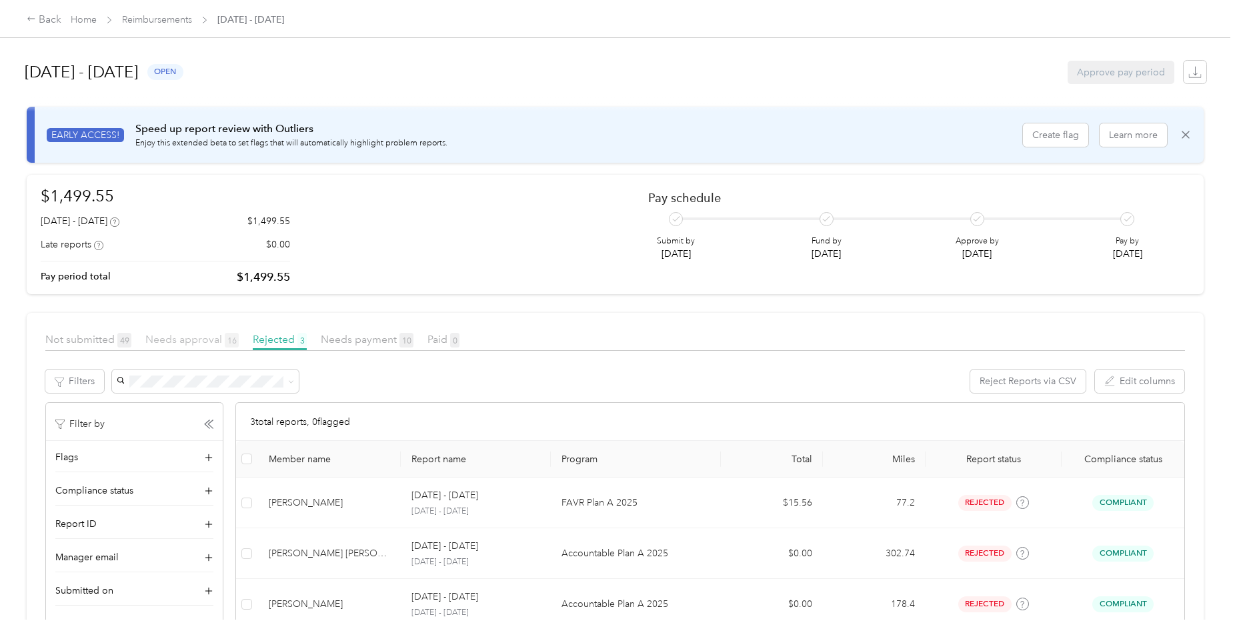
click at [155, 342] on span "Needs approval 16" at bounding box center [191, 339] width 93 height 13
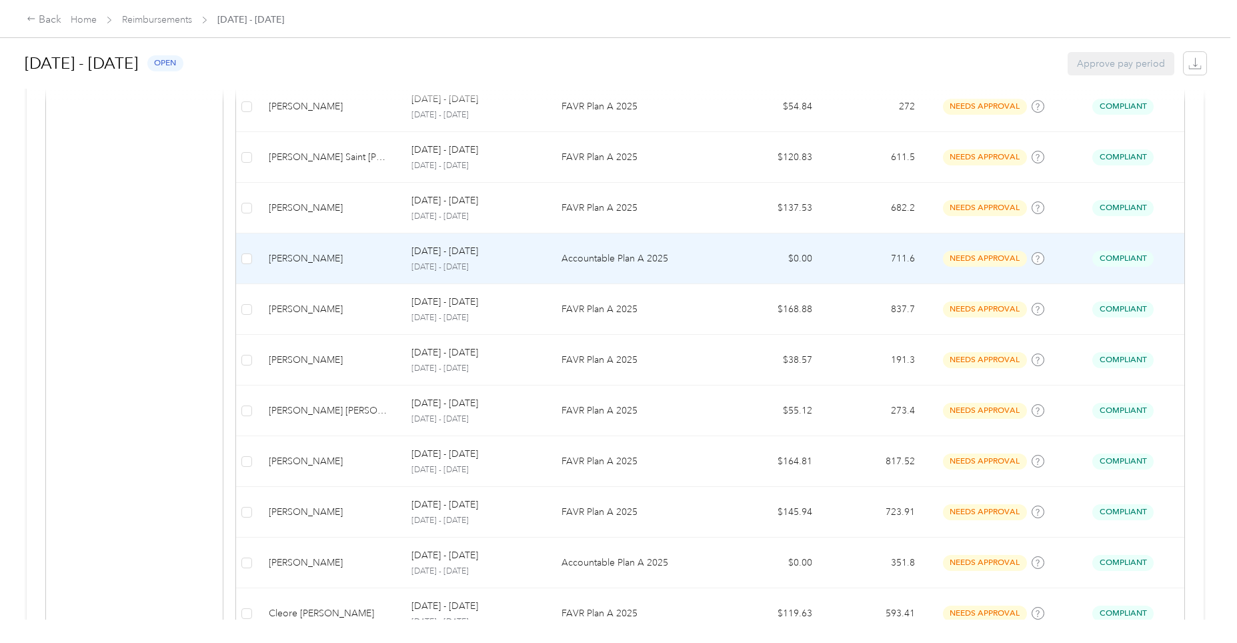
scroll to position [600, 0]
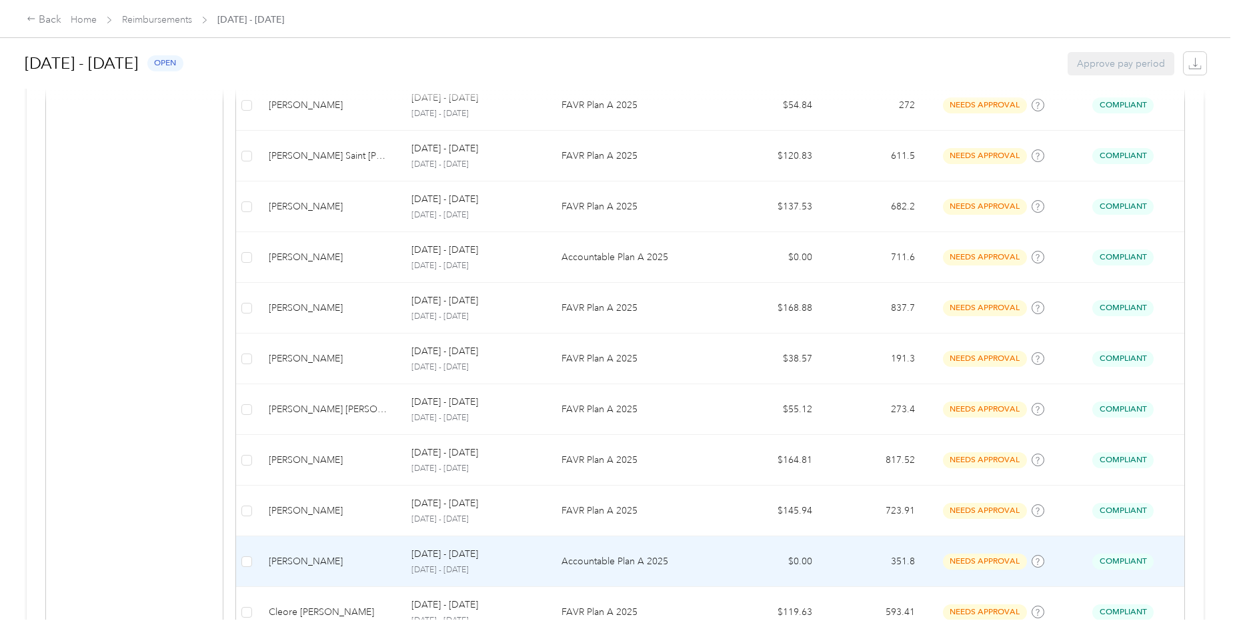
click at [461, 569] on p "[DATE] - [DATE]" at bounding box center [475, 570] width 129 height 12
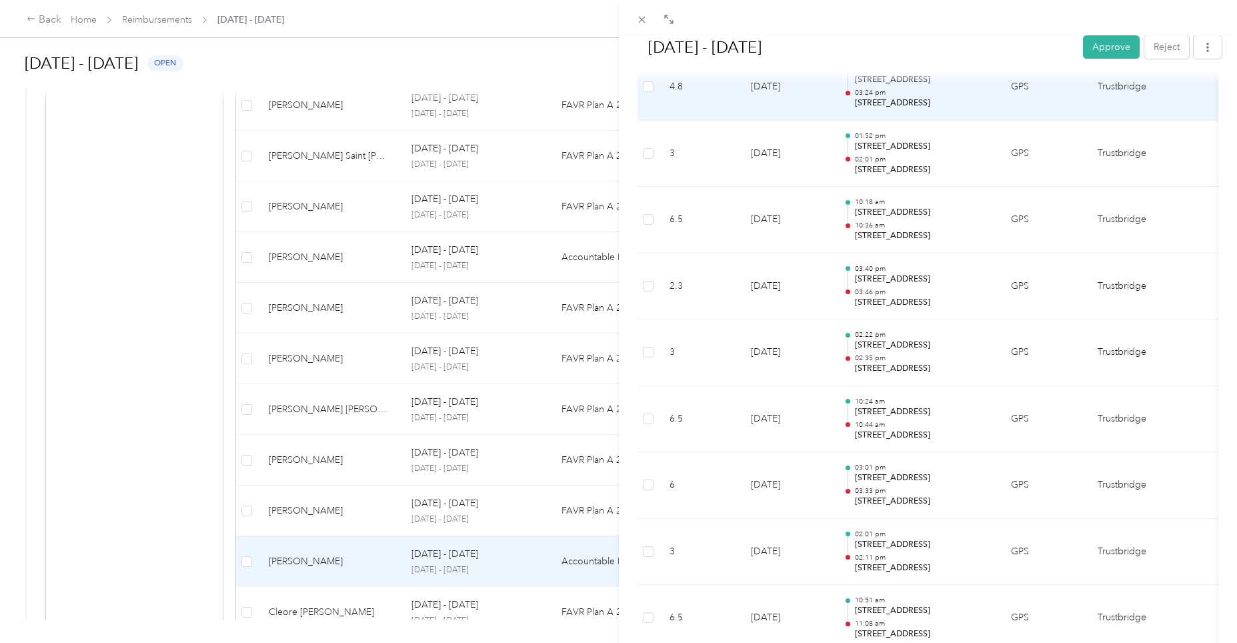
scroll to position [1400, 0]
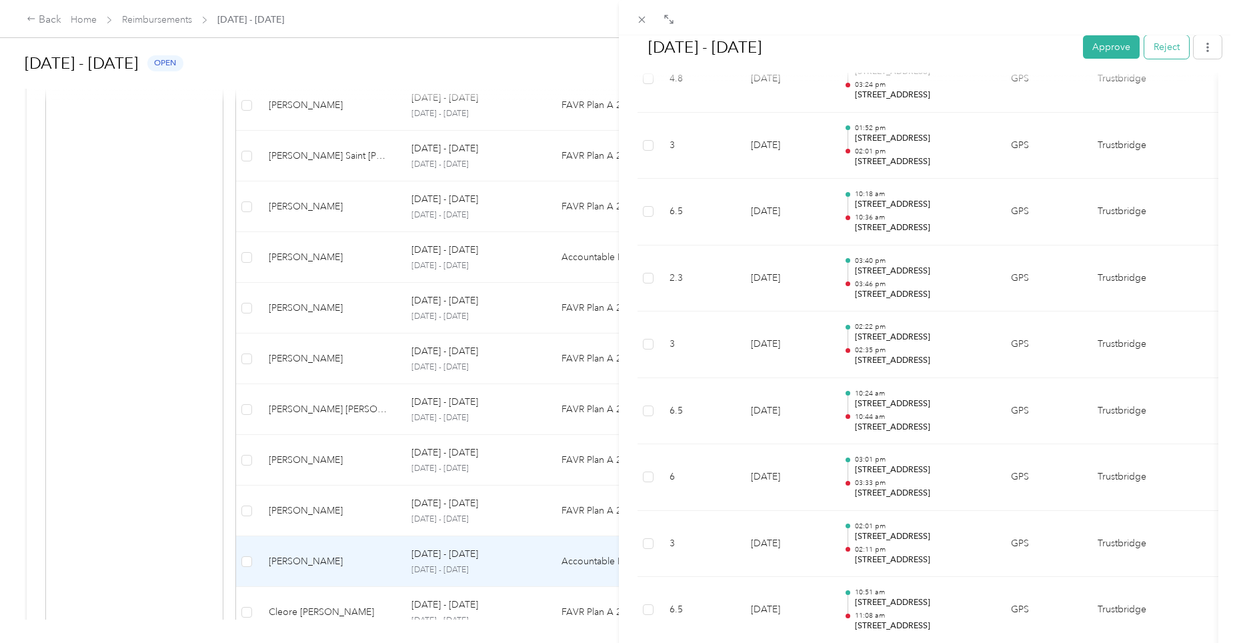
click at [1161, 47] on button "Reject" at bounding box center [1166, 46] width 45 height 23
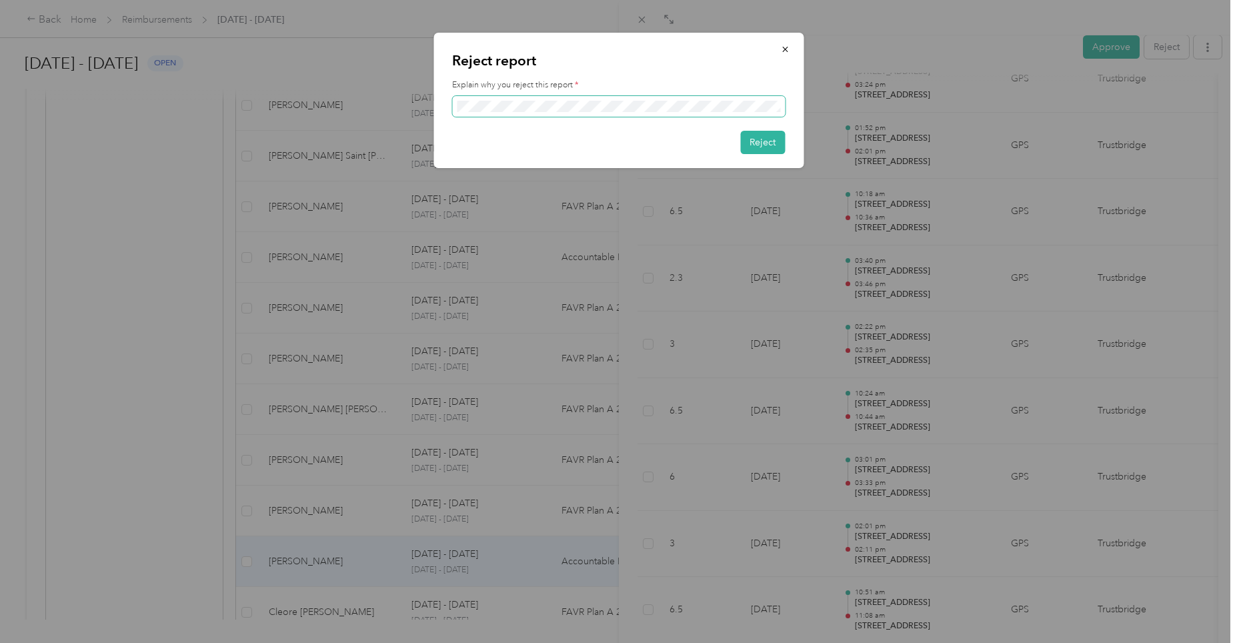
scroll to position [0, 105]
click at [776, 139] on button "Reject" at bounding box center [762, 142] width 45 height 23
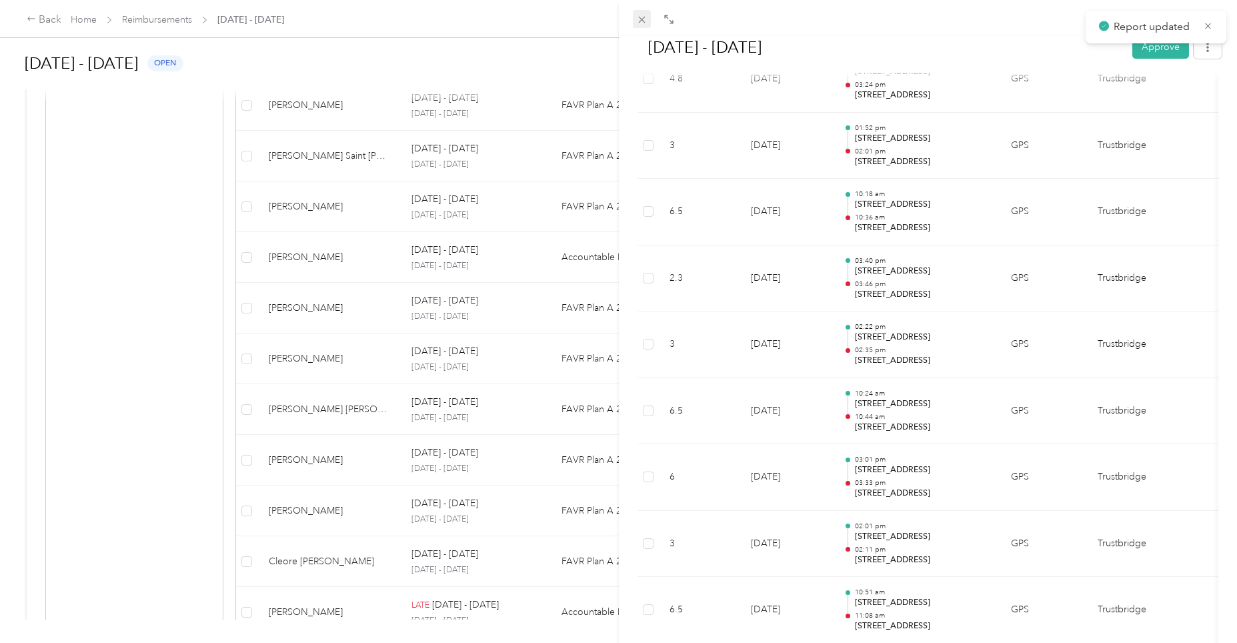
click at [644, 16] on icon at bounding box center [641, 19] width 11 height 11
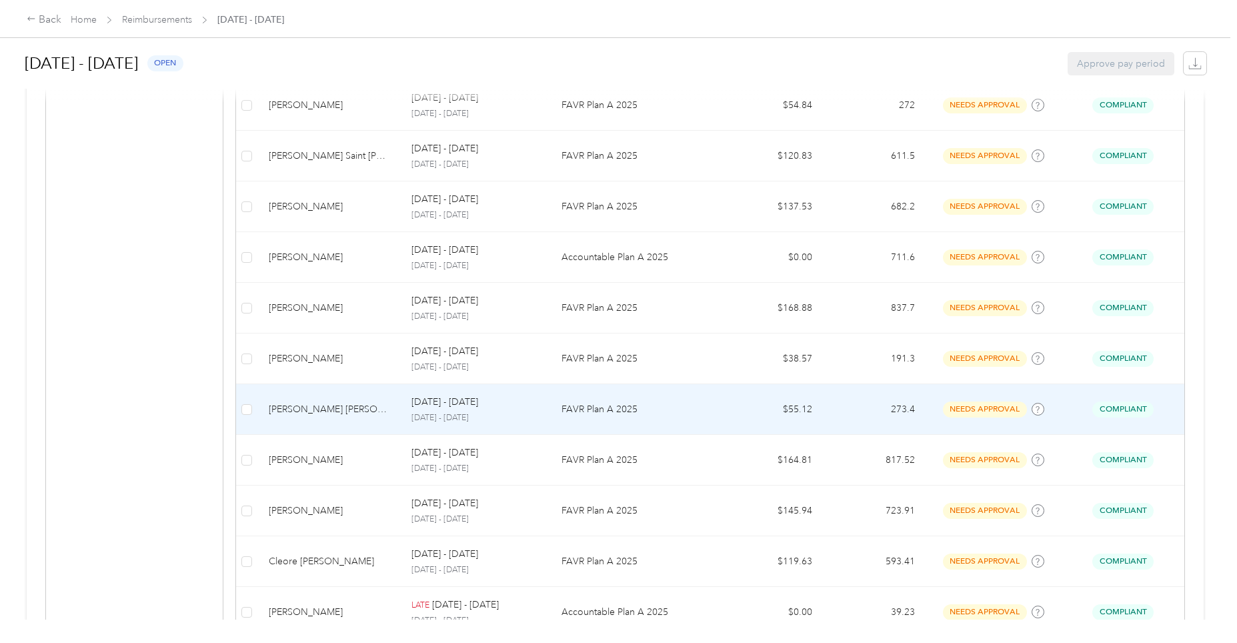
scroll to position [690, 0]
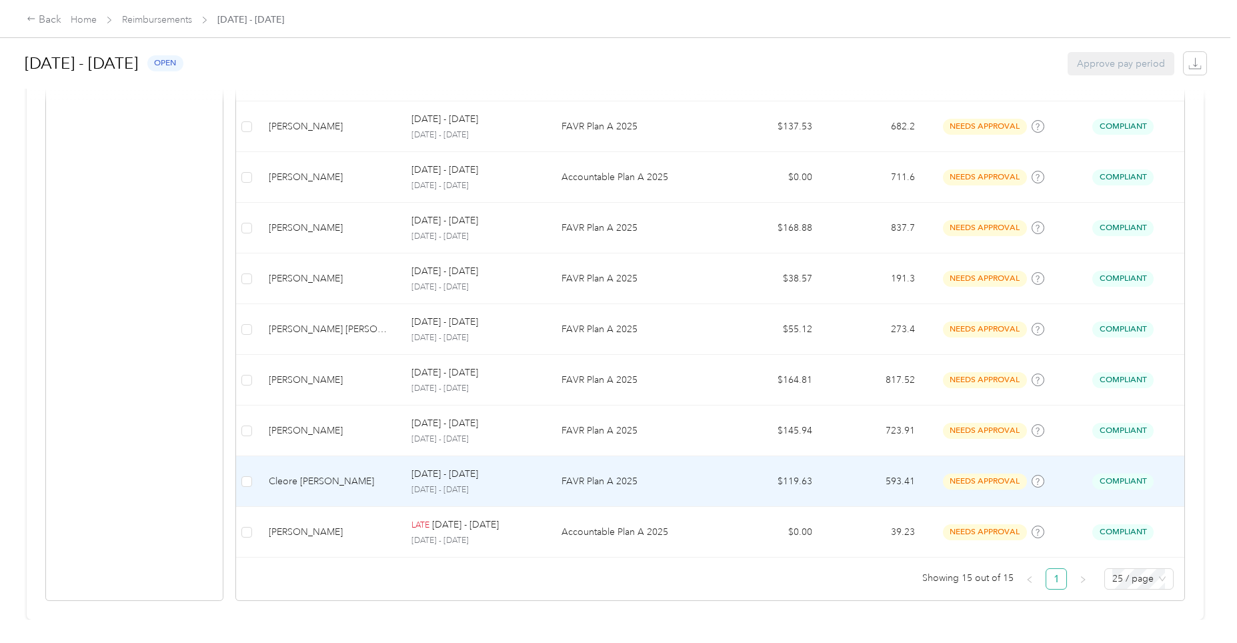
click at [475, 484] on p "[DATE] - [DATE]" at bounding box center [475, 490] width 129 height 12
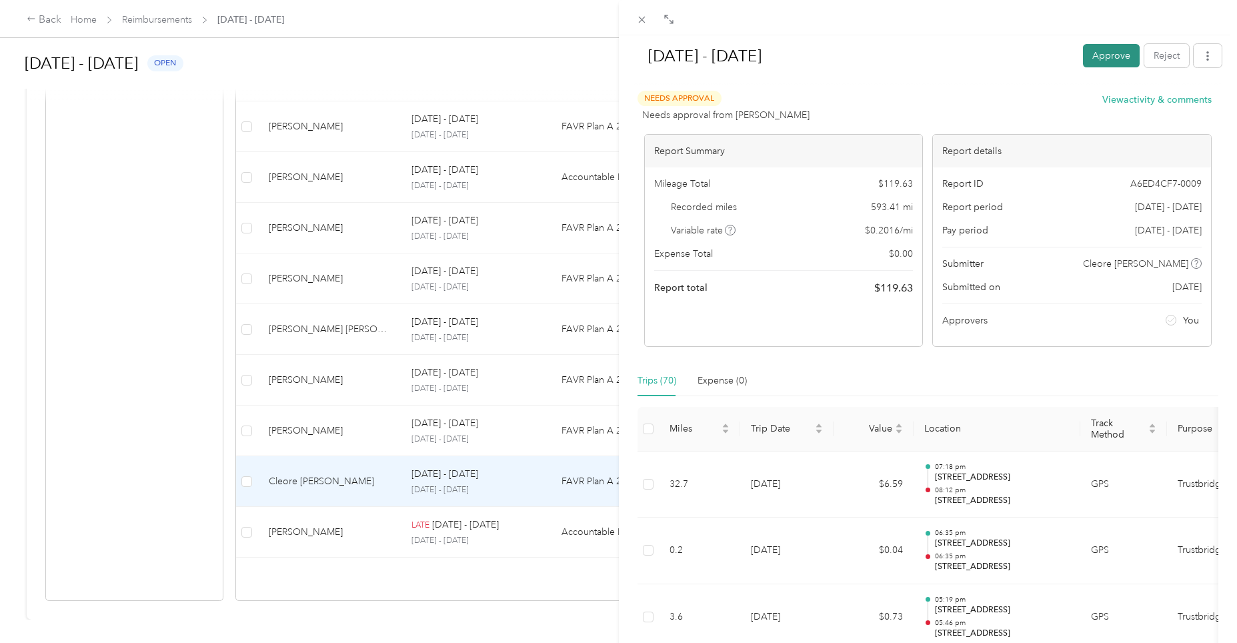
click at [1110, 48] on button "Approve" at bounding box center [1111, 55] width 57 height 23
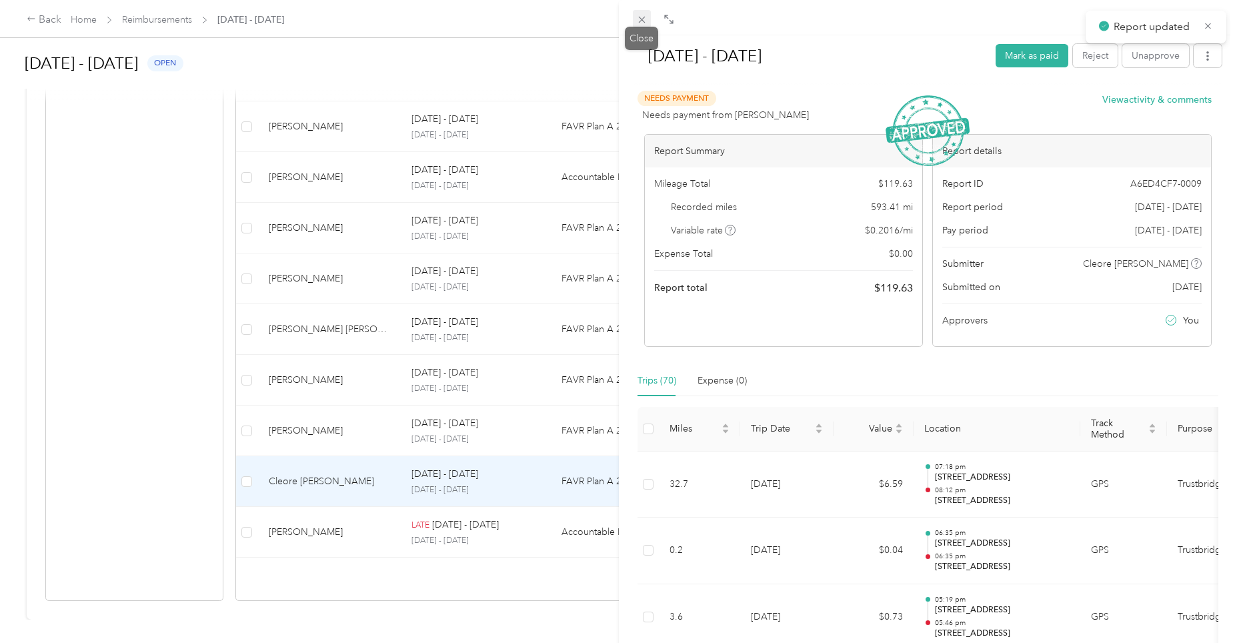
scroll to position [639, 0]
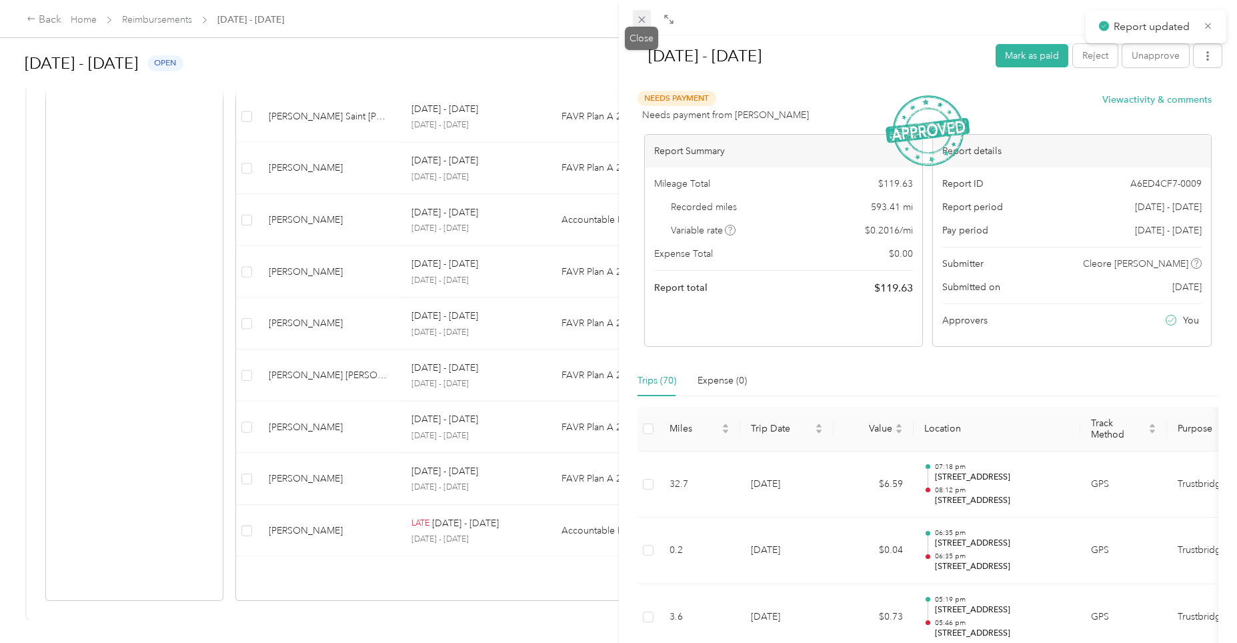
click at [636, 21] on icon at bounding box center [641, 19] width 11 height 11
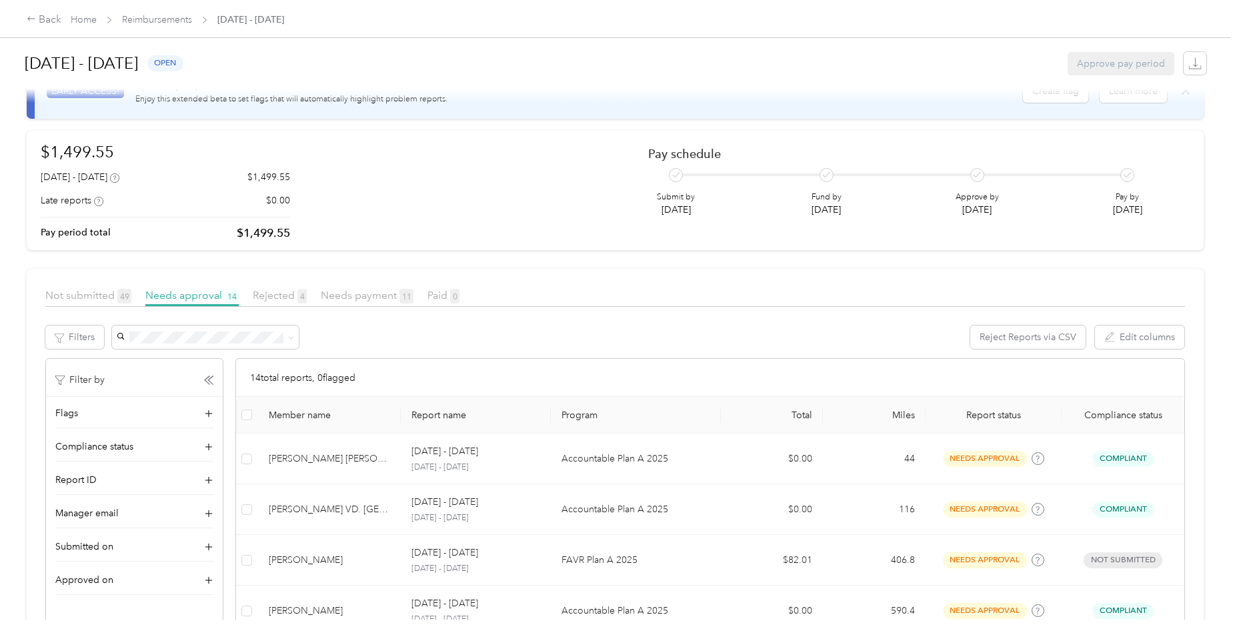
scroll to position [39, 0]
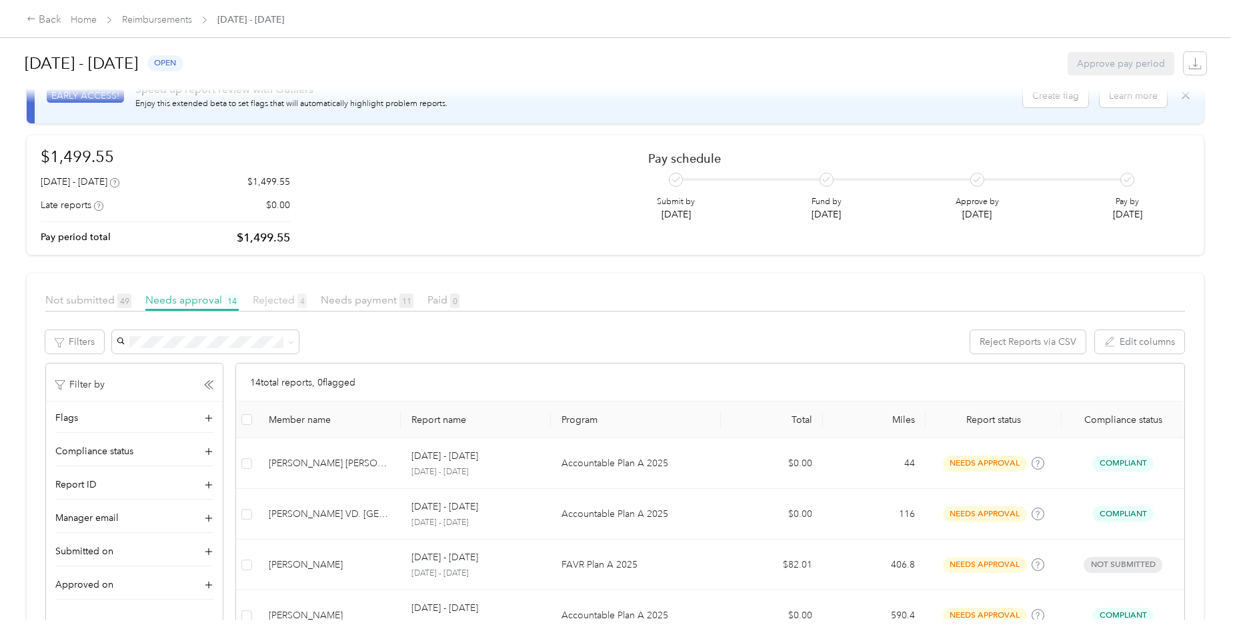
click at [276, 299] on span "Rejected 4" at bounding box center [280, 299] width 54 height 13
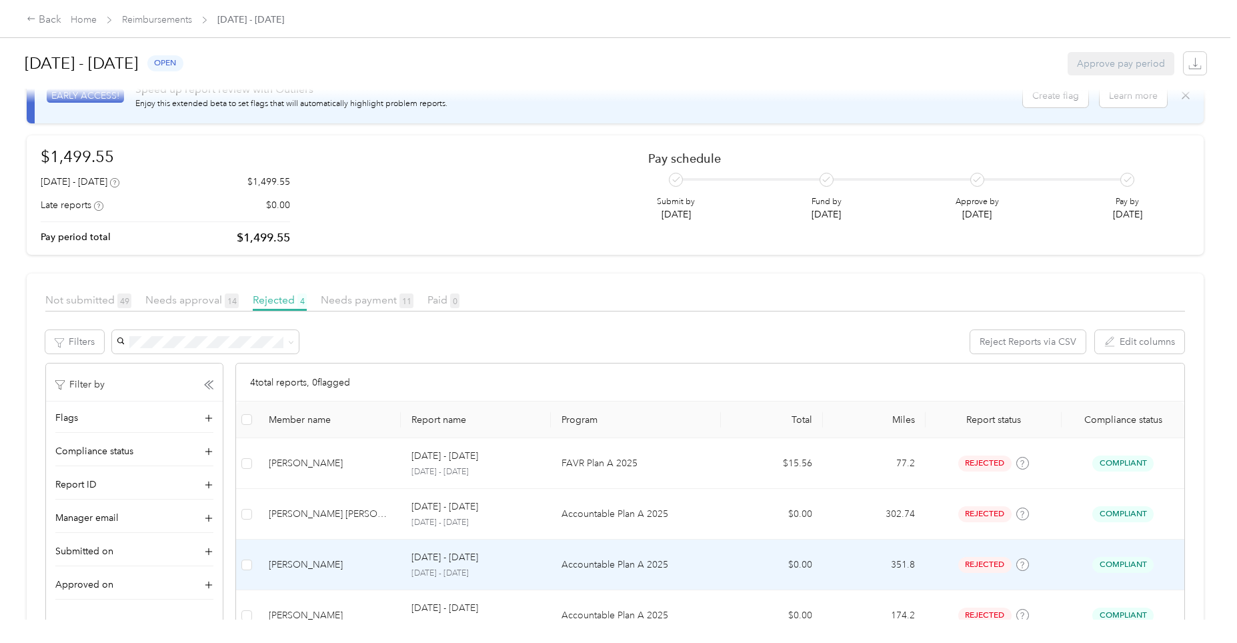
click at [637, 566] on p "Accountable Plan A 2025" at bounding box center [635, 564] width 149 height 15
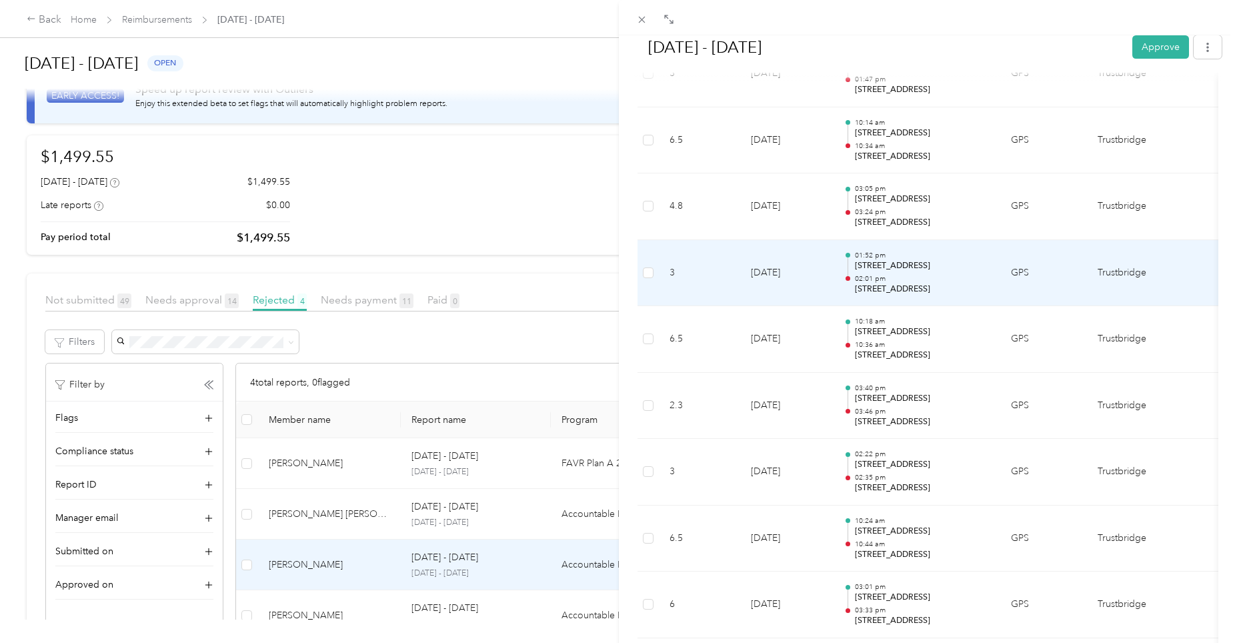
scroll to position [1267, 0]
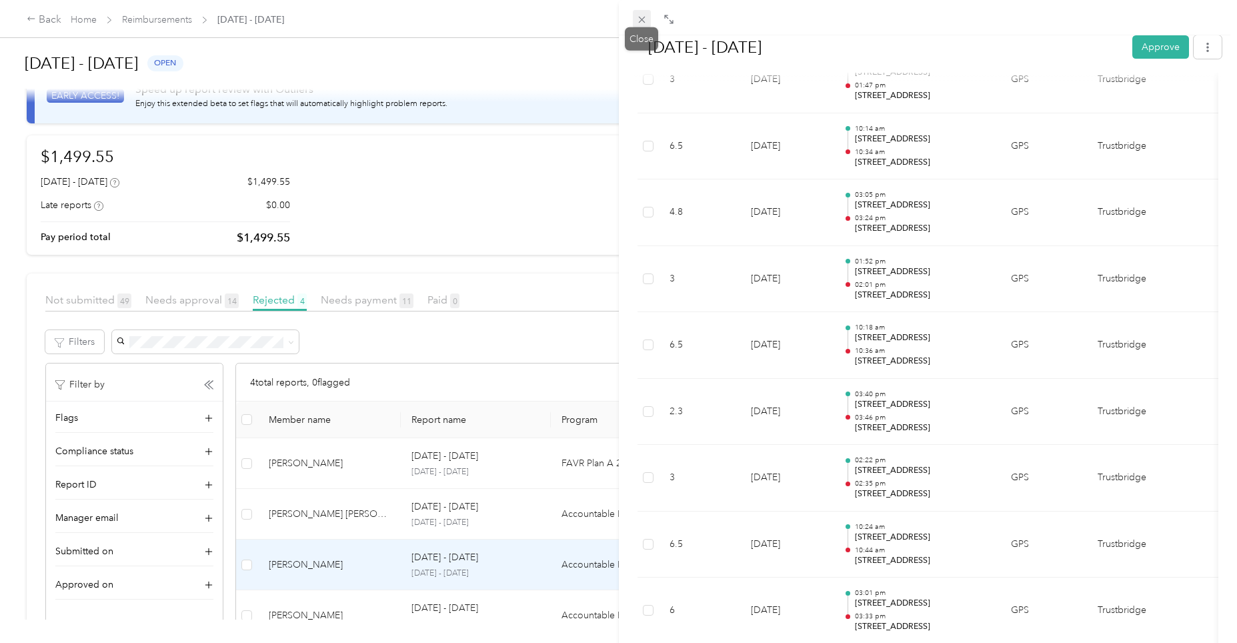
click at [643, 17] on icon at bounding box center [641, 20] width 7 height 7
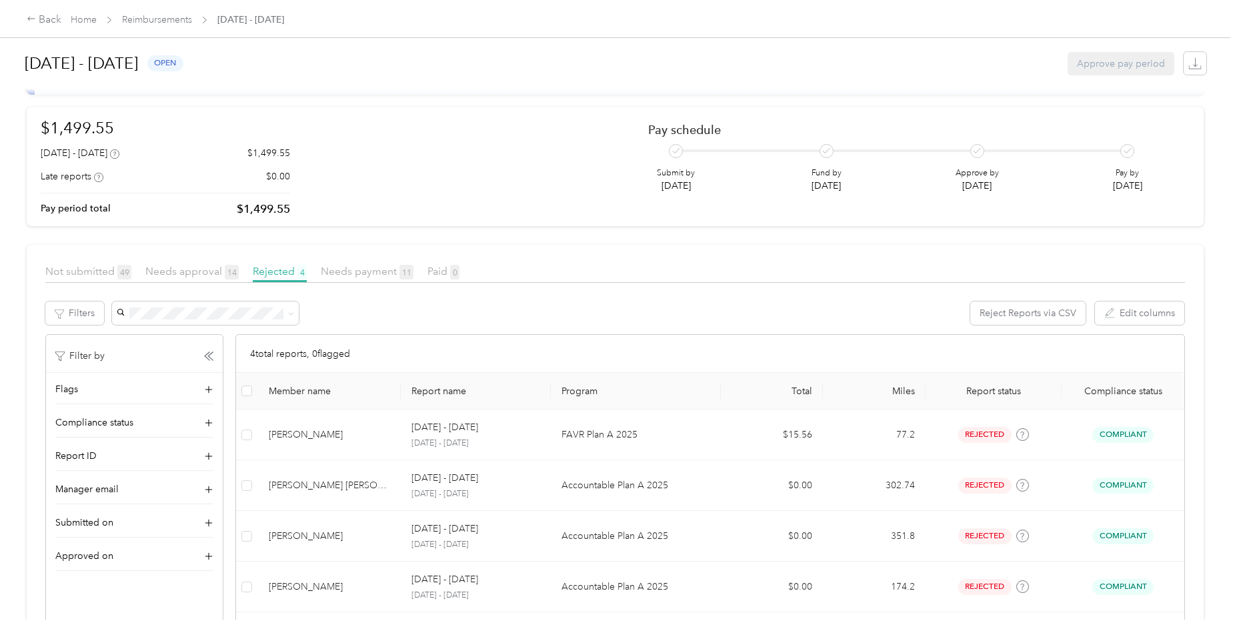
scroll to position [133, 0]
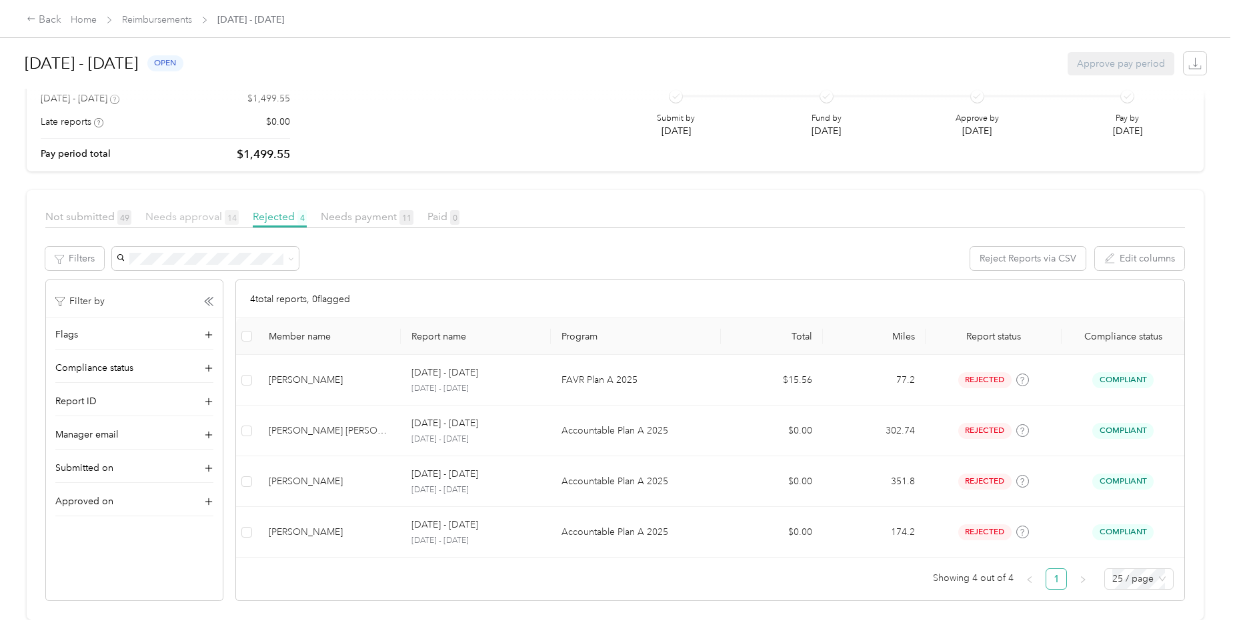
click at [195, 210] on span "Needs approval 14" at bounding box center [191, 216] width 93 height 13
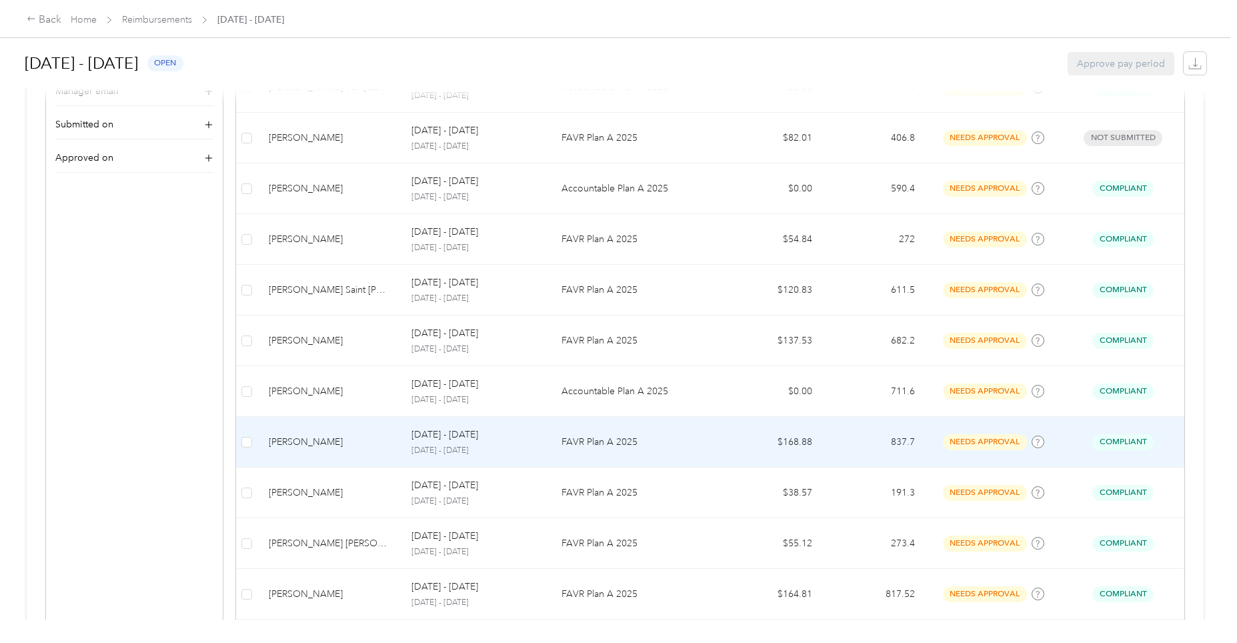
scroll to position [639, 0]
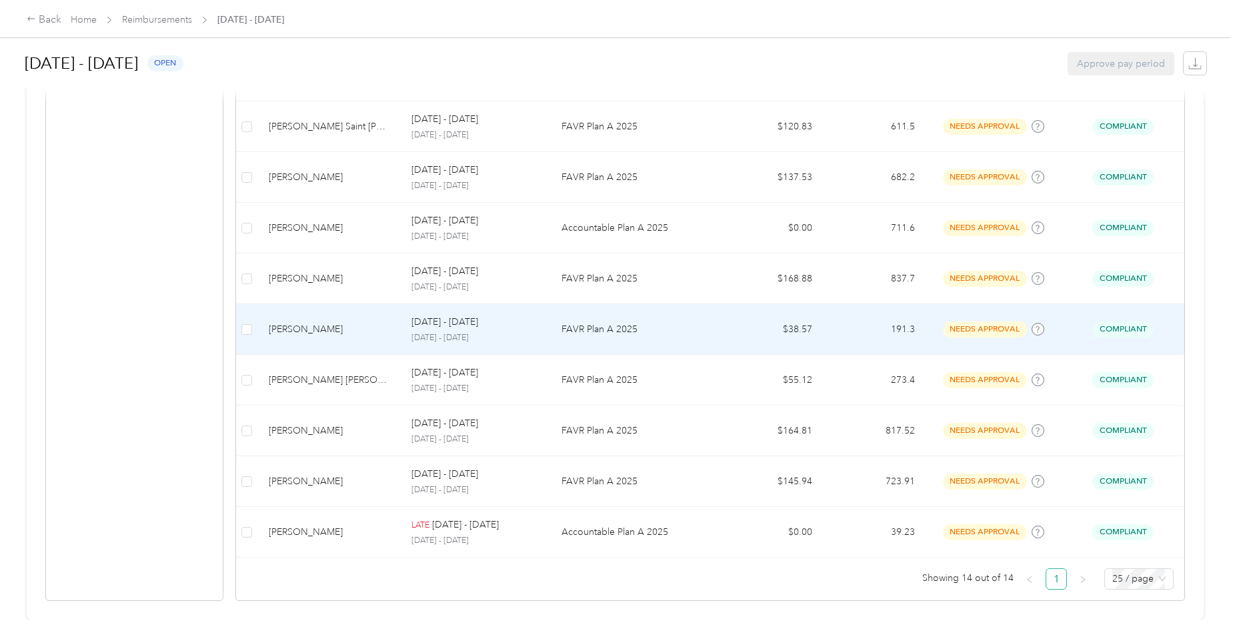
click at [451, 315] on p "[DATE] - [DATE]" at bounding box center [444, 322] width 67 height 15
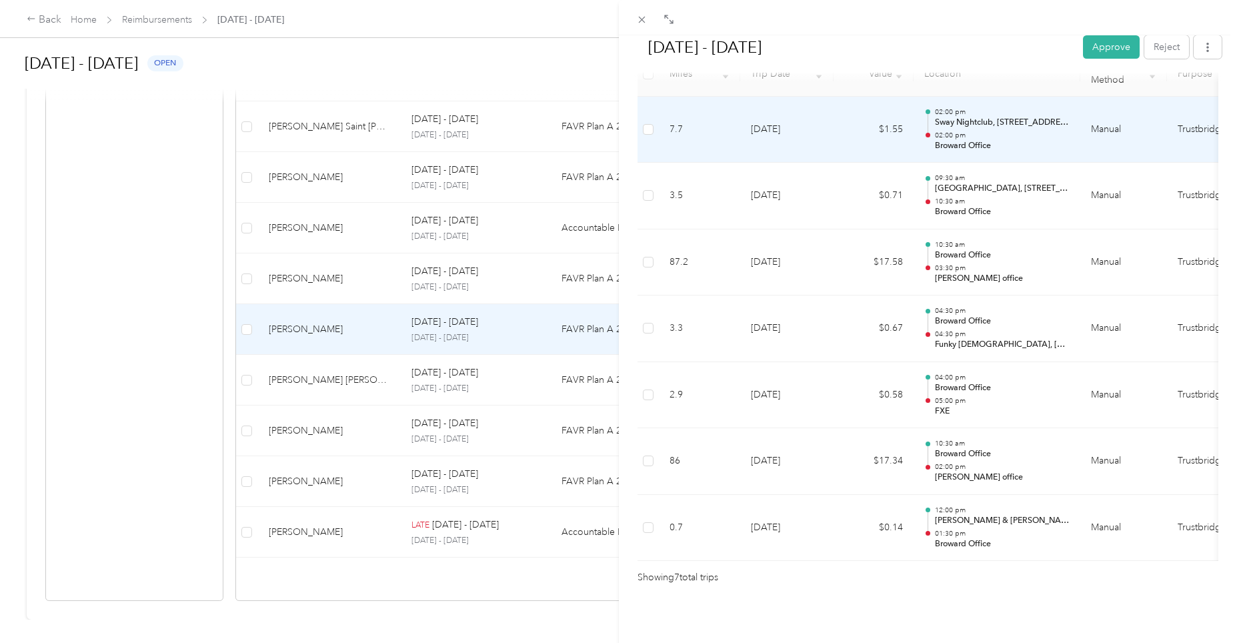
scroll to position [375, 0]
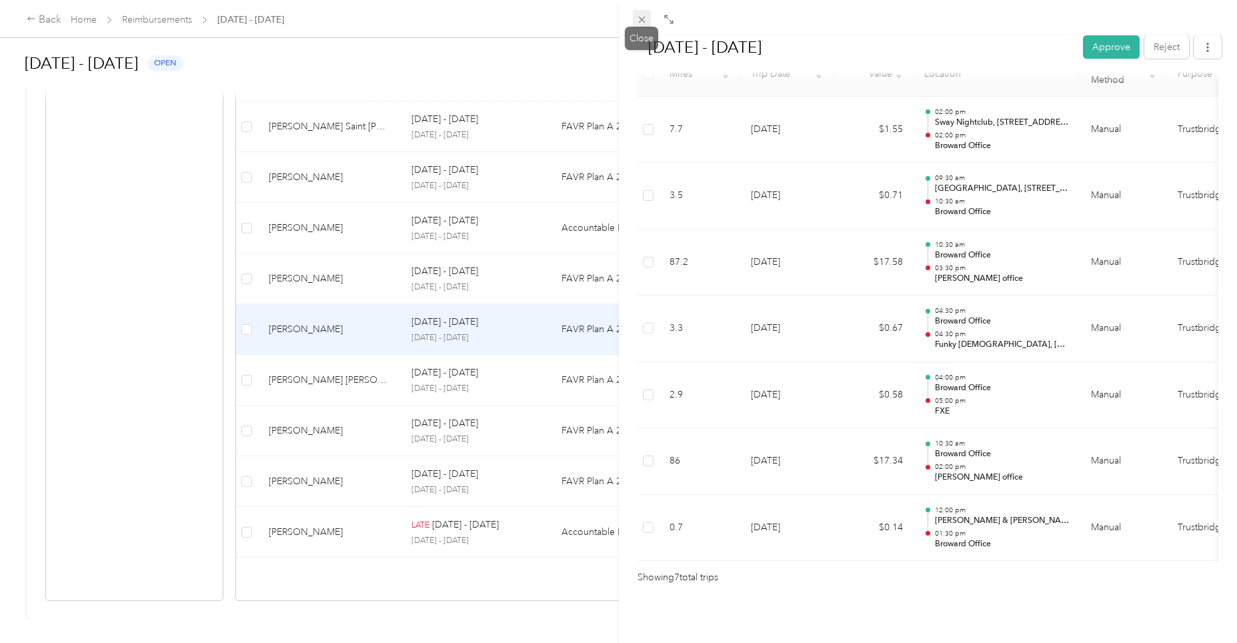
click at [643, 19] on icon at bounding box center [641, 19] width 11 height 11
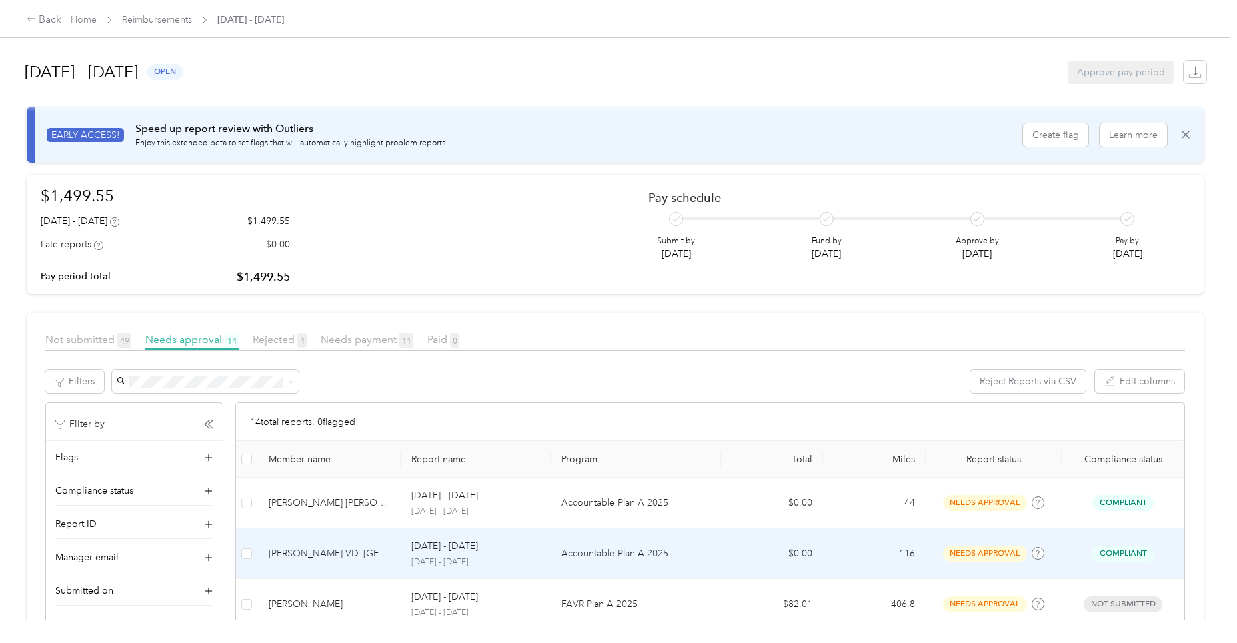
click at [467, 557] on p "[DATE] - [DATE]" at bounding box center [475, 562] width 129 height 12
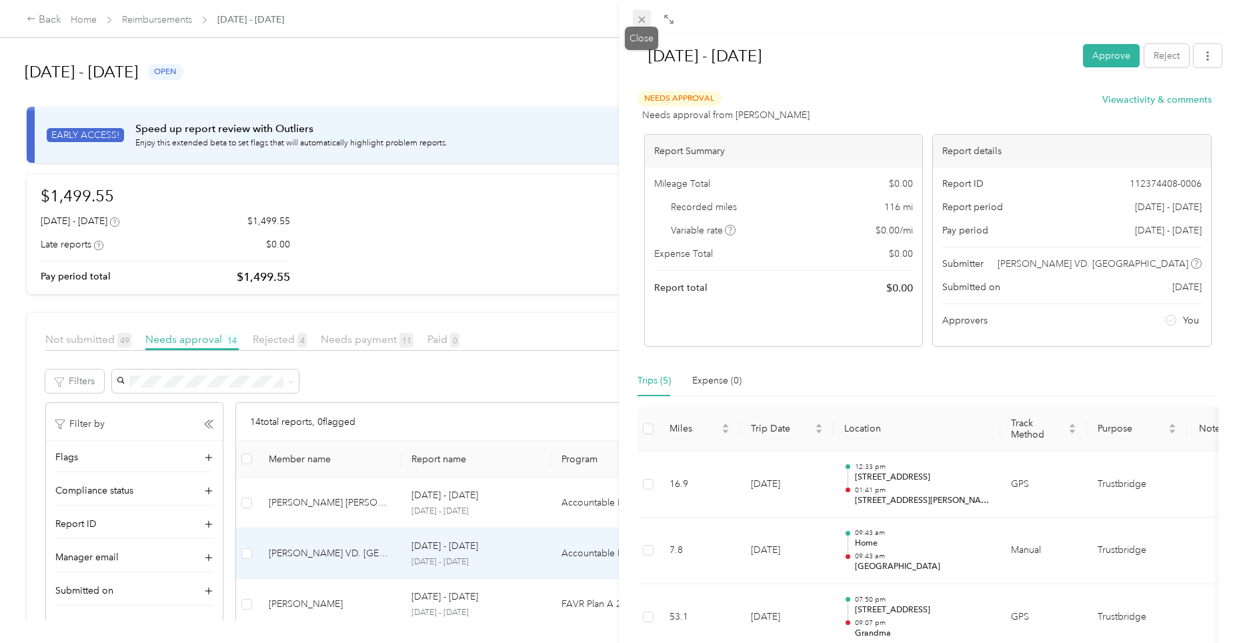
click at [638, 22] on icon at bounding box center [641, 19] width 11 height 11
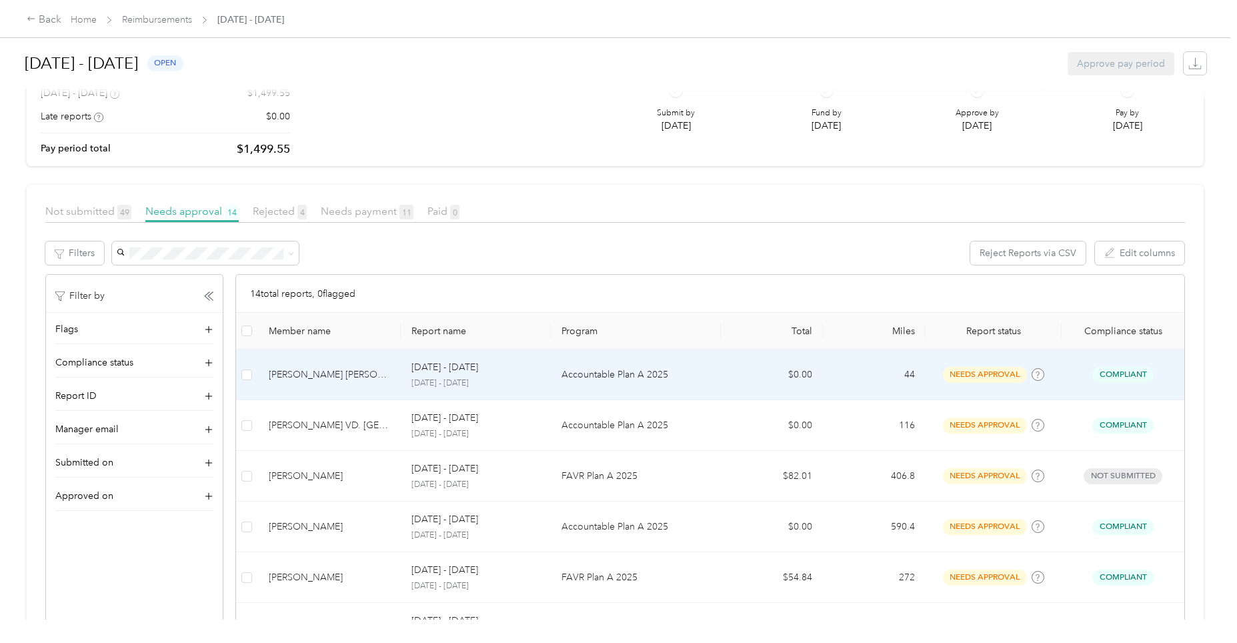
scroll to position [133, 0]
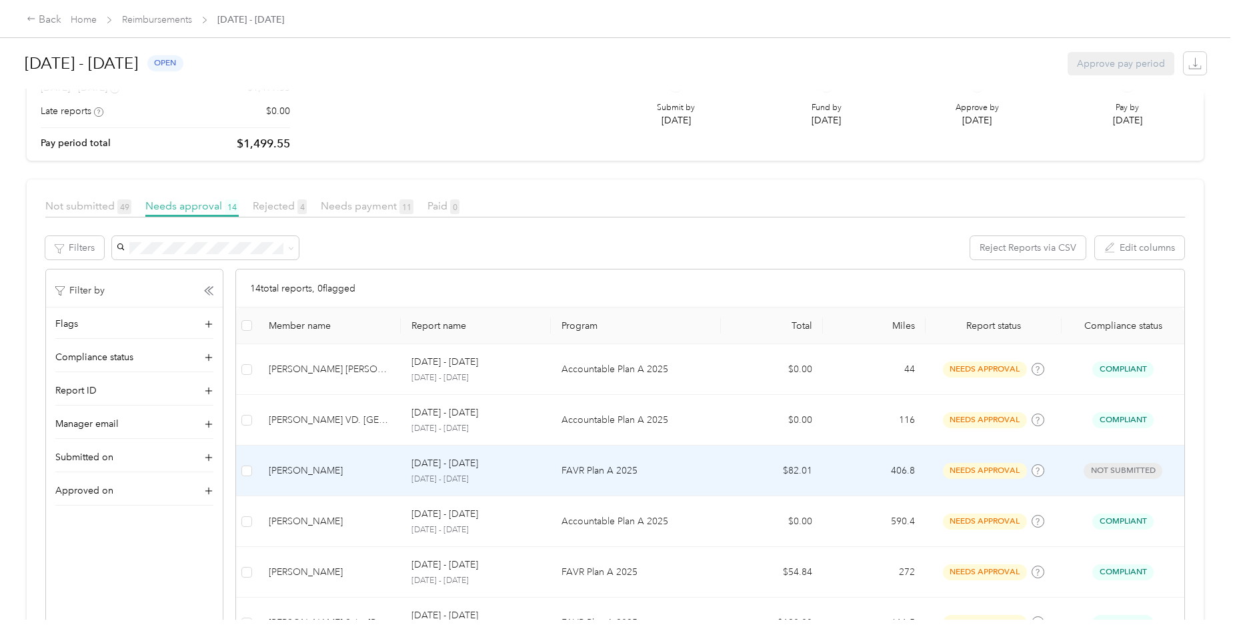
click at [479, 468] on div "[DATE] - [DATE]" at bounding box center [475, 463] width 129 height 15
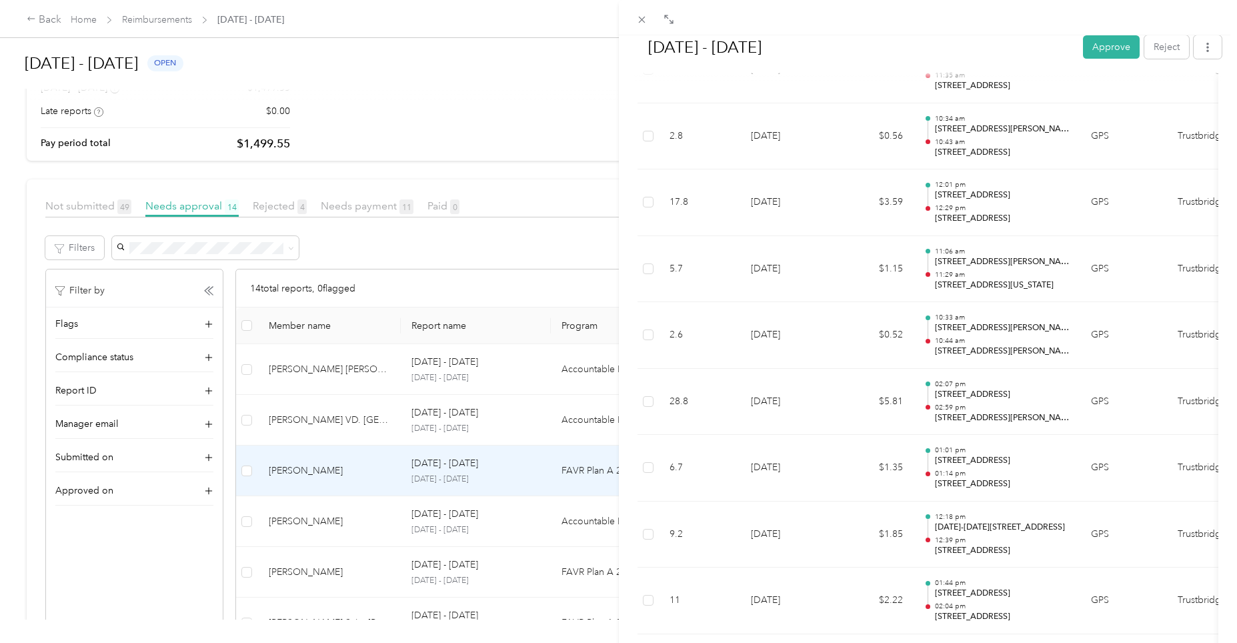
scroll to position [1021, 0]
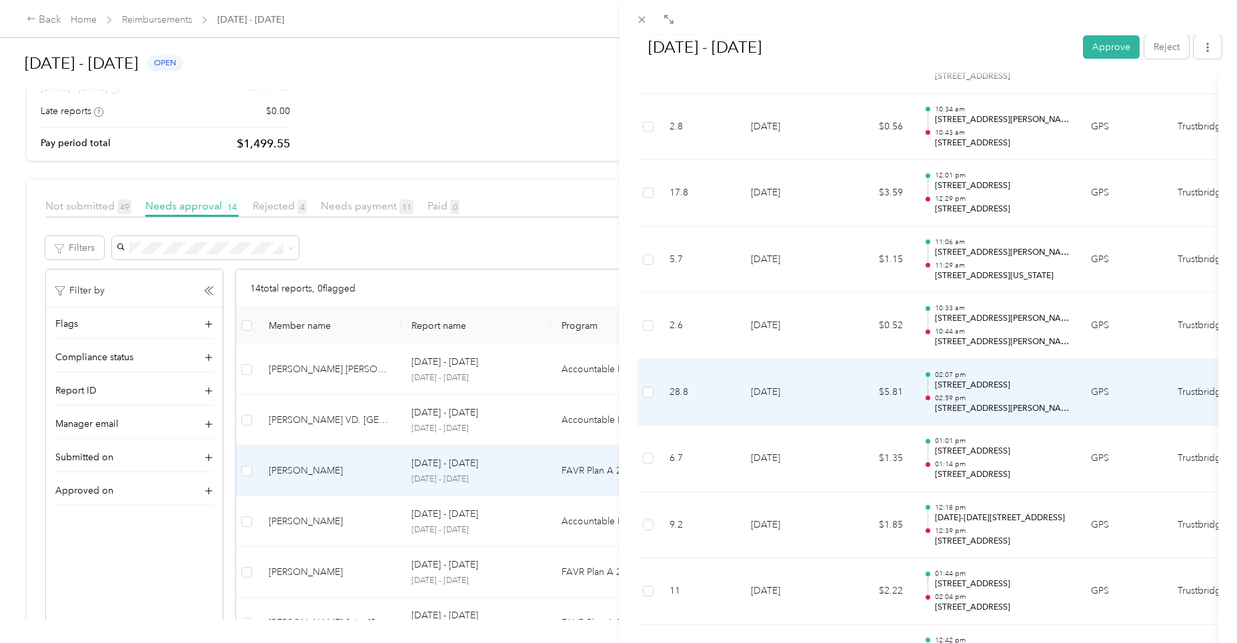
click at [945, 395] on p "02:59 pm" at bounding box center [1002, 397] width 135 height 9
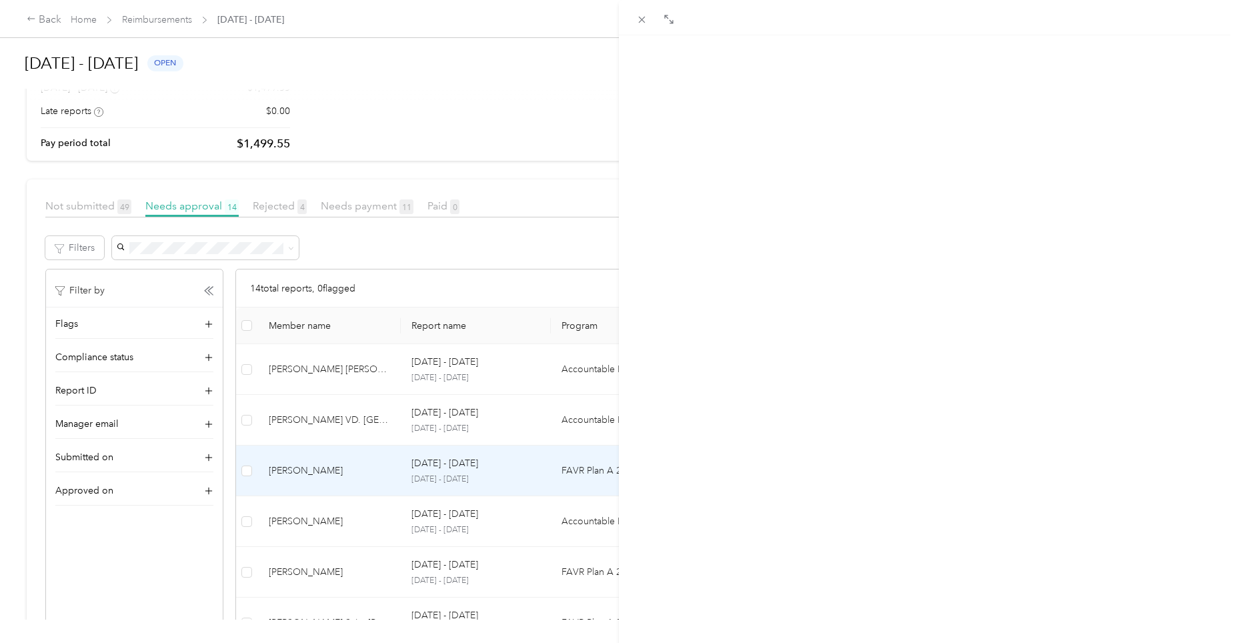
scroll to position [0, 0]
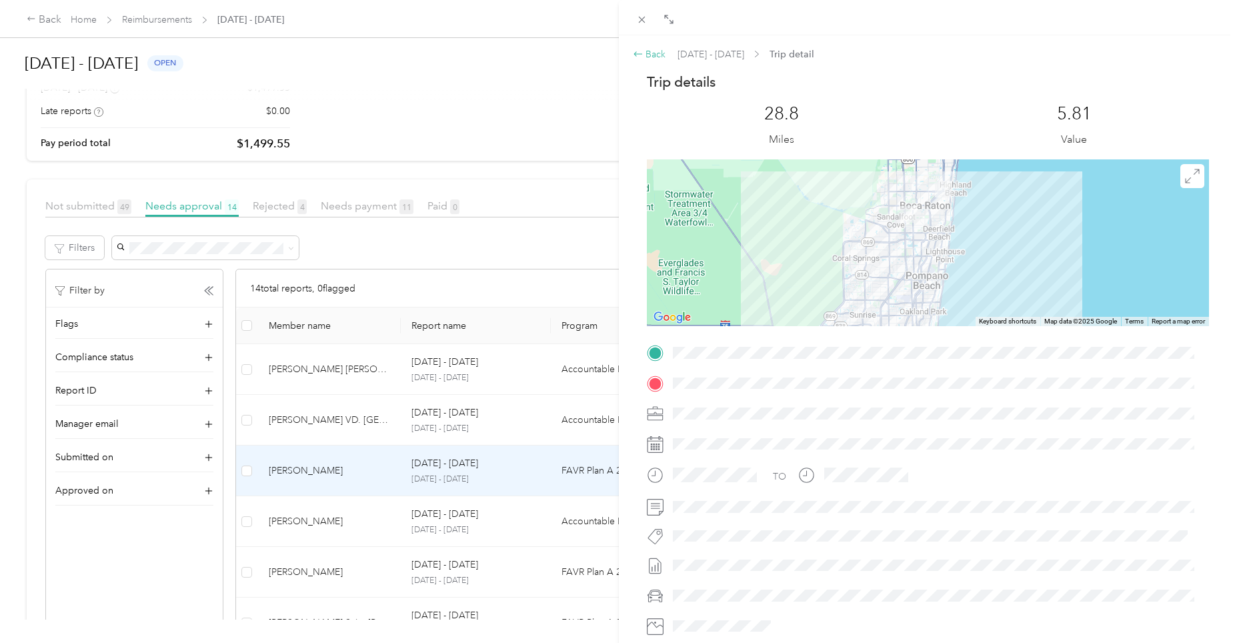
click at [659, 54] on div "Back" at bounding box center [649, 54] width 33 height 14
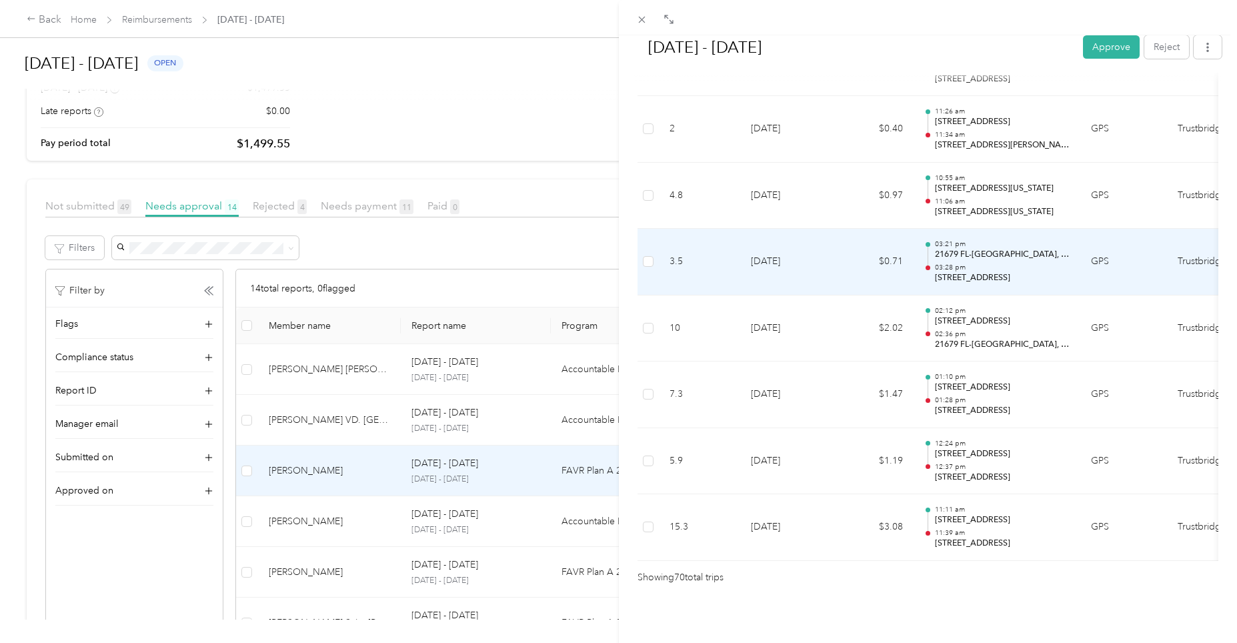
scroll to position [4555, 0]
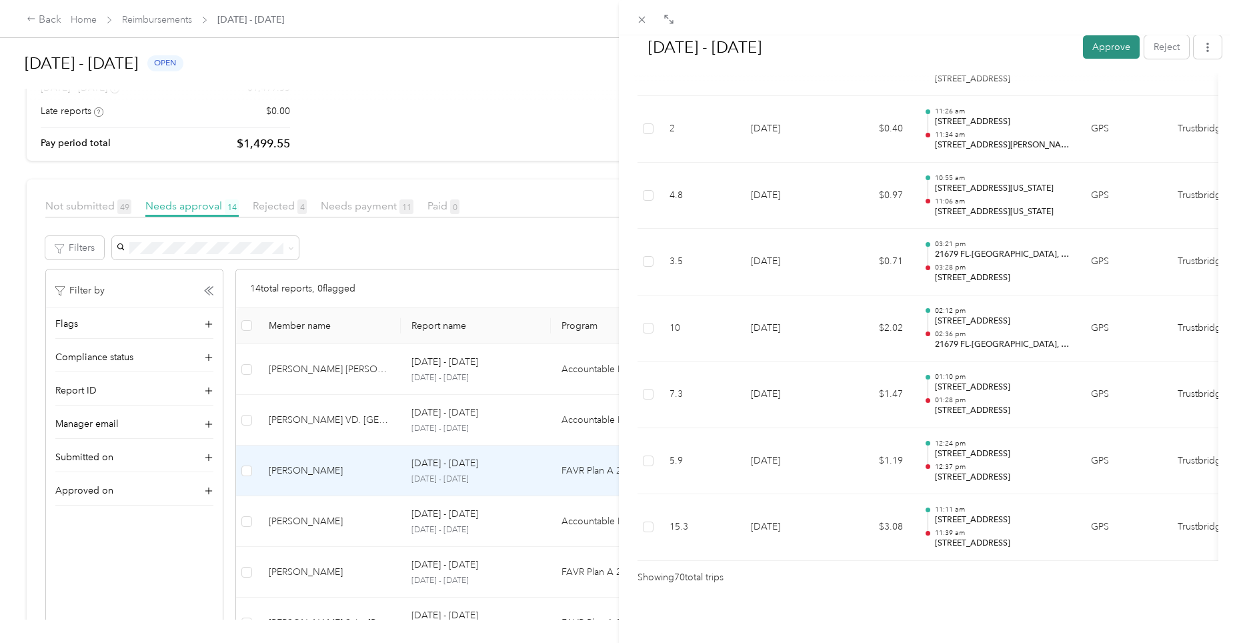
click at [1099, 47] on button "Approve" at bounding box center [1111, 46] width 57 height 23
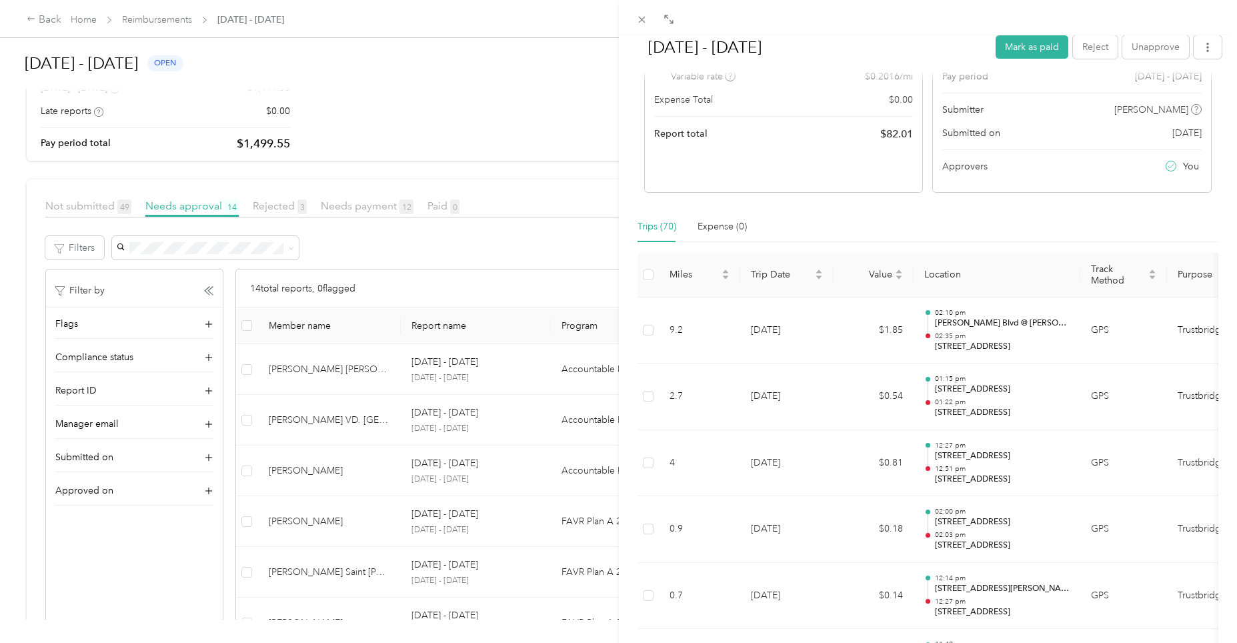
scroll to position [0, 0]
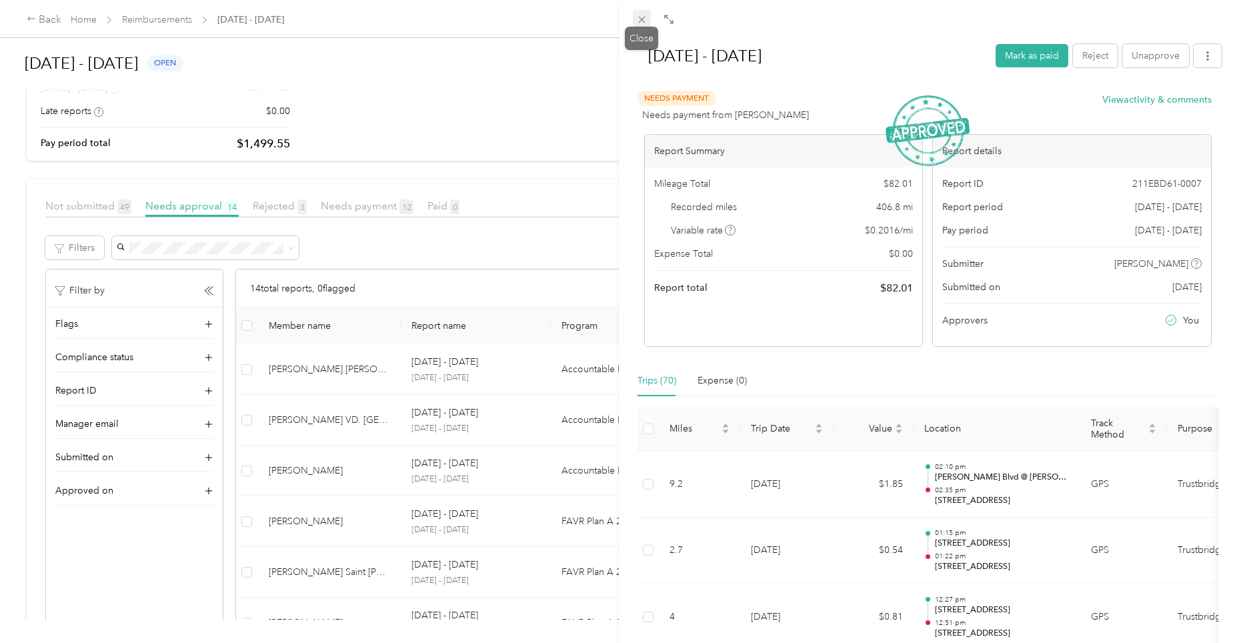
click at [639, 19] on icon at bounding box center [641, 19] width 11 height 11
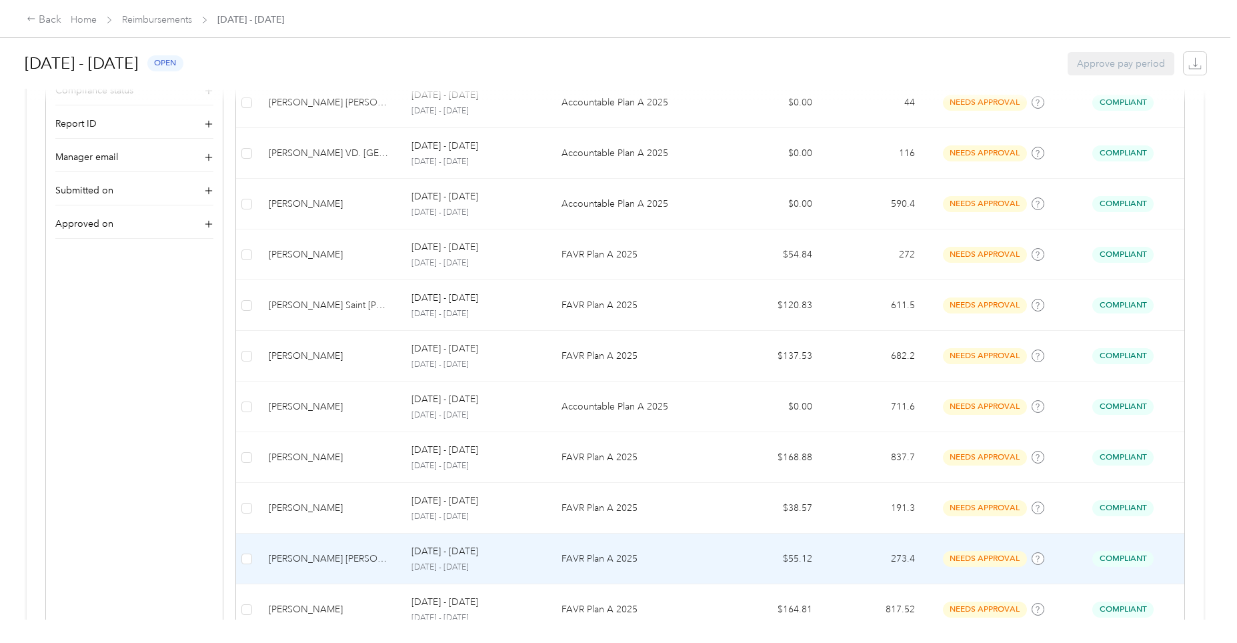
scroll to position [639, 0]
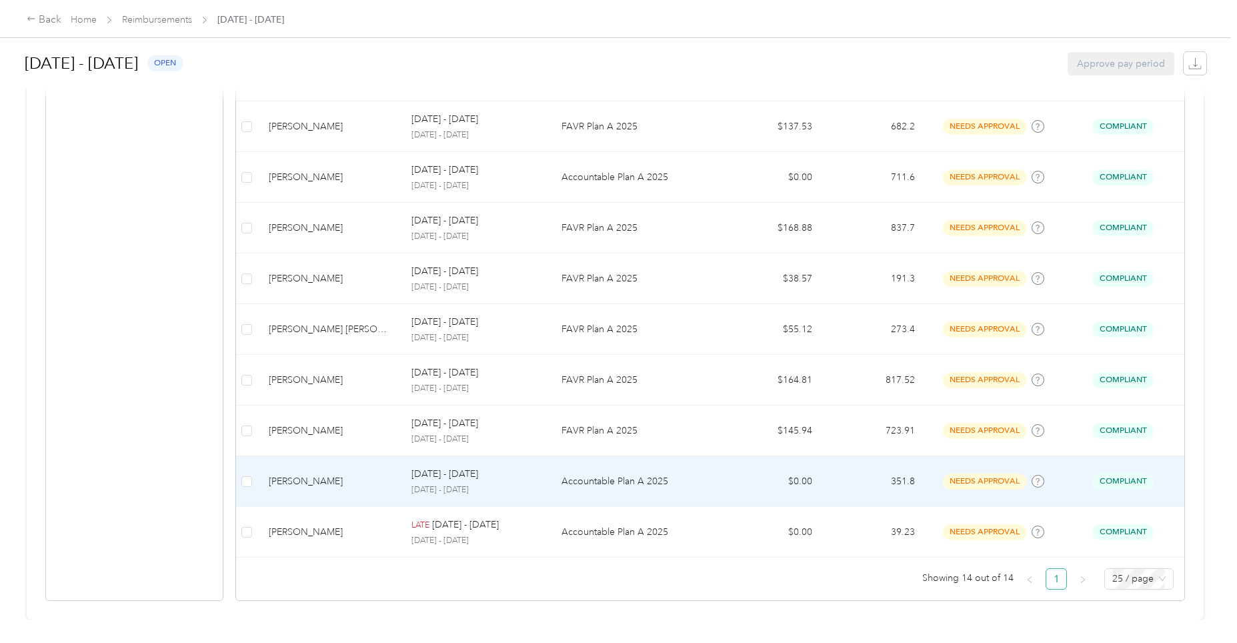
click at [442, 467] on p "[DATE] - [DATE]" at bounding box center [444, 474] width 67 height 15
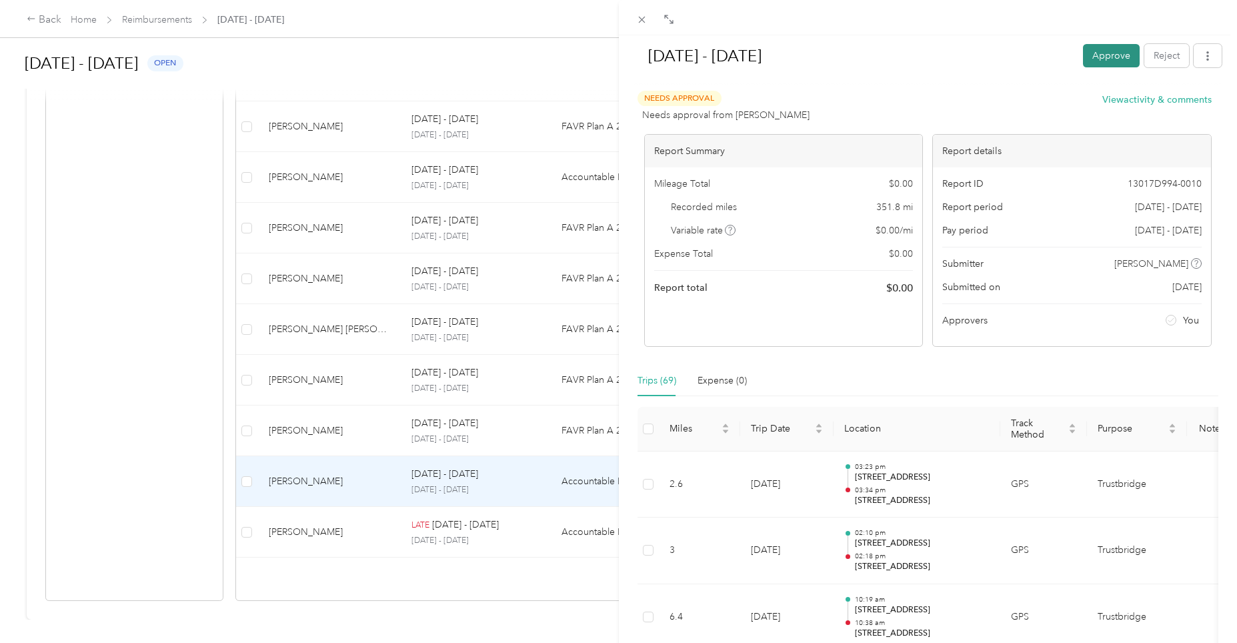
click at [1095, 51] on button "Approve" at bounding box center [1111, 55] width 57 height 23
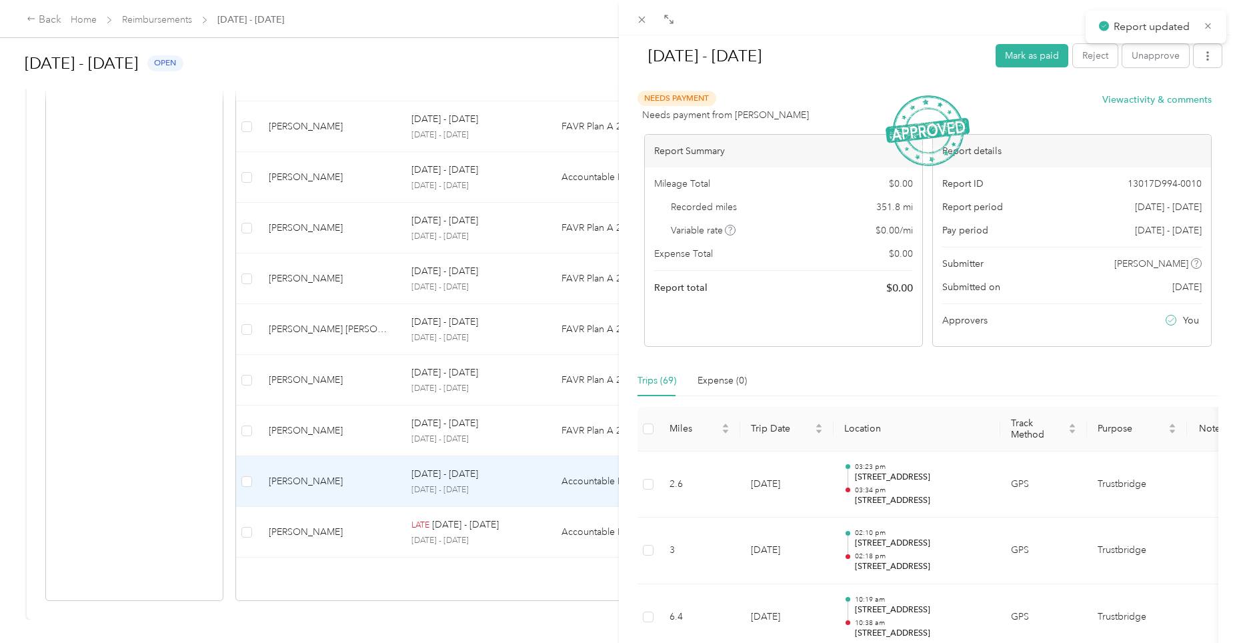
scroll to position [589, 0]
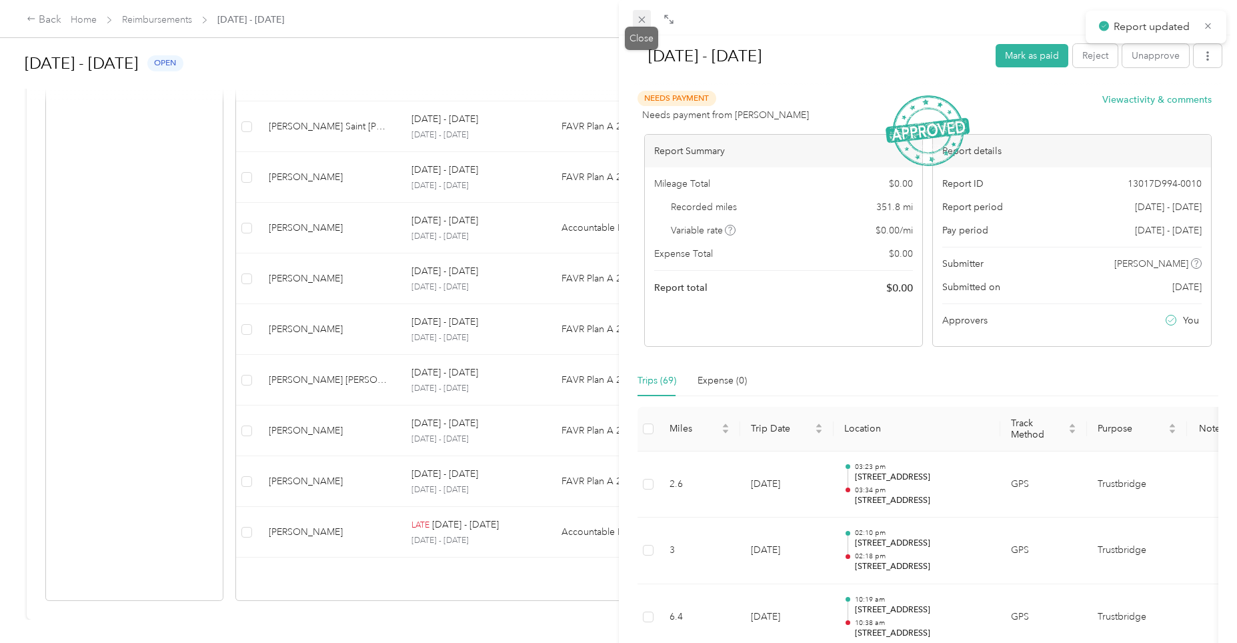
click at [641, 17] on icon at bounding box center [641, 19] width 11 height 11
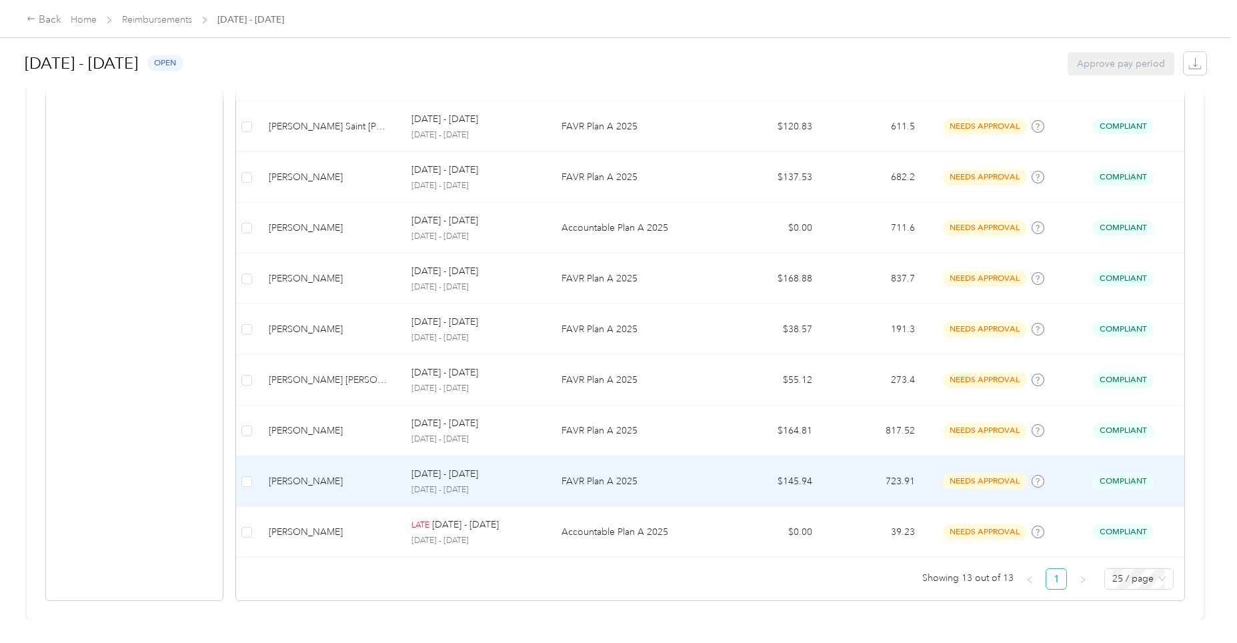
click at [480, 469] on div "[DATE] - [DATE]" at bounding box center [475, 474] width 129 height 15
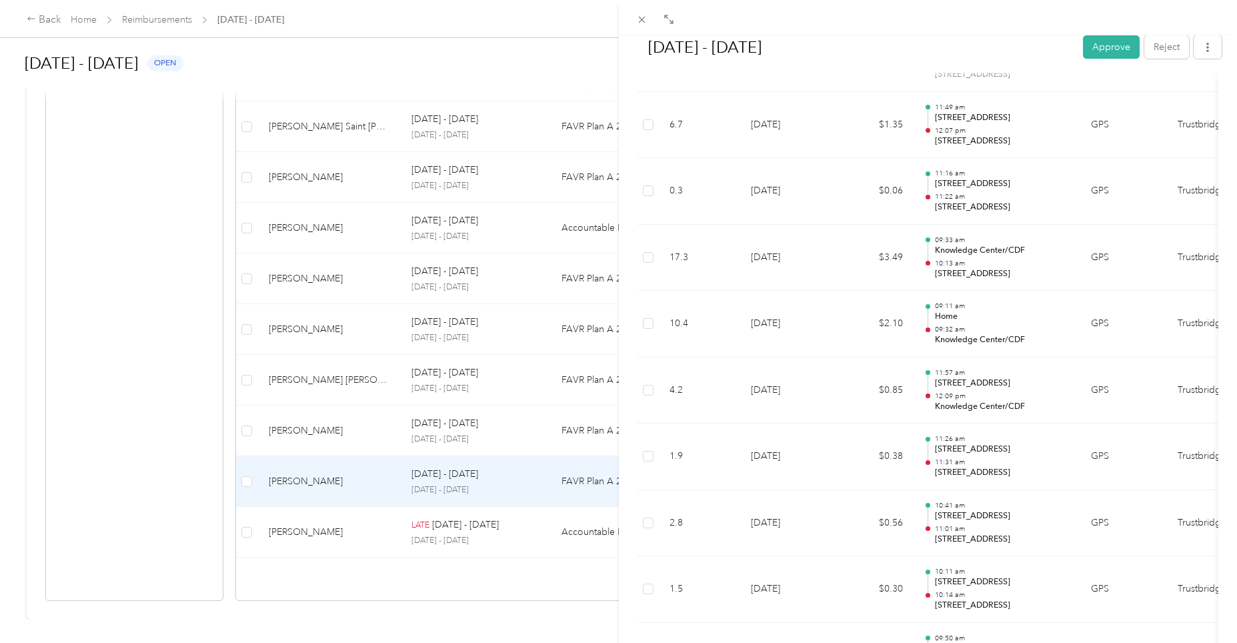
scroll to position [5668, 0]
click at [1161, 49] on button "Reject" at bounding box center [1166, 46] width 45 height 23
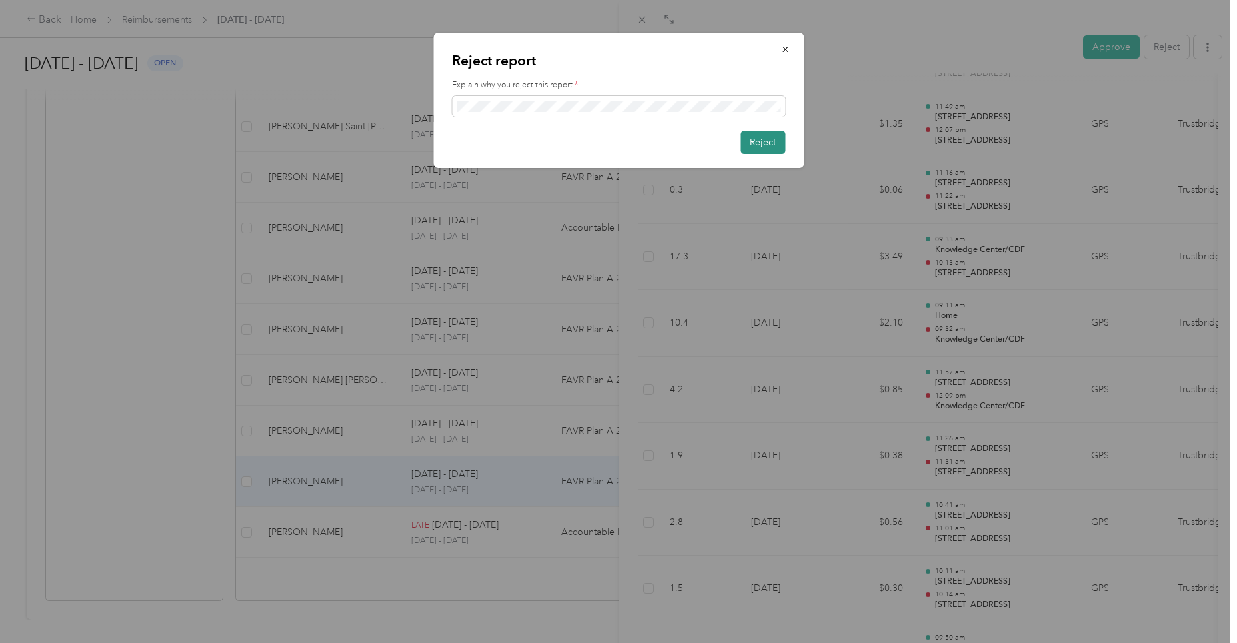
scroll to position [0, 0]
click at [754, 141] on button "Reject" at bounding box center [762, 142] width 45 height 23
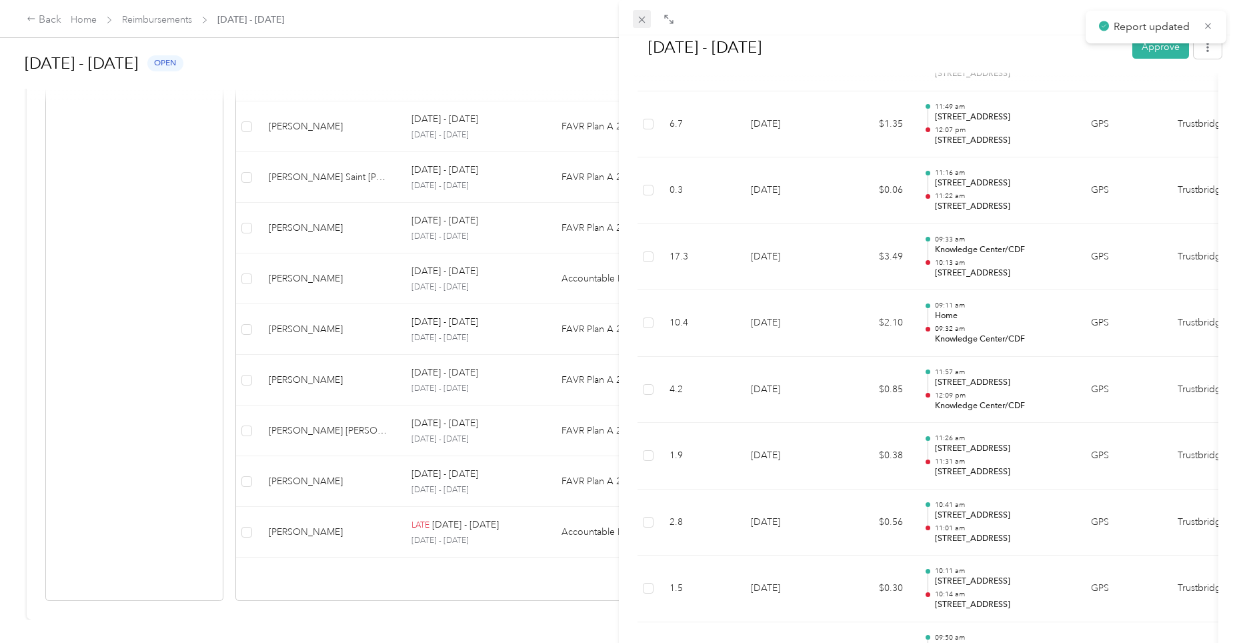
click at [643, 21] on icon at bounding box center [641, 20] width 7 height 7
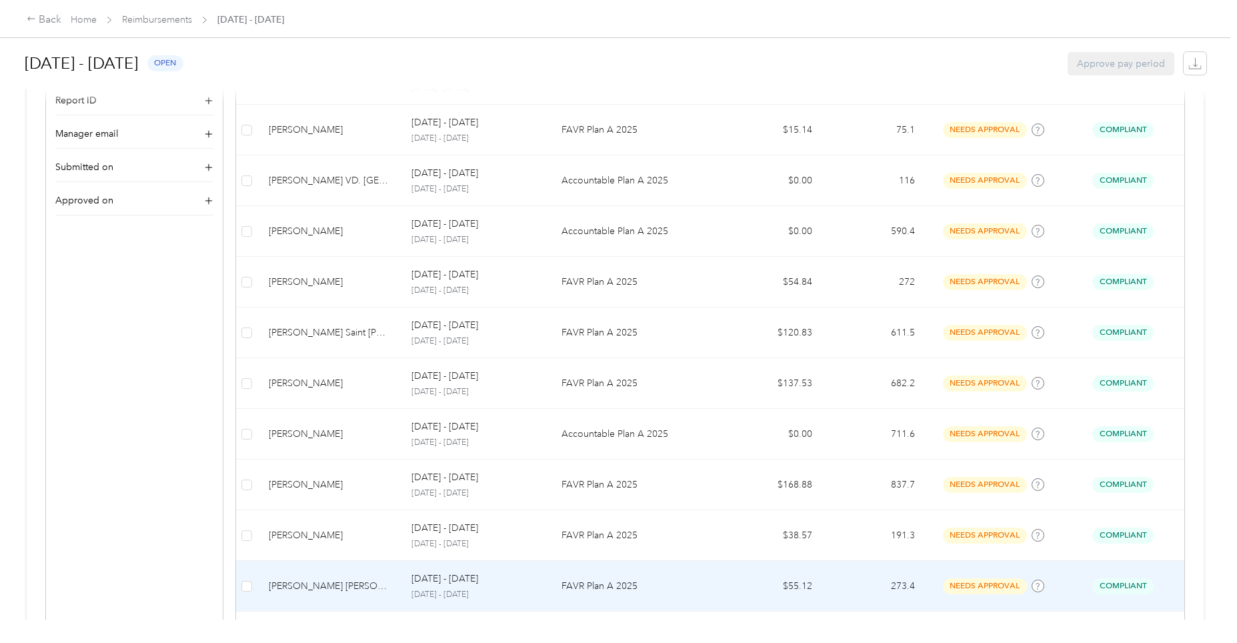
scroll to position [255, 0]
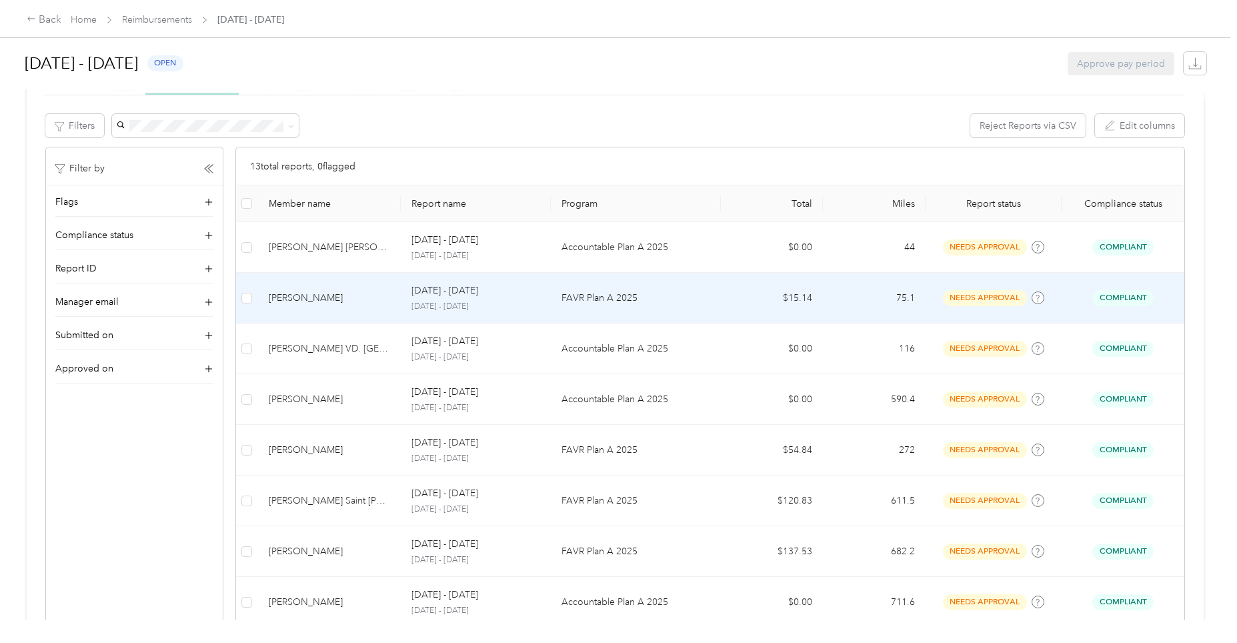
click at [451, 306] on p "[DATE] - [DATE]" at bounding box center [475, 307] width 129 height 12
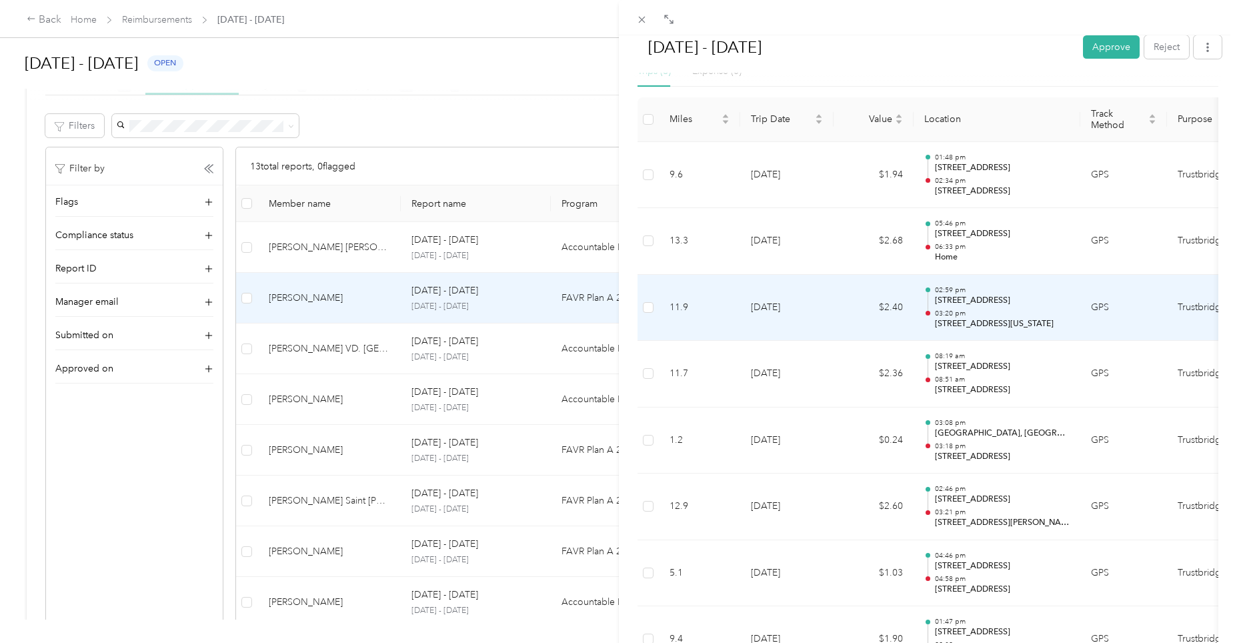
scroll to position [308, 0]
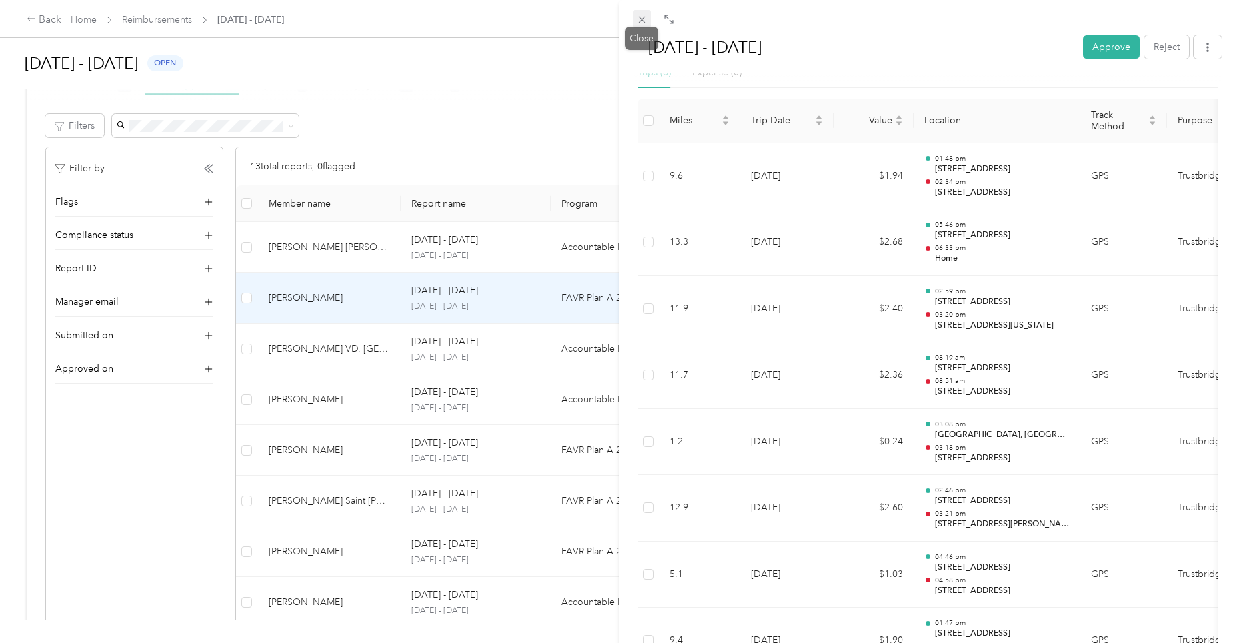
click at [647, 23] on icon at bounding box center [641, 19] width 11 height 11
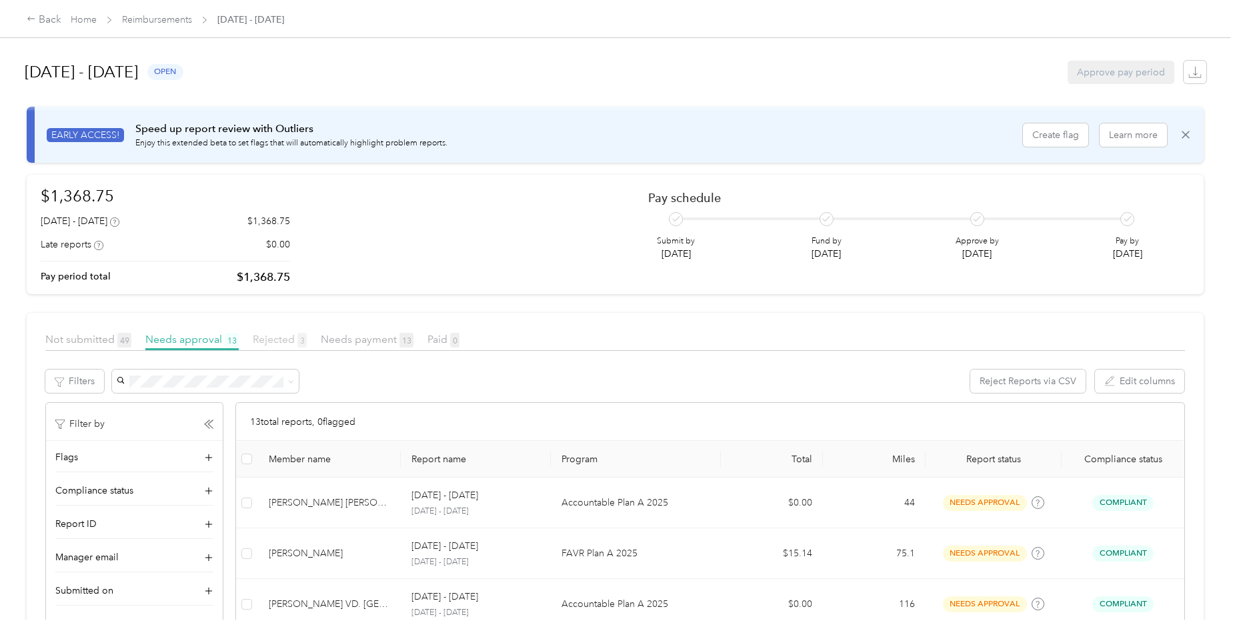
click at [277, 341] on span "Rejected 3" at bounding box center [280, 339] width 54 height 13
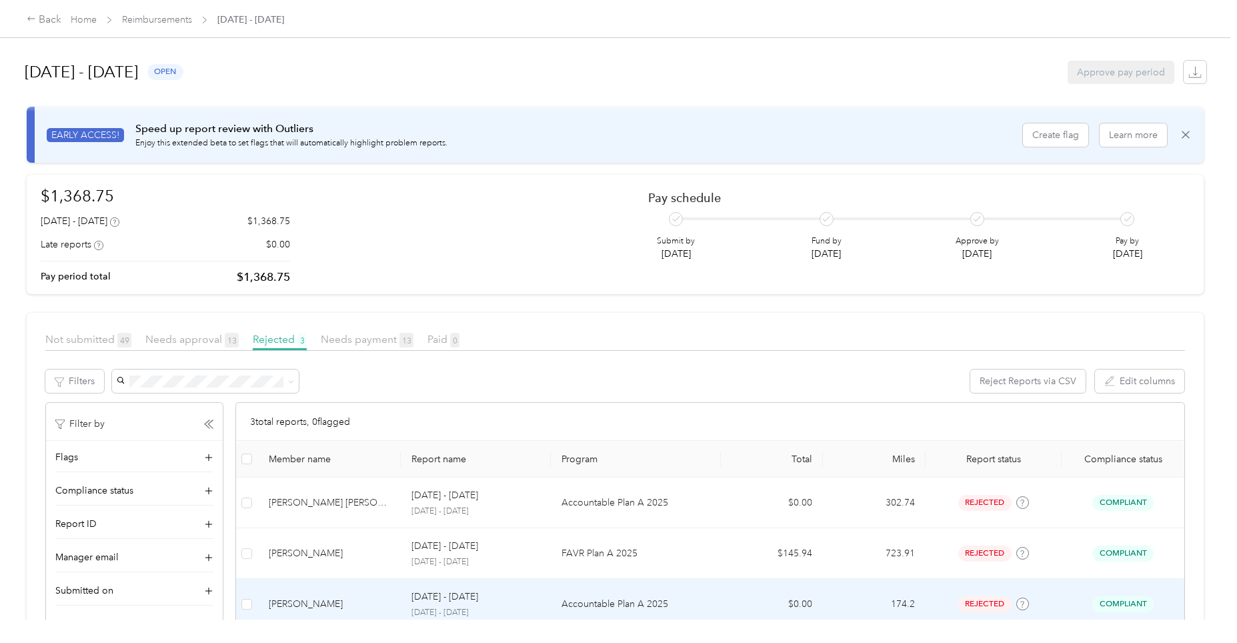
scroll to position [82, 0]
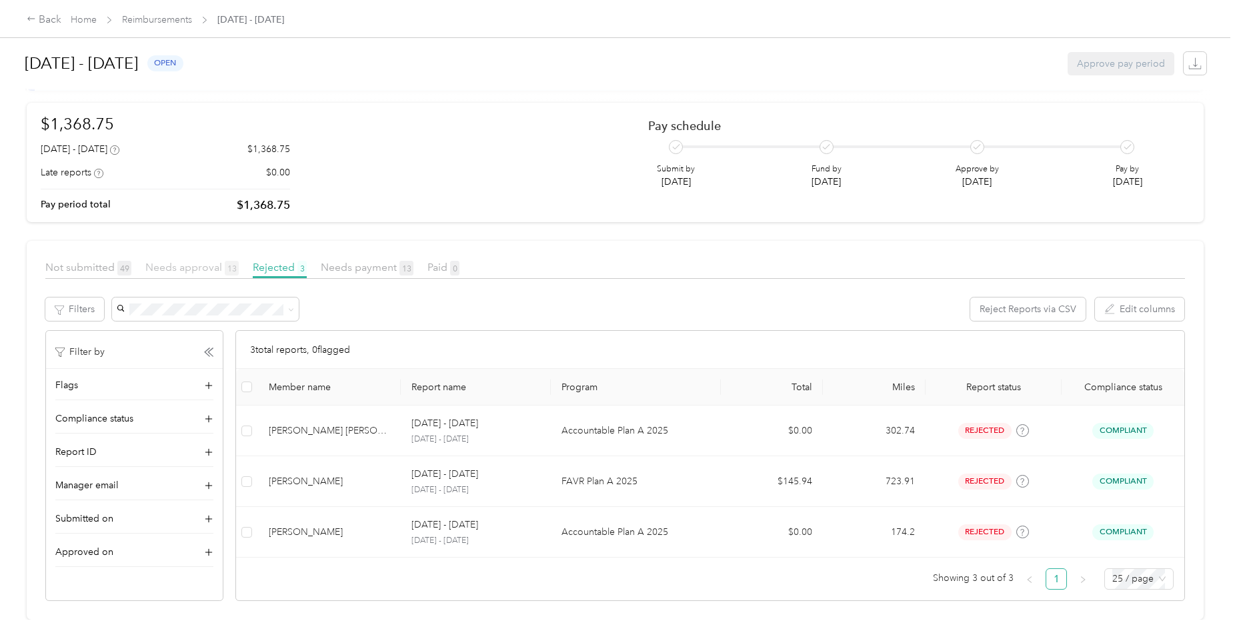
click at [181, 261] on span "Needs approval 13" at bounding box center [191, 267] width 93 height 13
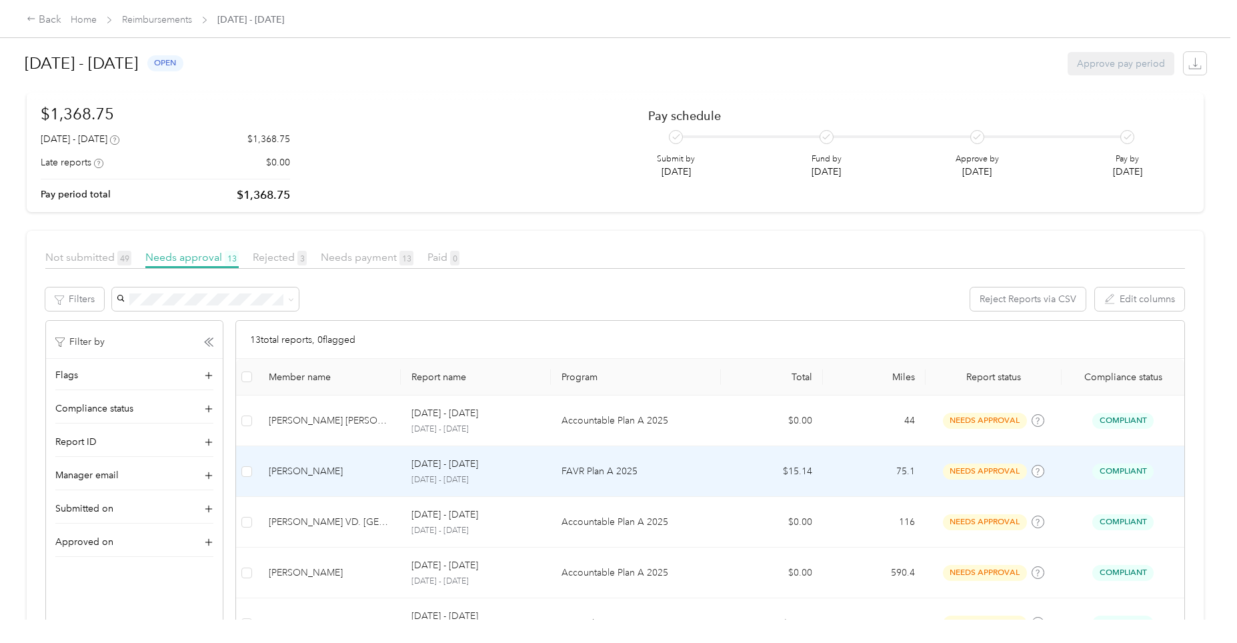
click at [479, 474] on p "[DATE] - [DATE]" at bounding box center [475, 480] width 129 height 12
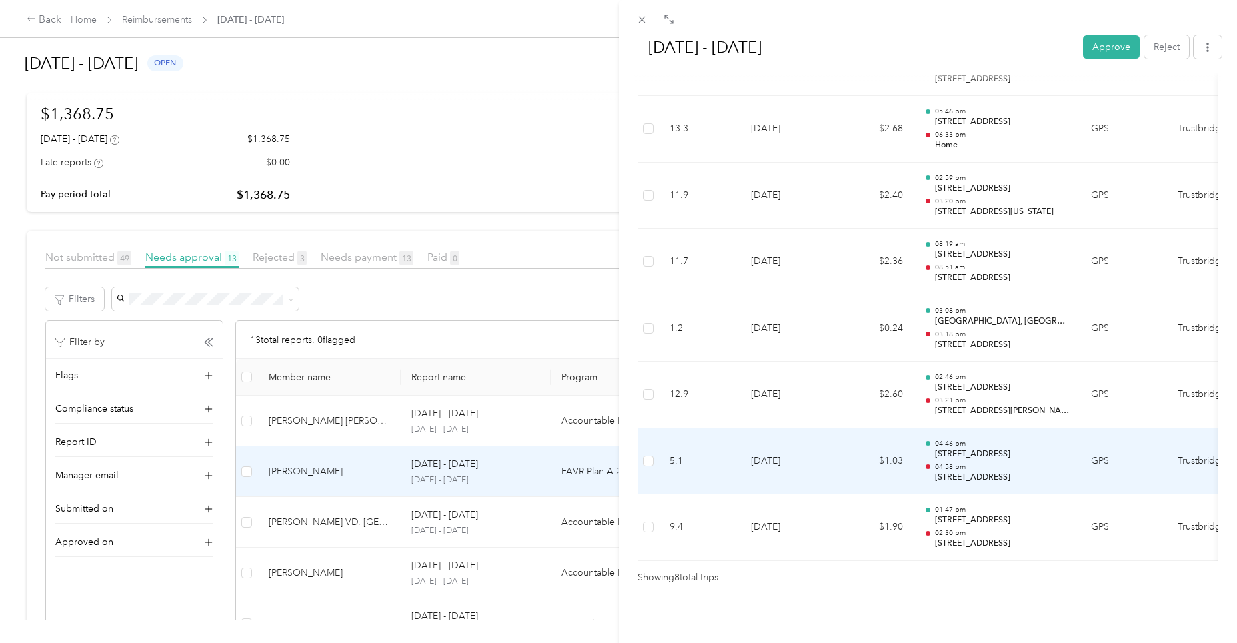
scroll to position [308, 0]
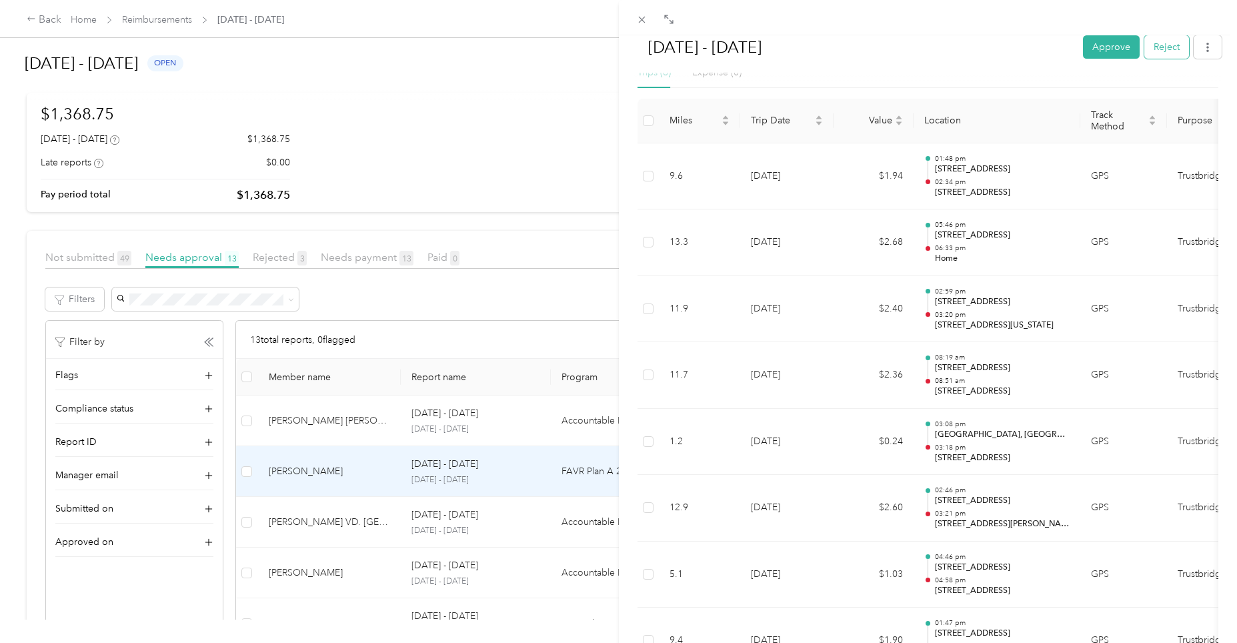
click at [1154, 49] on button "Reject" at bounding box center [1166, 46] width 45 height 23
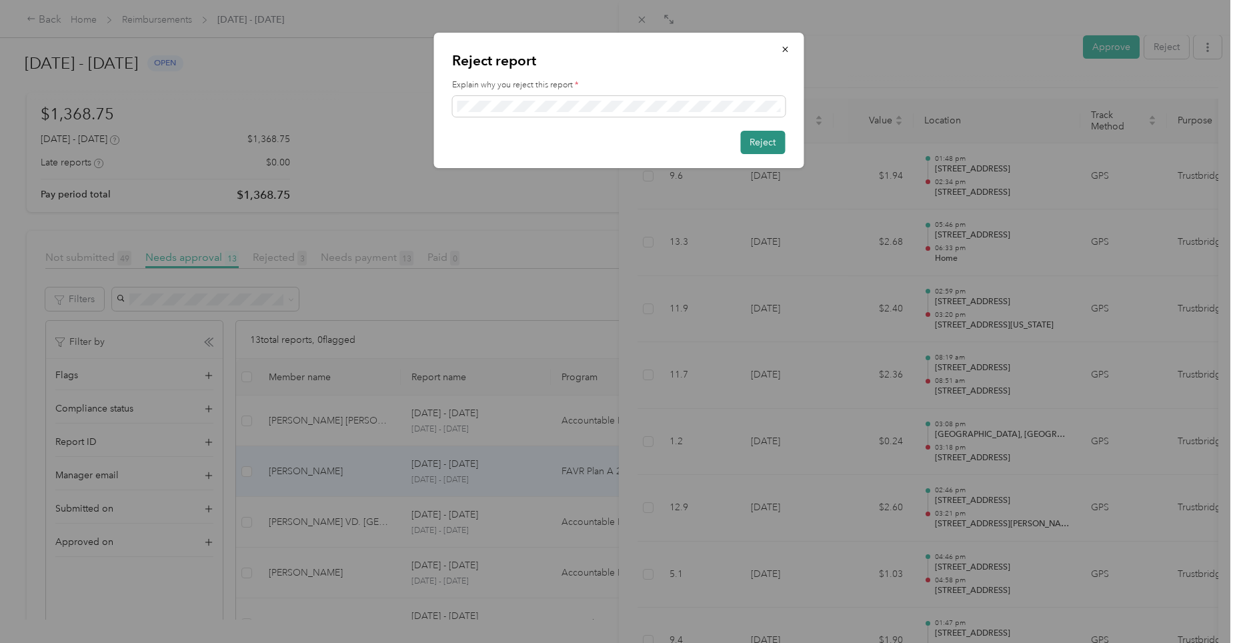
click at [769, 143] on button "Reject" at bounding box center [762, 142] width 45 height 23
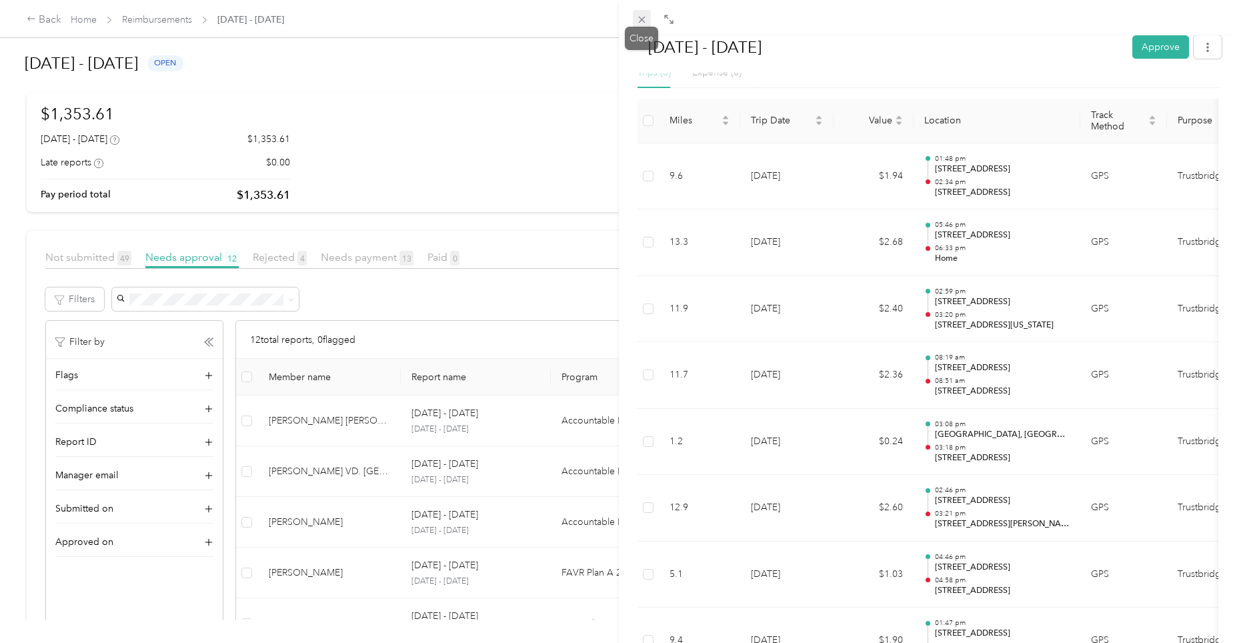
click at [639, 17] on icon at bounding box center [641, 20] width 7 height 7
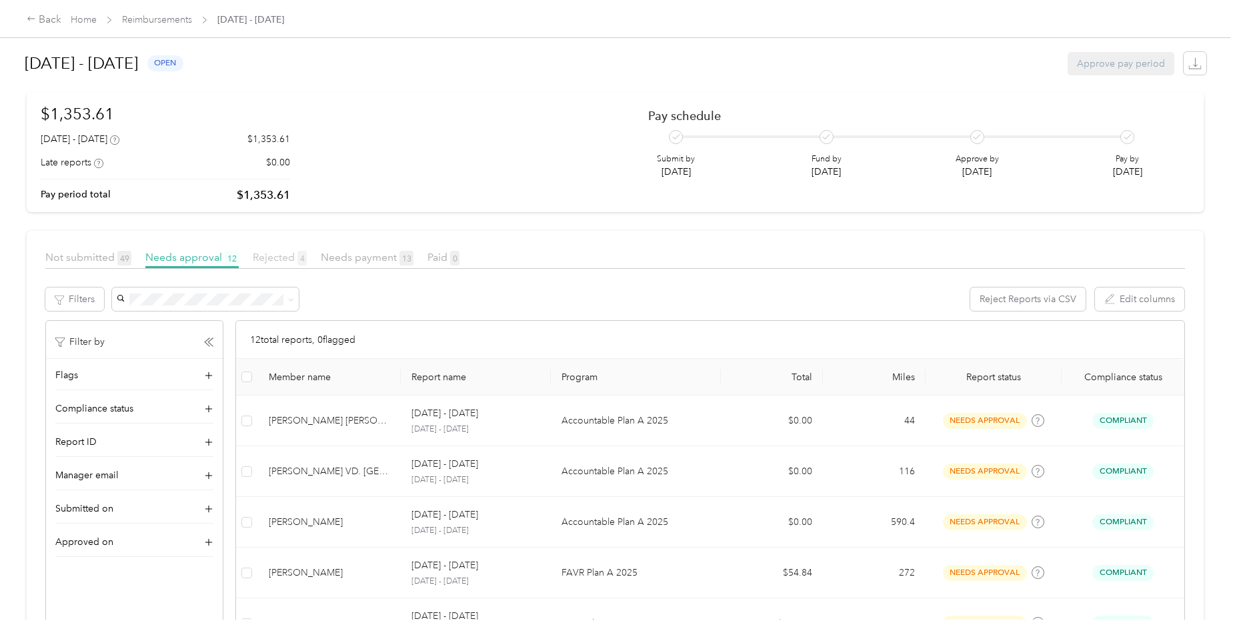
click at [283, 257] on span "Rejected 4" at bounding box center [280, 257] width 54 height 13
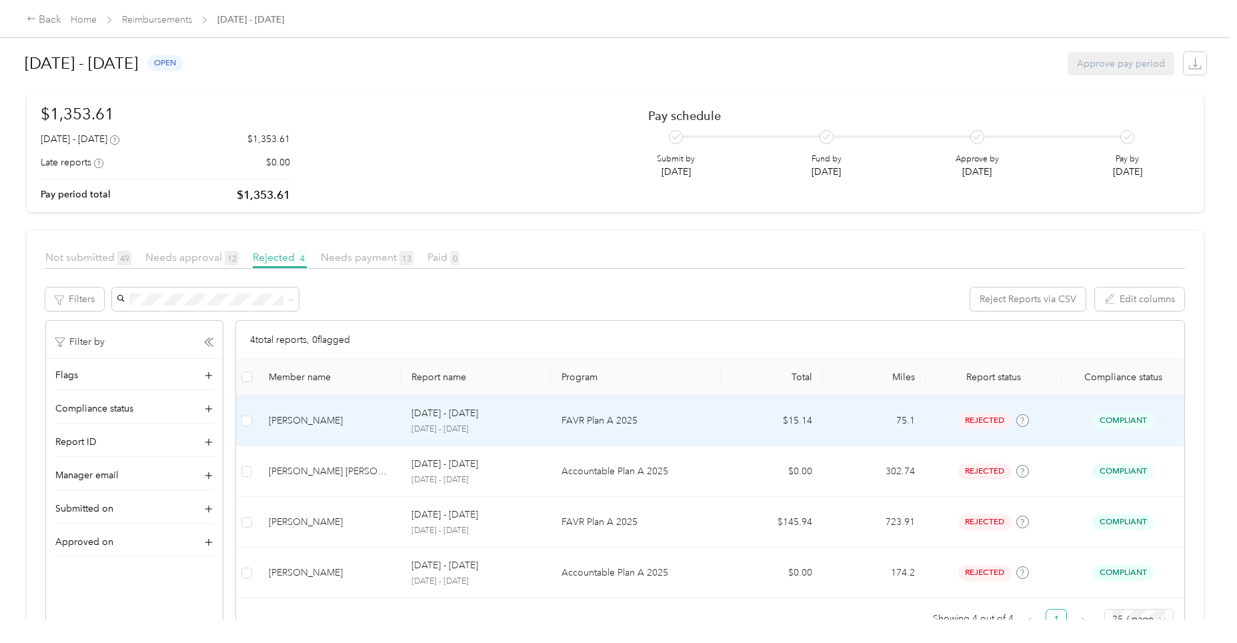
click at [452, 414] on p "[DATE] - [DATE]" at bounding box center [444, 413] width 67 height 15
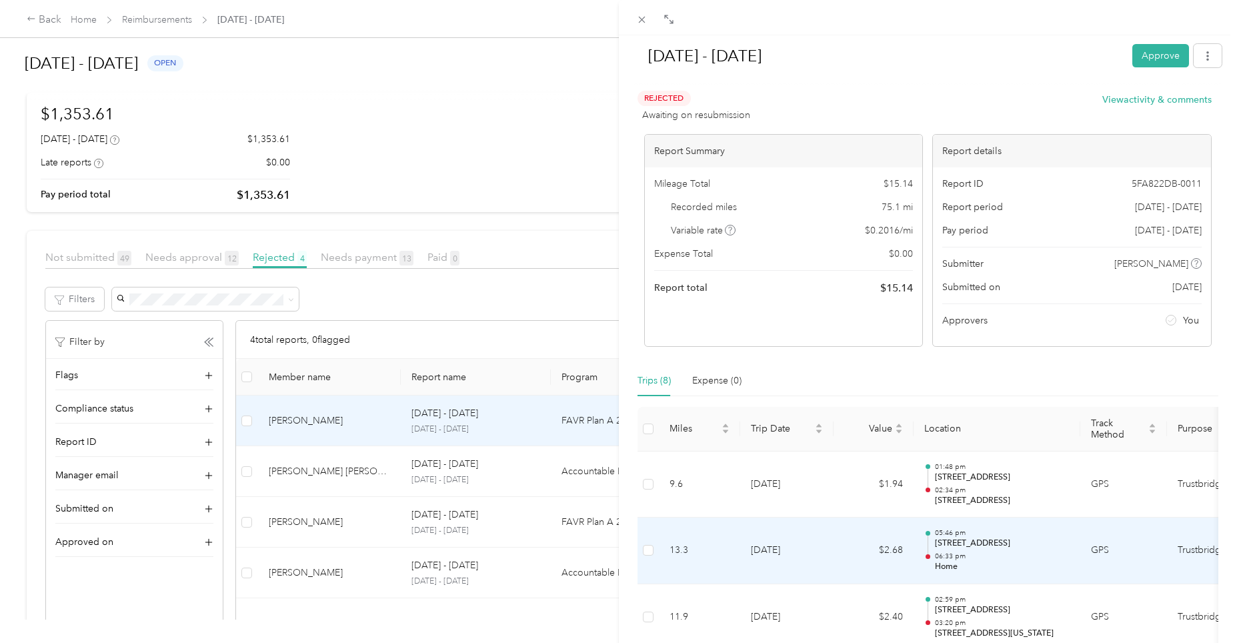
scroll to position [333, 0]
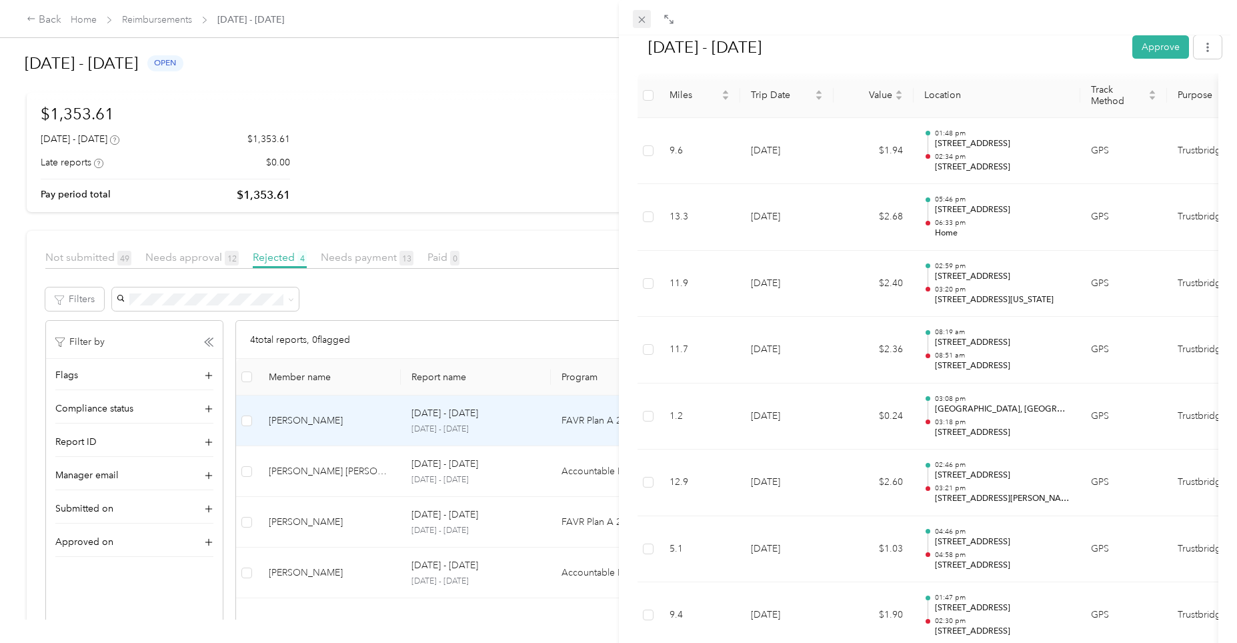
click at [645, 23] on icon at bounding box center [641, 20] width 7 height 7
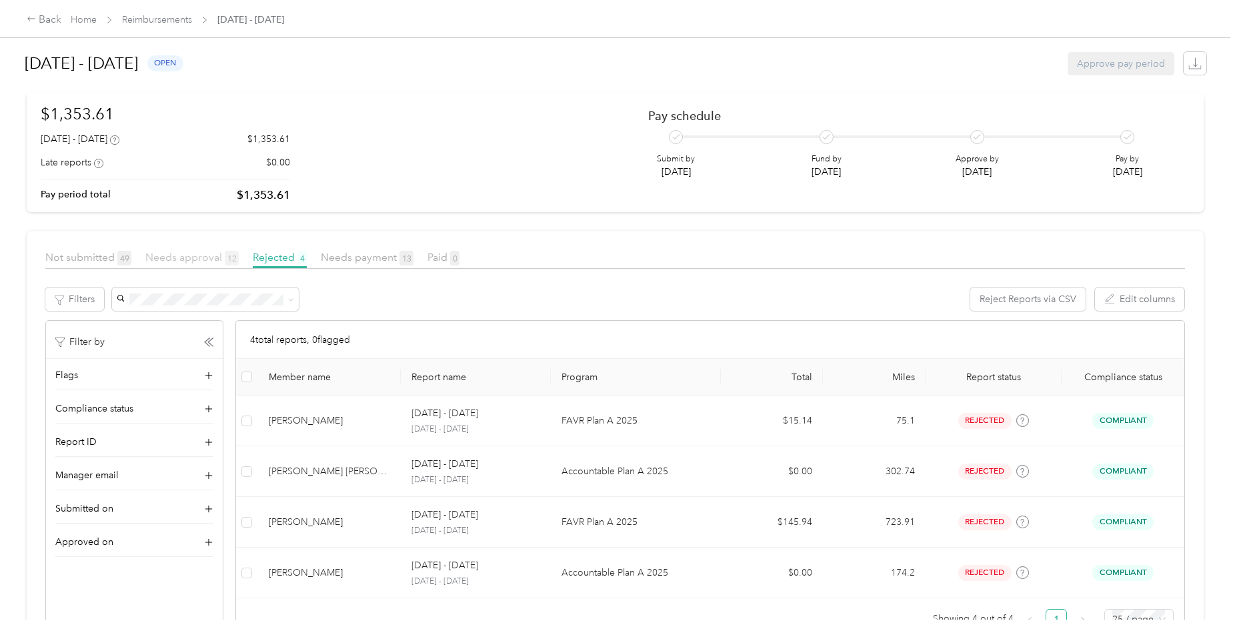
click at [194, 255] on span "Needs approval 12" at bounding box center [191, 257] width 93 height 13
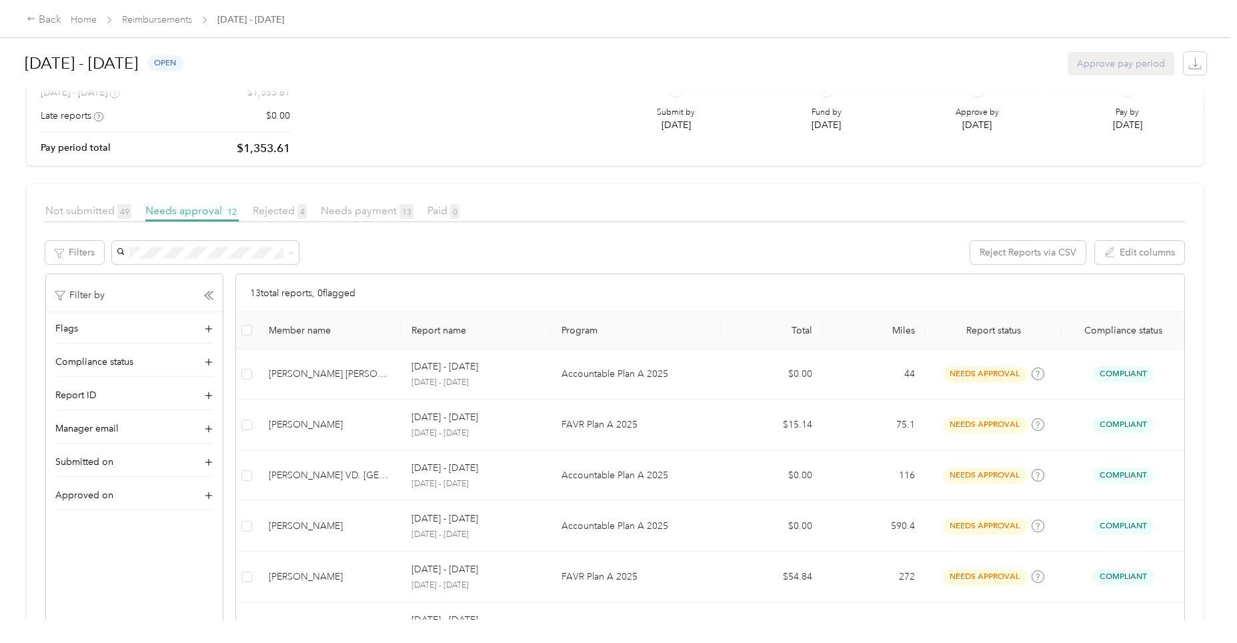
scroll to position [133, 0]
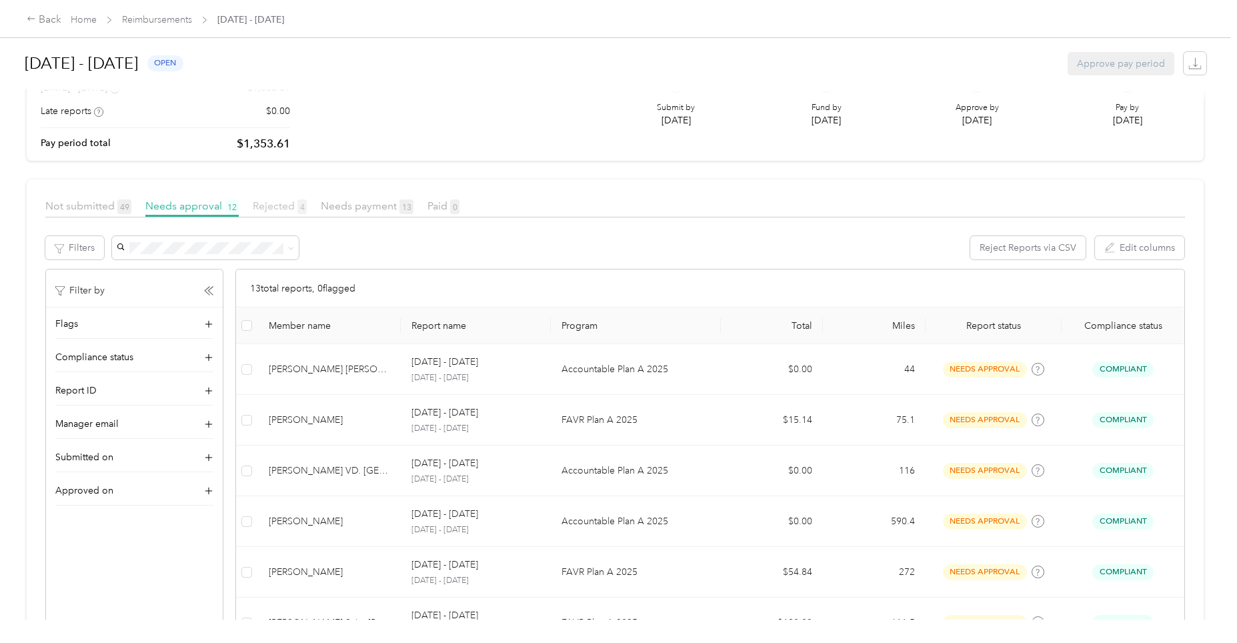
click at [287, 207] on span "Rejected 4" at bounding box center [280, 205] width 54 height 13
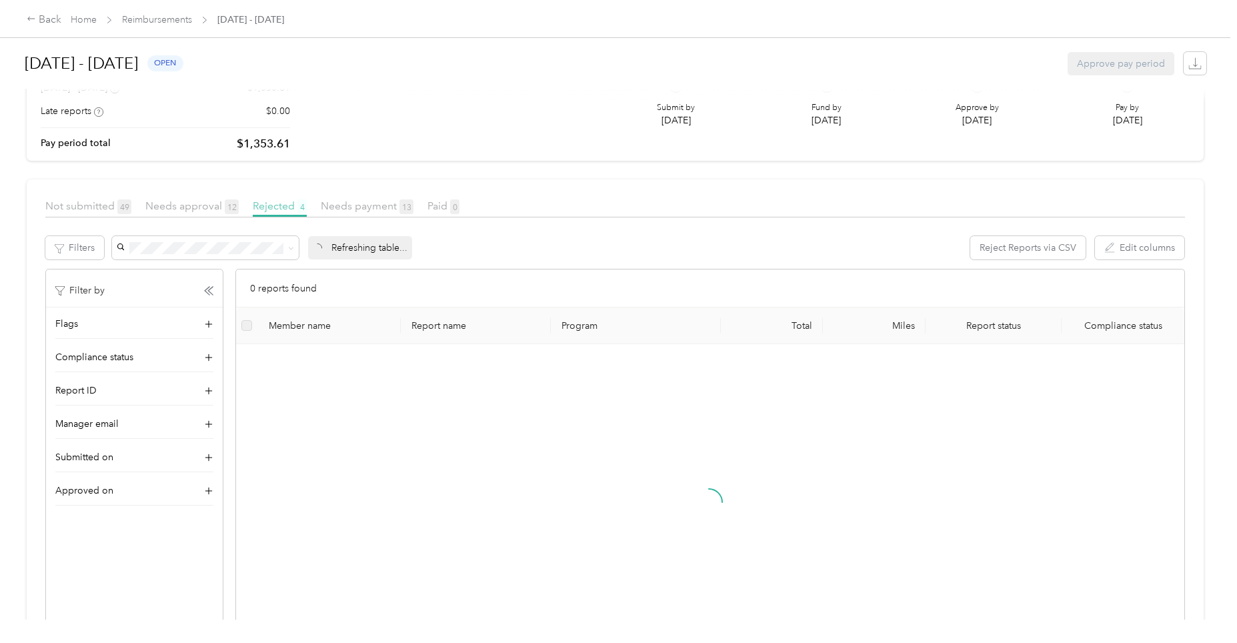
scroll to position [82, 0]
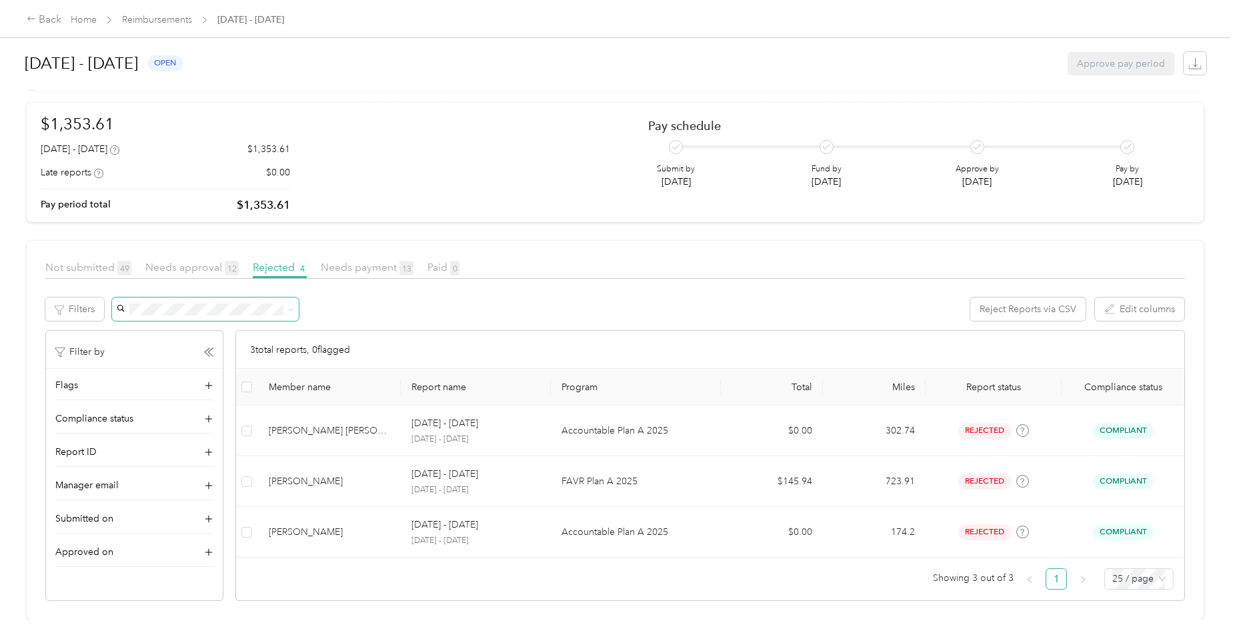
click at [191, 261] on span "Needs approval 12" at bounding box center [191, 267] width 93 height 13
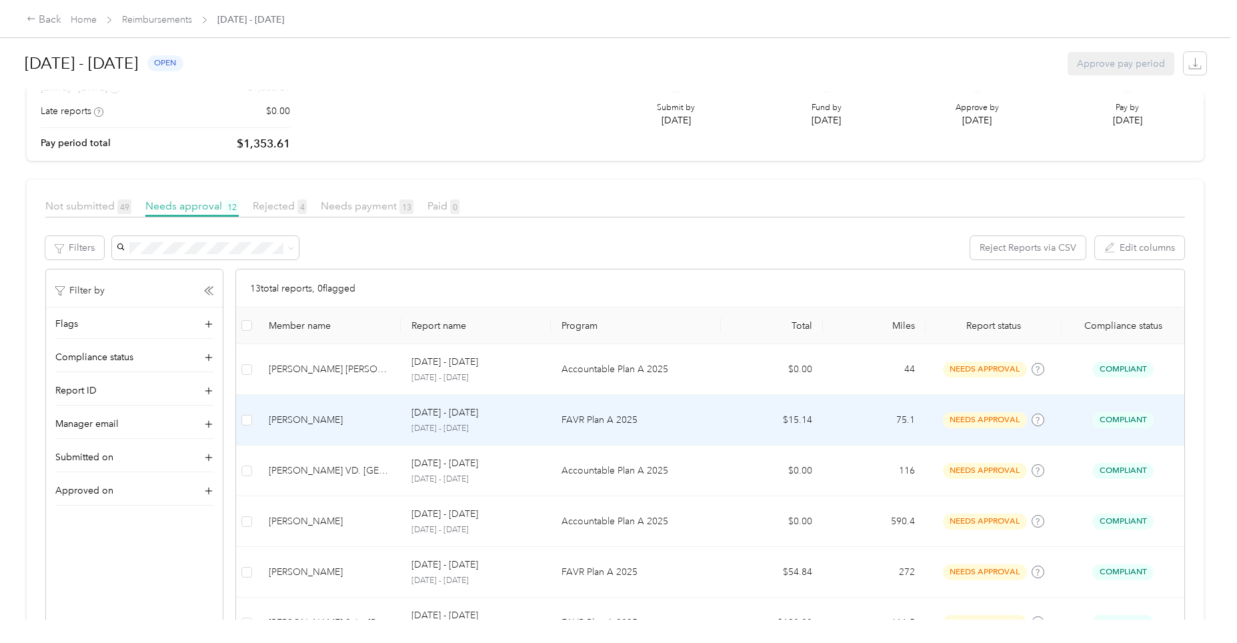
click at [431, 412] on p "[DATE] - [DATE]" at bounding box center [444, 412] width 67 height 15
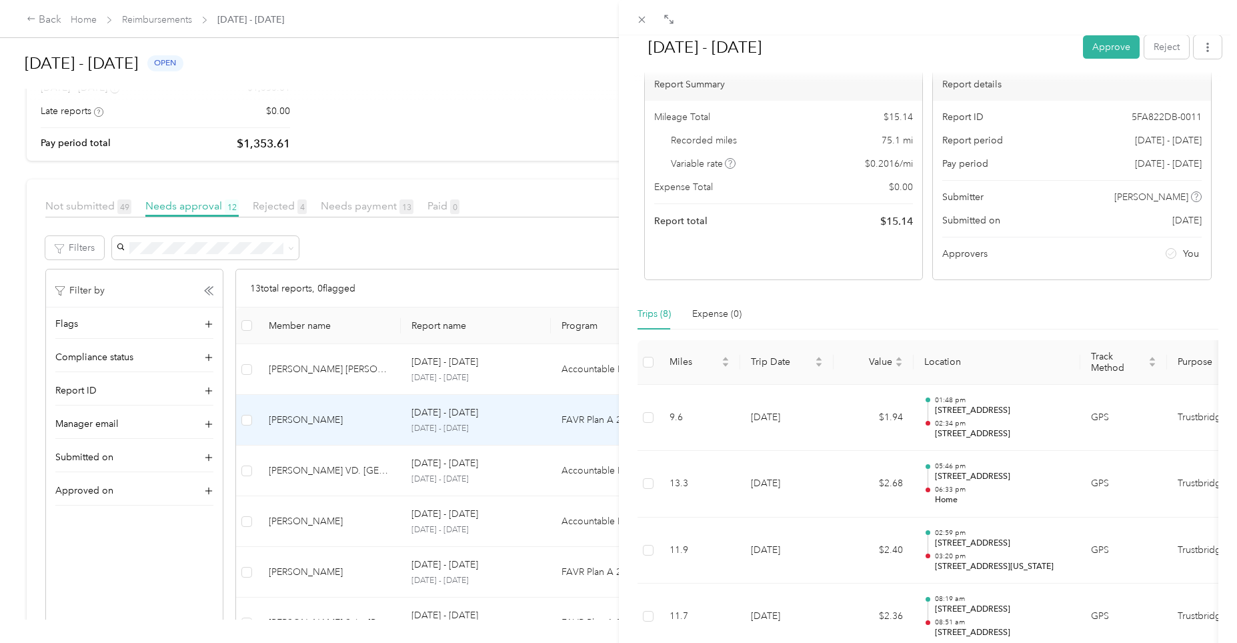
scroll to position [200, 0]
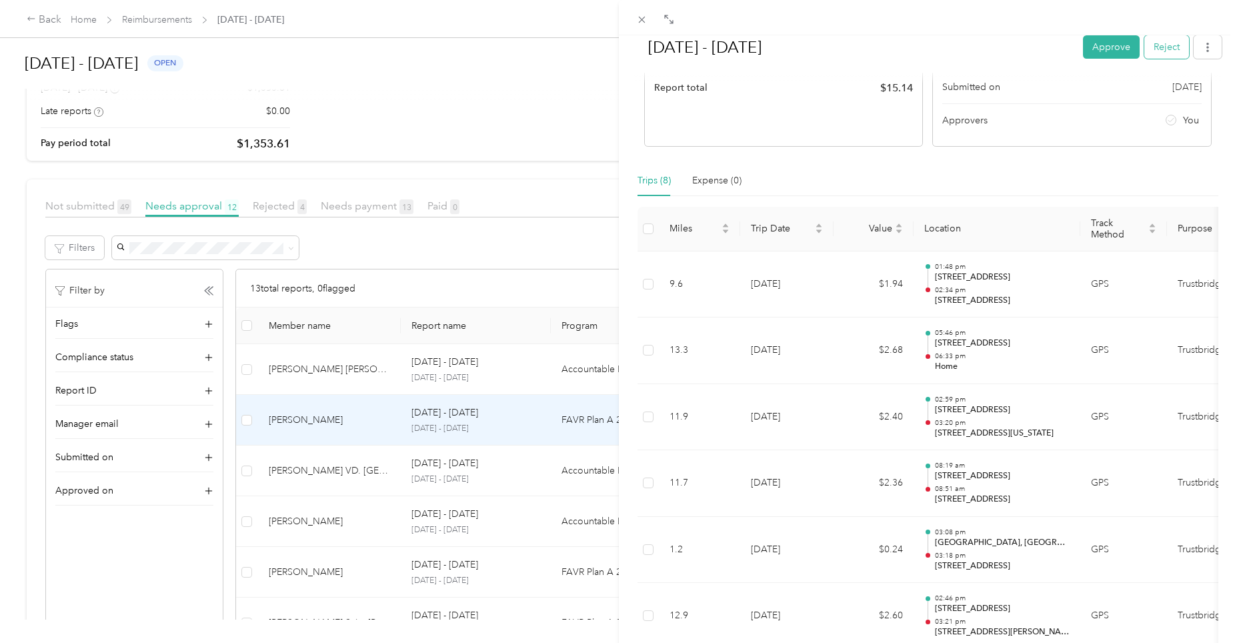
click at [1151, 43] on button "Reject" at bounding box center [1166, 46] width 45 height 23
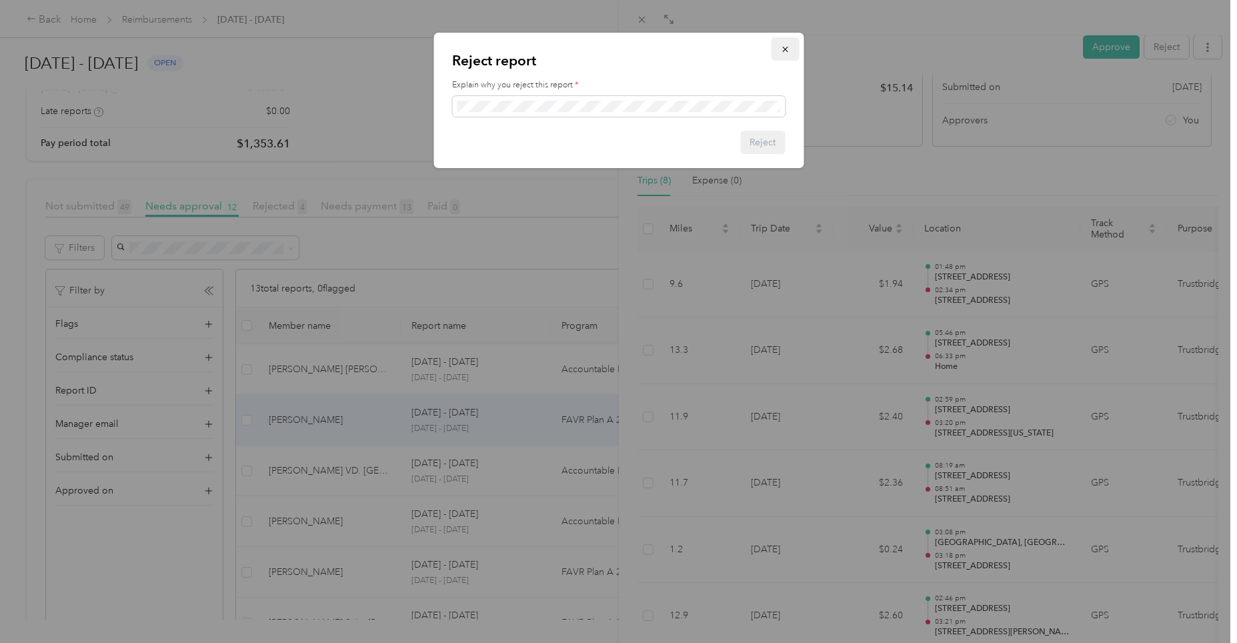
click at [789, 45] on button "button" at bounding box center [785, 48] width 28 height 23
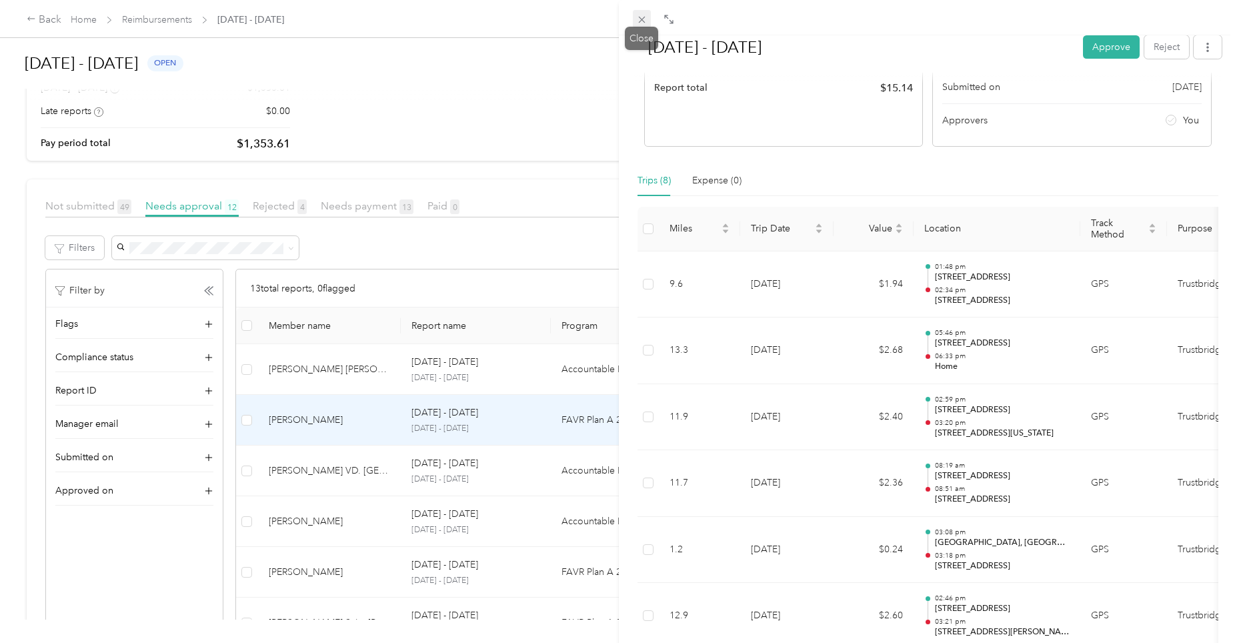
click at [644, 15] on icon at bounding box center [641, 19] width 11 height 11
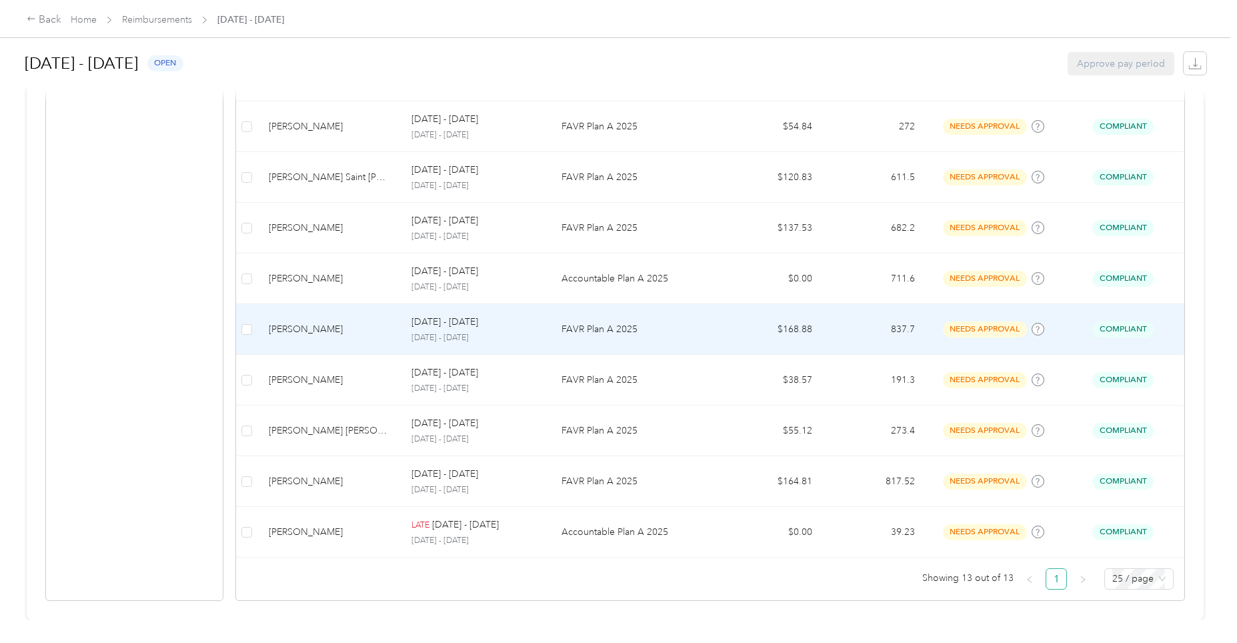
scroll to position [589, 0]
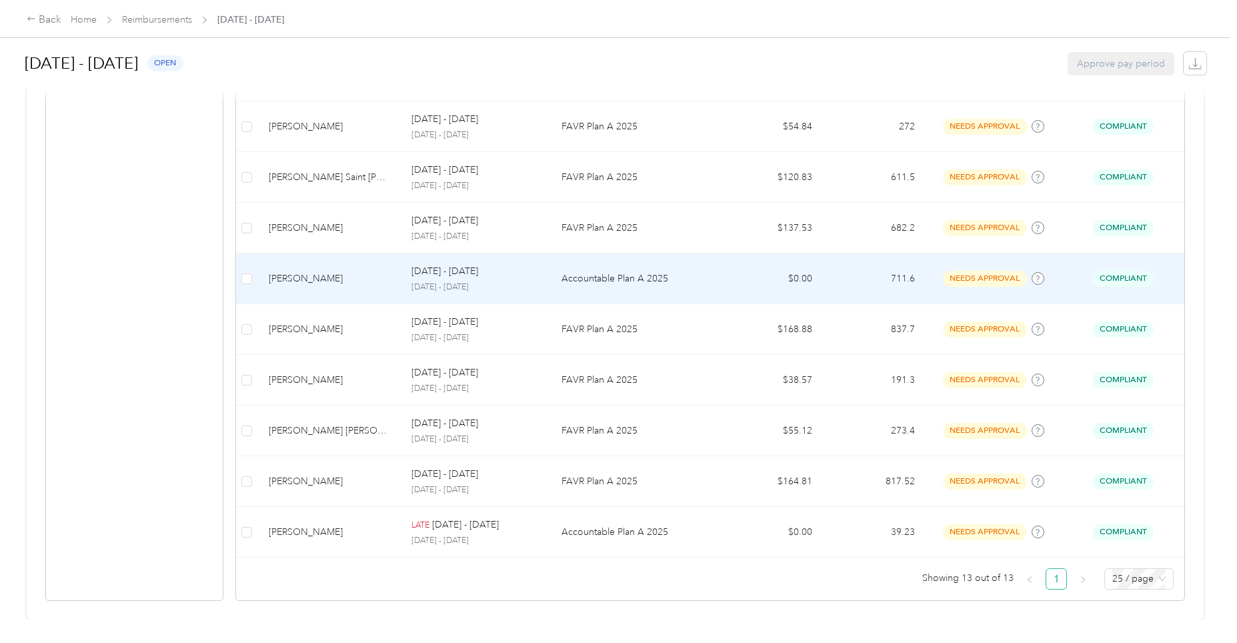
click at [478, 281] on p "[DATE] - [DATE]" at bounding box center [475, 287] width 129 height 12
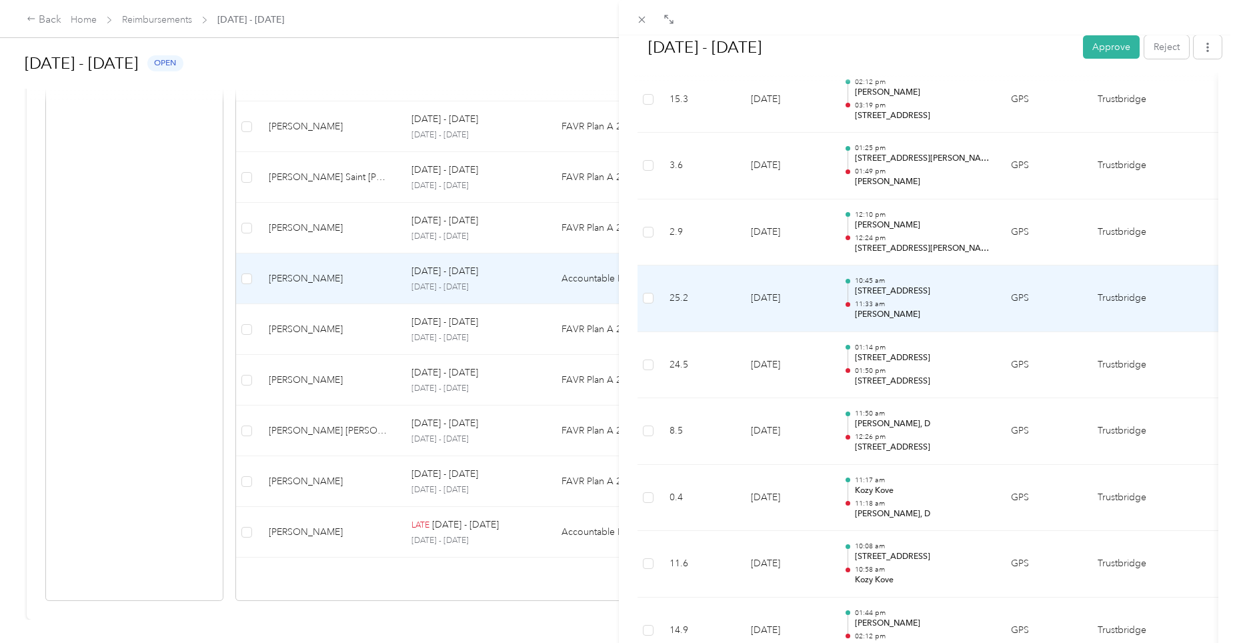
scroll to position [4221, 0]
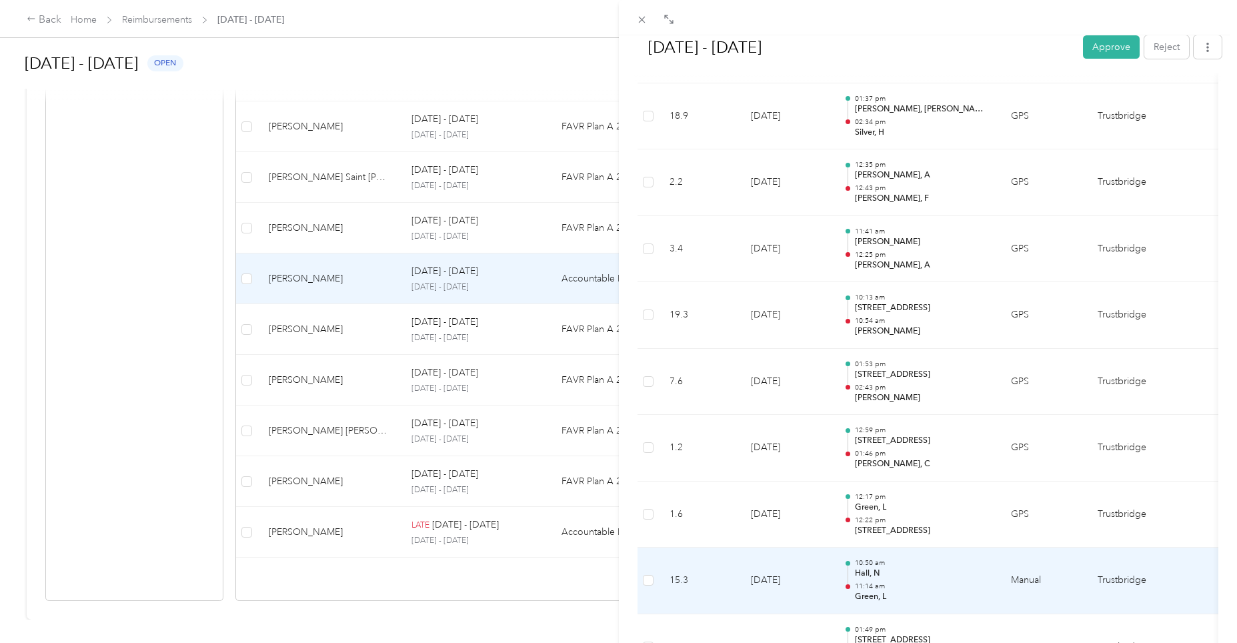
click at [923, 197] on p "[PERSON_NAME], F" at bounding box center [922, 199] width 135 height 12
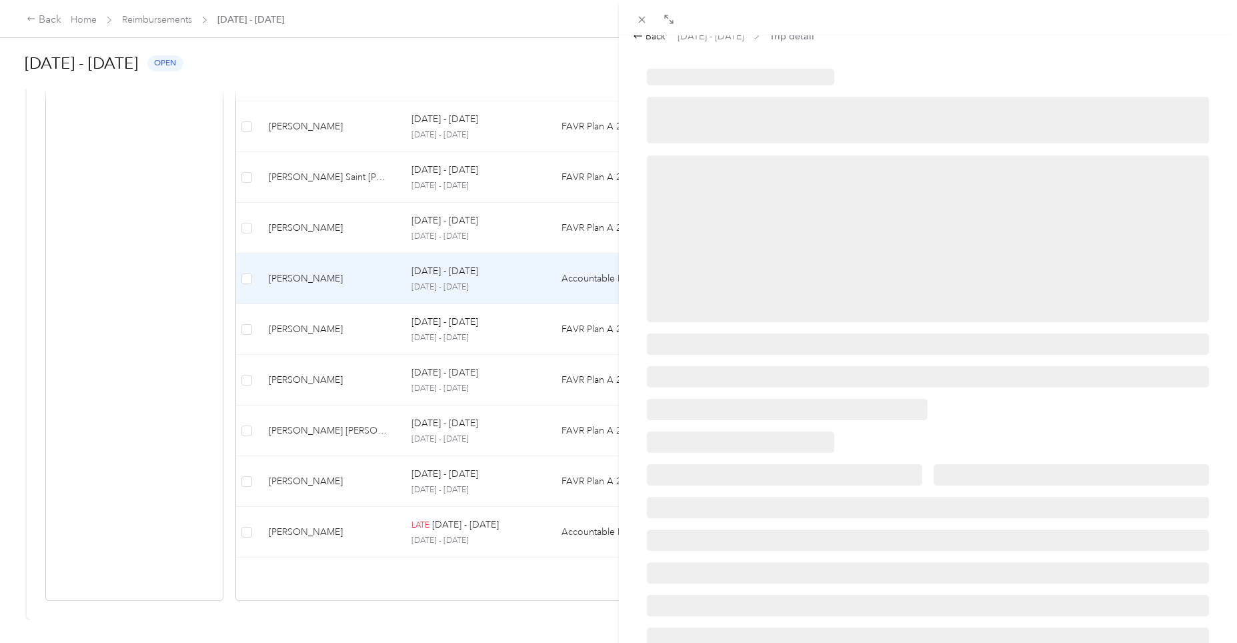
scroll to position [0, 0]
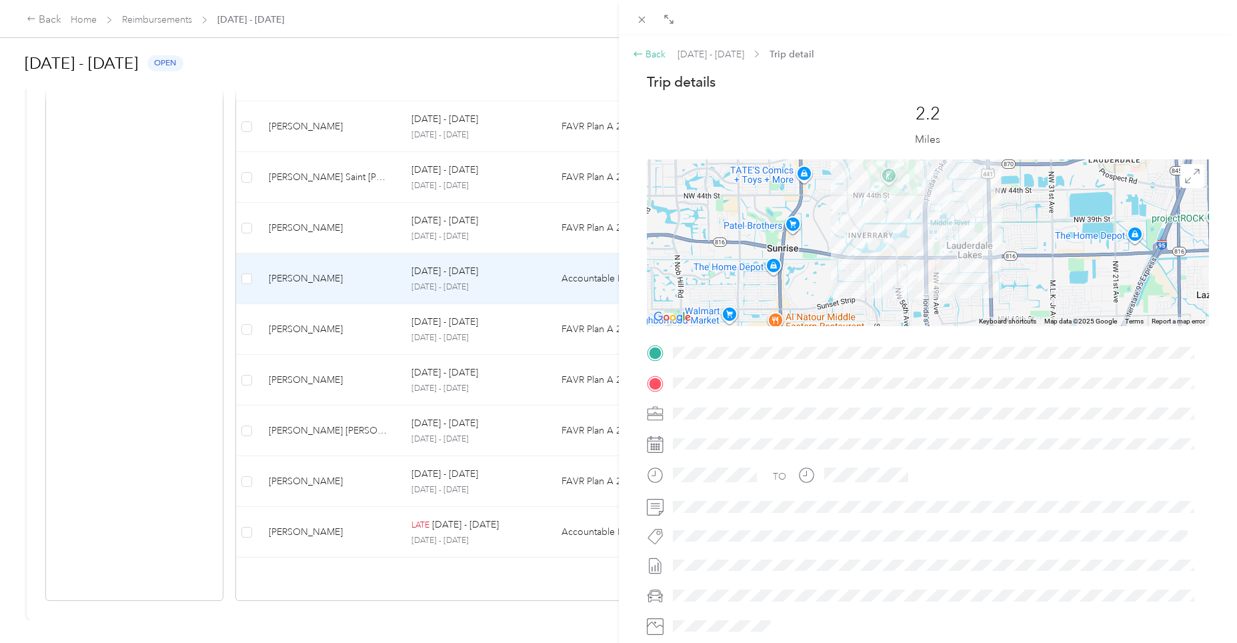
click at [660, 53] on div "Back" at bounding box center [649, 54] width 33 height 14
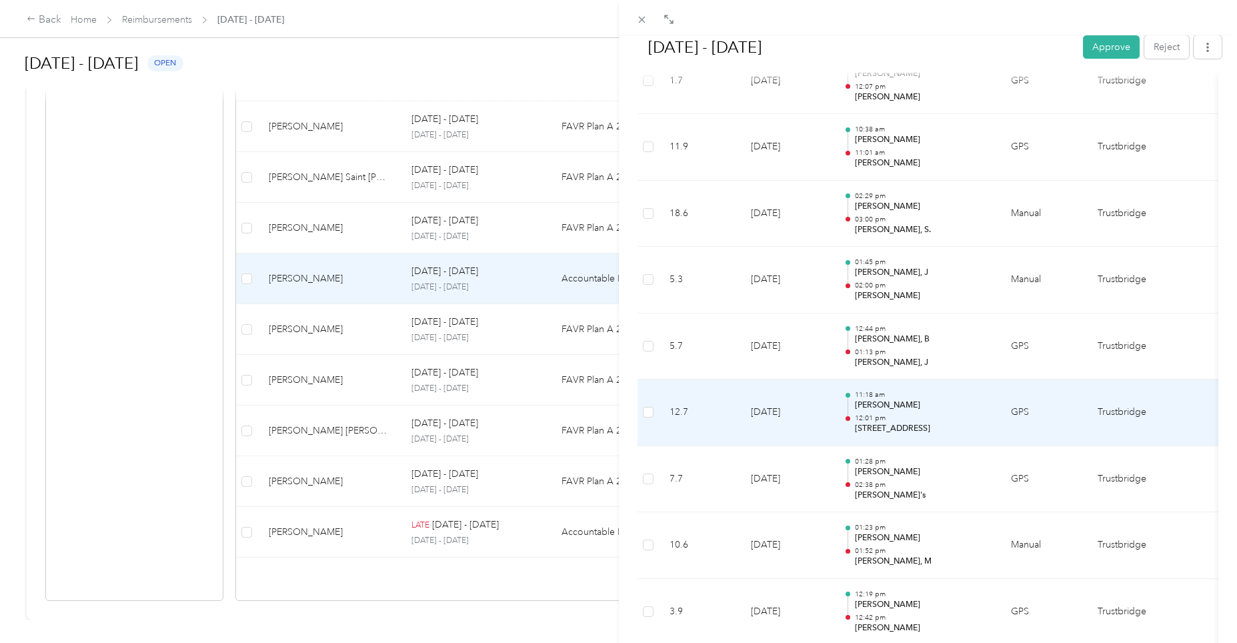
scroll to position [1200, 0]
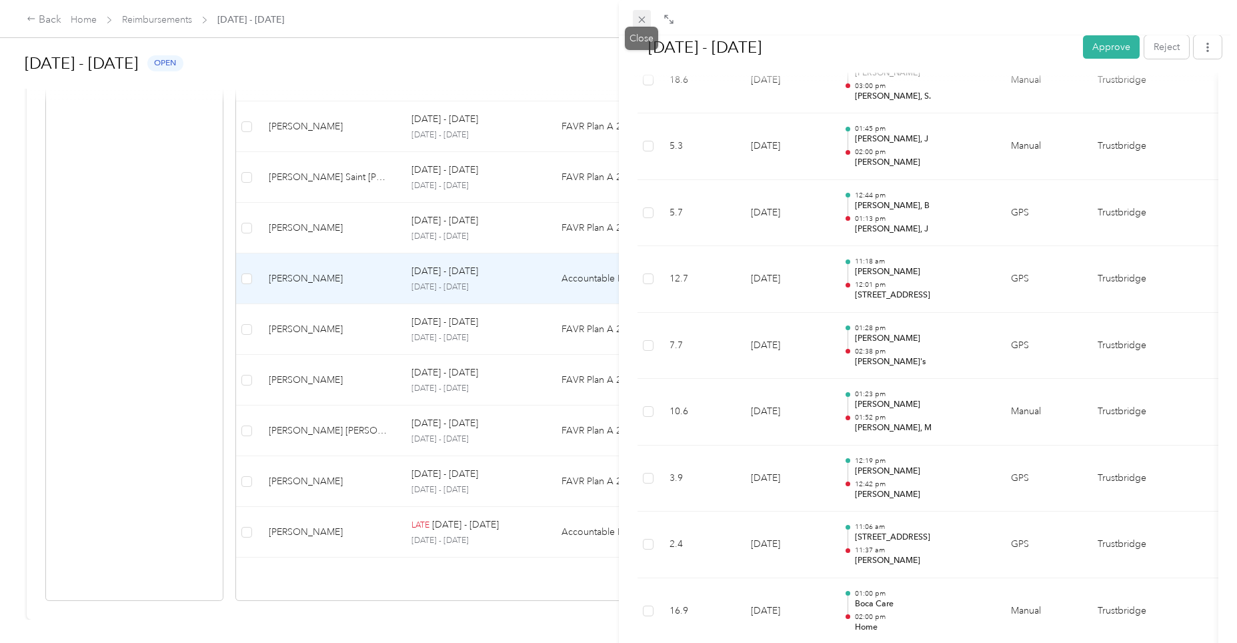
click at [645, 19] on icon at bounding box center [641, 19] width 11 height 11
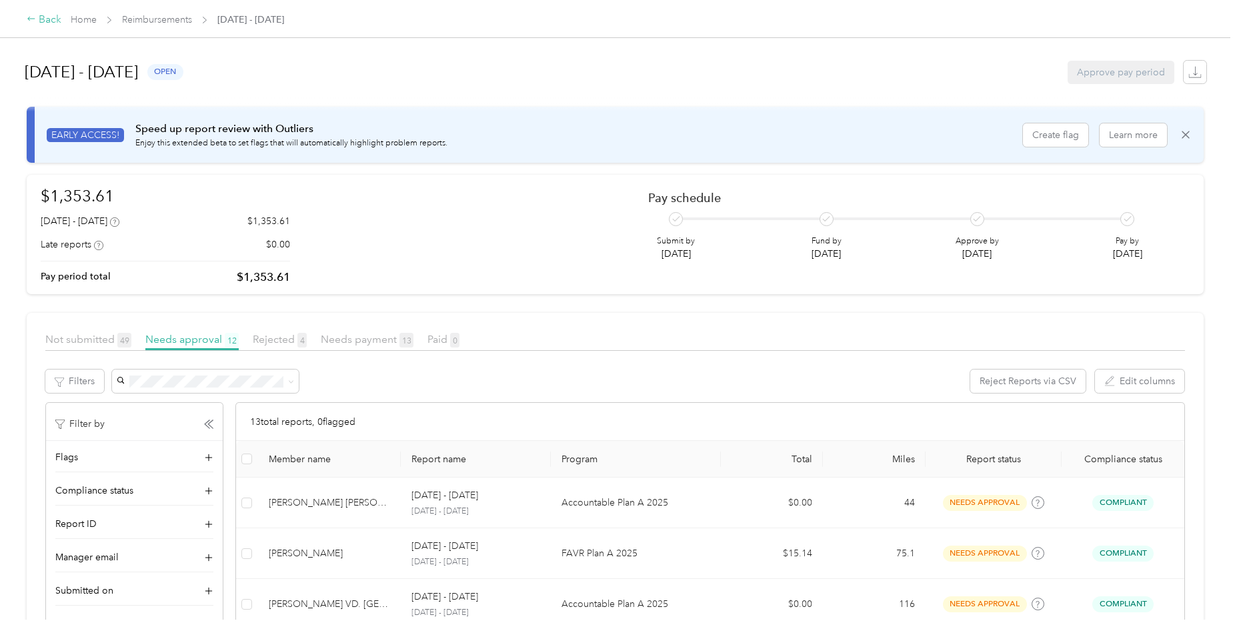
click at [49, 21] on div "Back" at bounding box center [44, 20] width 35 height 16
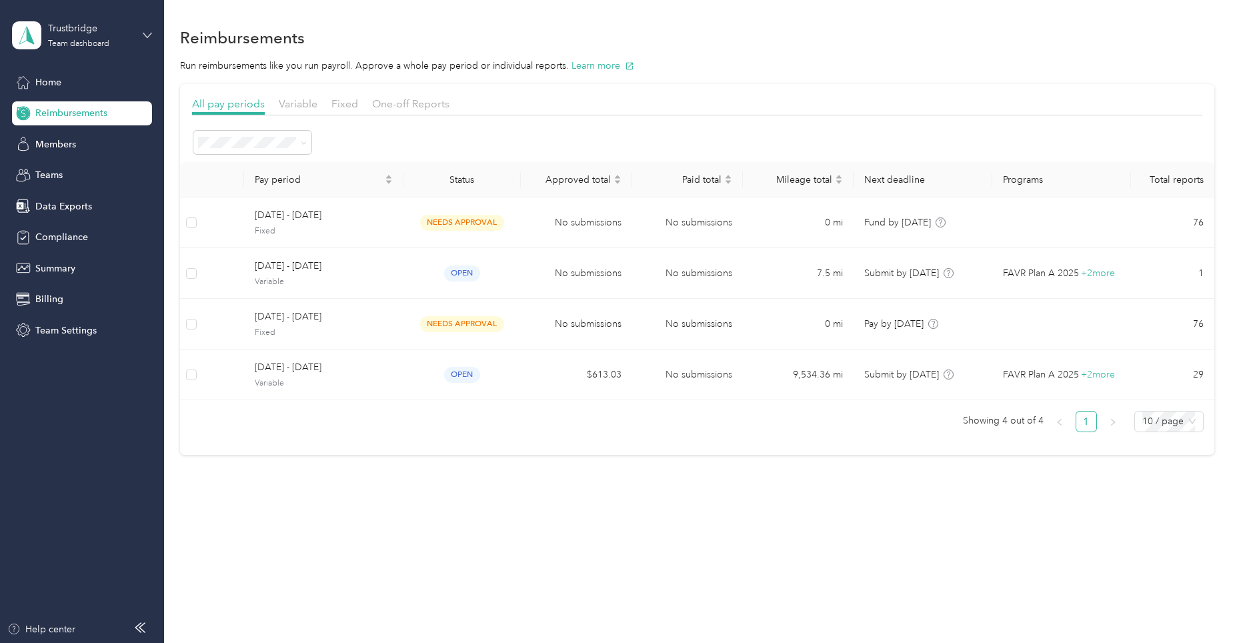
click at [148, 35] on icon at bounding box center [147, 35] width 9 height 9
click at [102, 175] on div "Log out" at bounding box center [152, 170] width 262 height 23
